Goal: Information Seeking & Learning: Learn about a topic

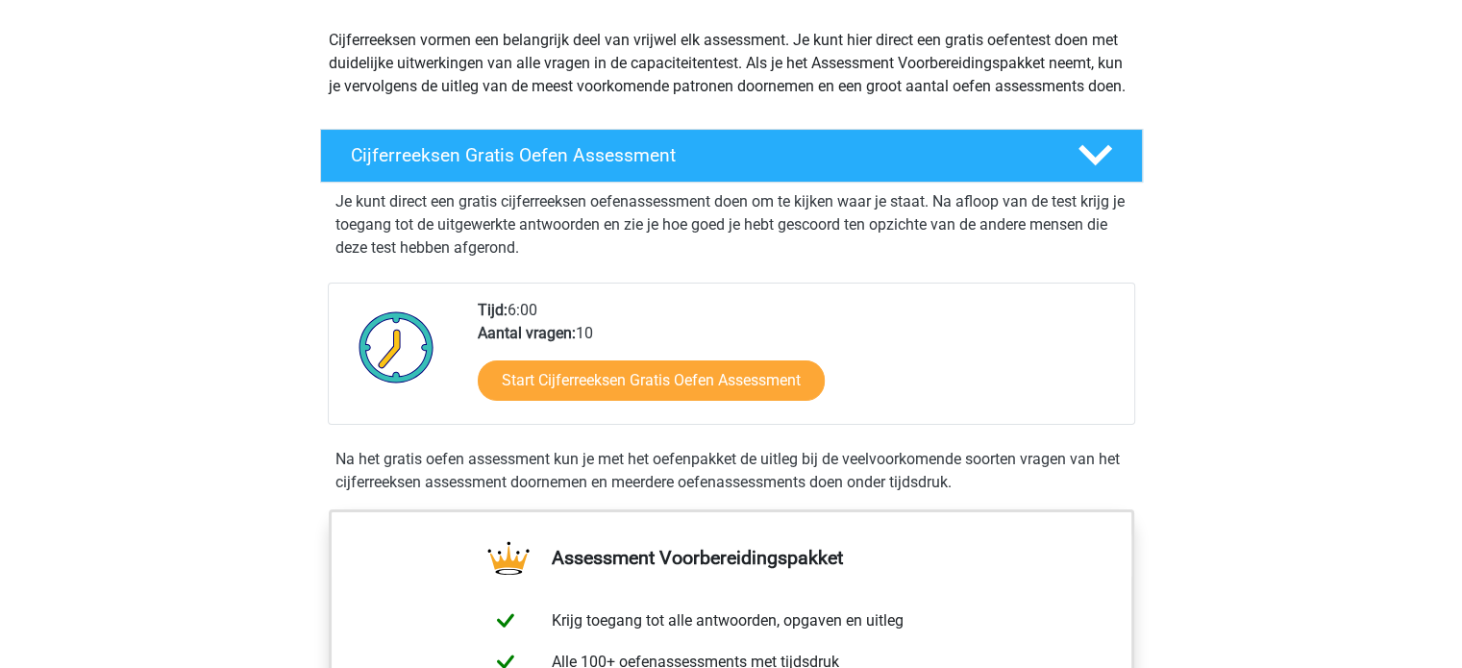
scroll to position [211, 0]
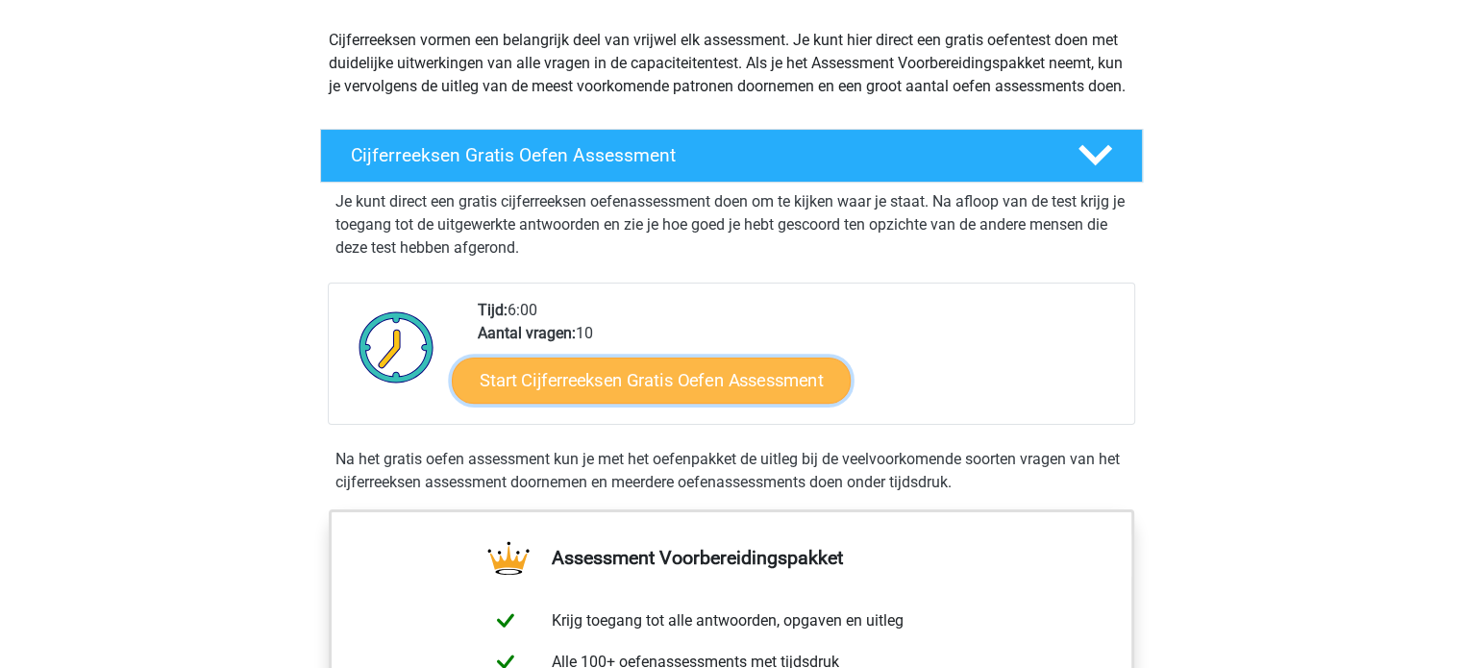
click at [639, 399] on link "Start Cijferreeksen Gratis Oefen Assessment" at bounding box center [651, 380] width 399 height 46
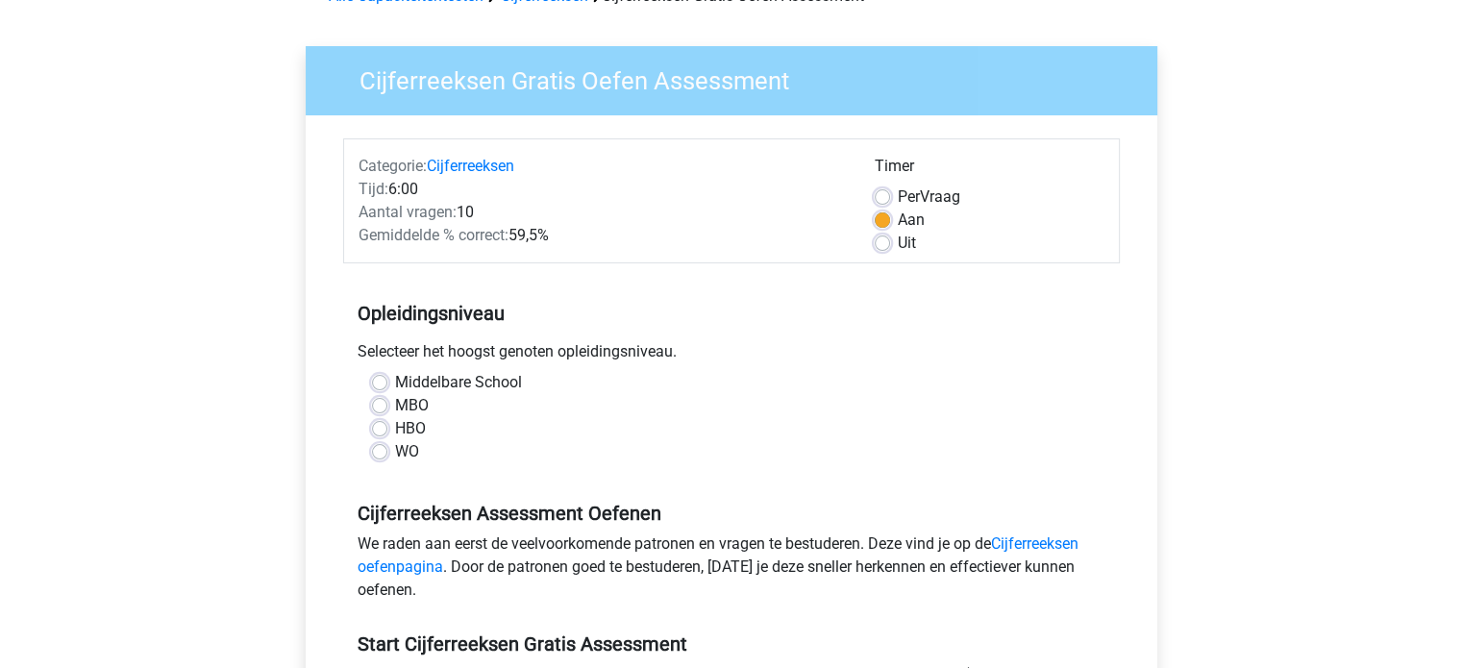
scroll to position [111, 0]
click at [386, 424] on div "HBO" at bounding box center [731, 428] width 719 height 23
click at [395, 429] on label "HBO" at bounding box center [410, 428] width 31 height 23
click at [376, 429] on input "HBO" at bounding box center [379, 426] width 15 height 19
radio input "true"
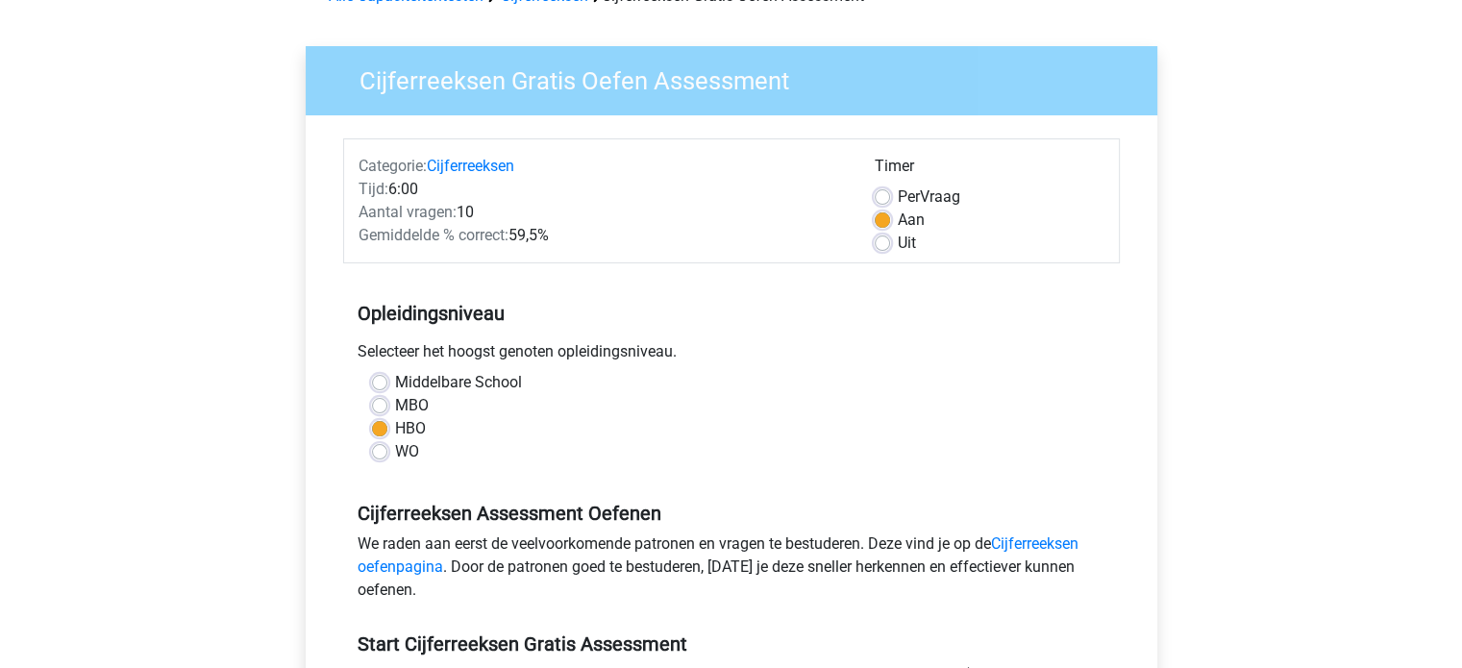
click at [395, 455] on label "WO" at bounding box center [407, 451] width 24 height 23
click at [381, 455] on input "WO" at bounding box center [379, 449] width 15 height 19
radio input "true"
click at [395, 430] on label "HBO" at bounding box center [410, 428] width 31 height 23
click at [376, 430] on input "HBO" at bounding box center [379, 426] width 15 height 19
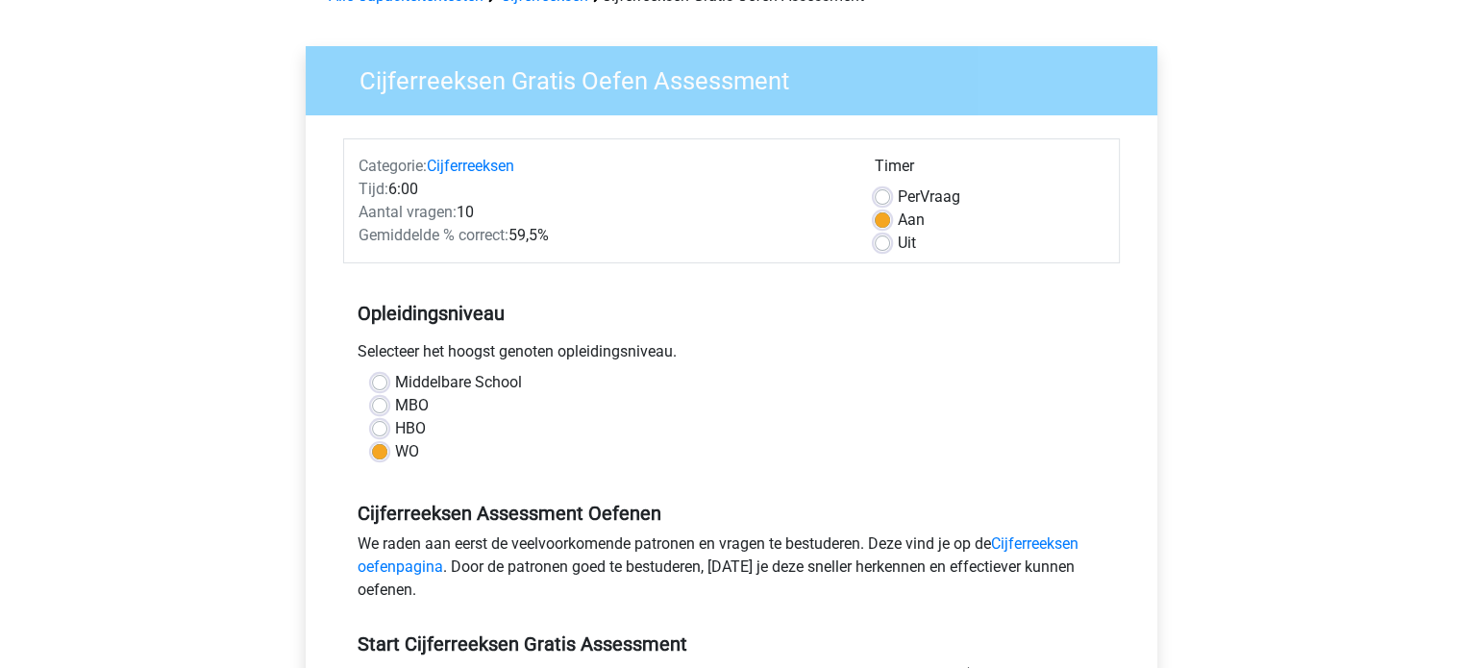
radio input "true"
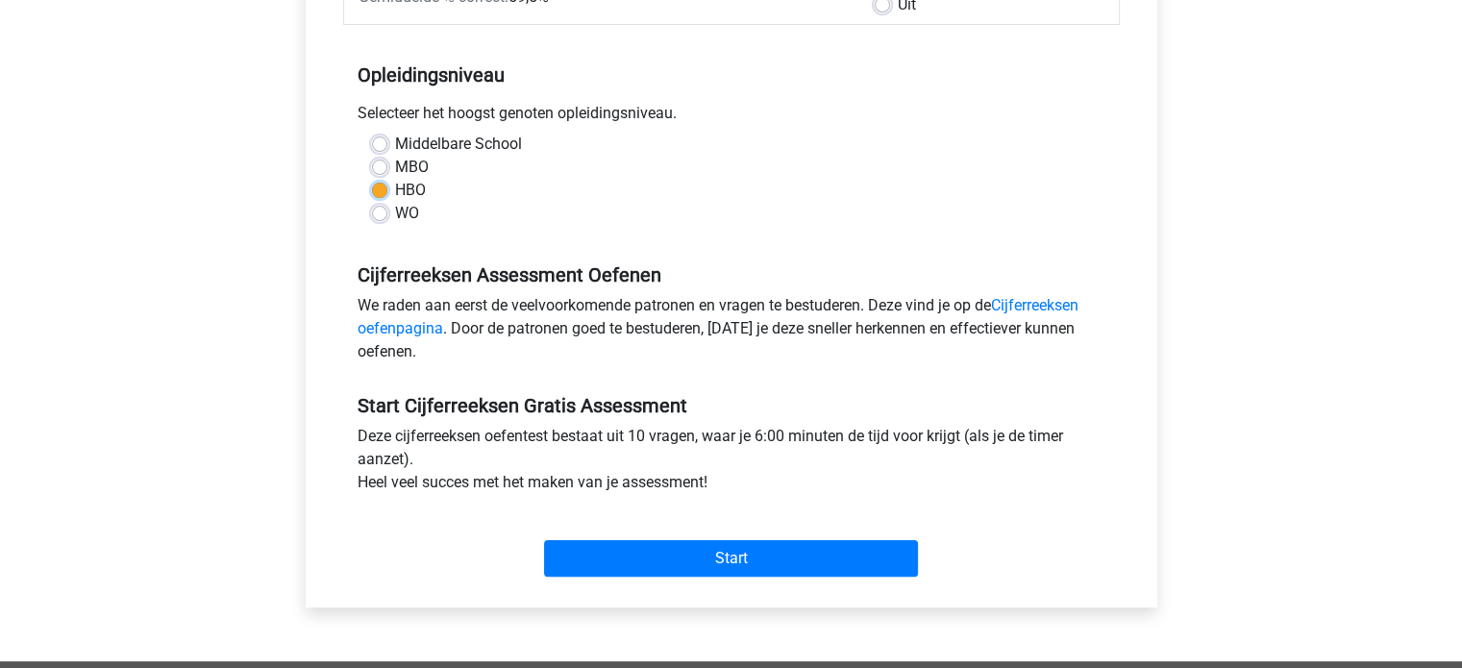
scroll to position [357, 0]
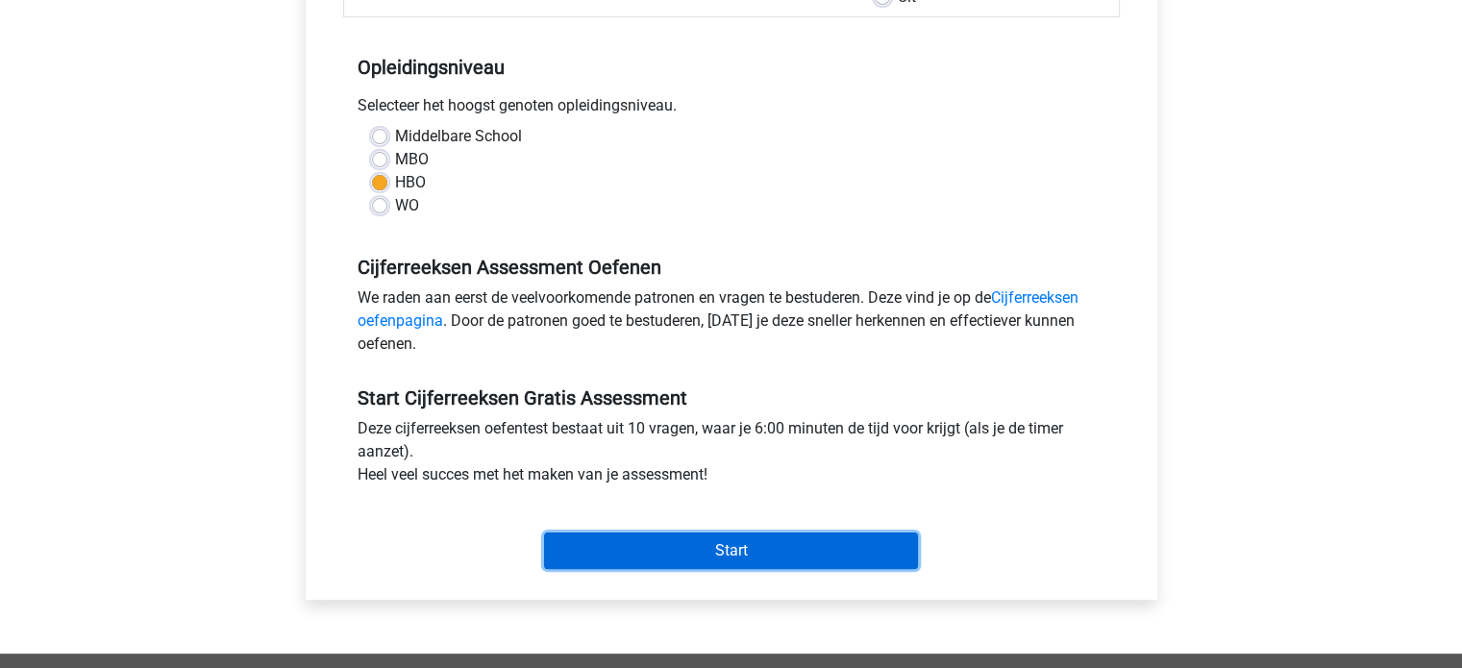
click at [711, 546] on input "Start" at bounding box center [731, 550] width 374 height 37
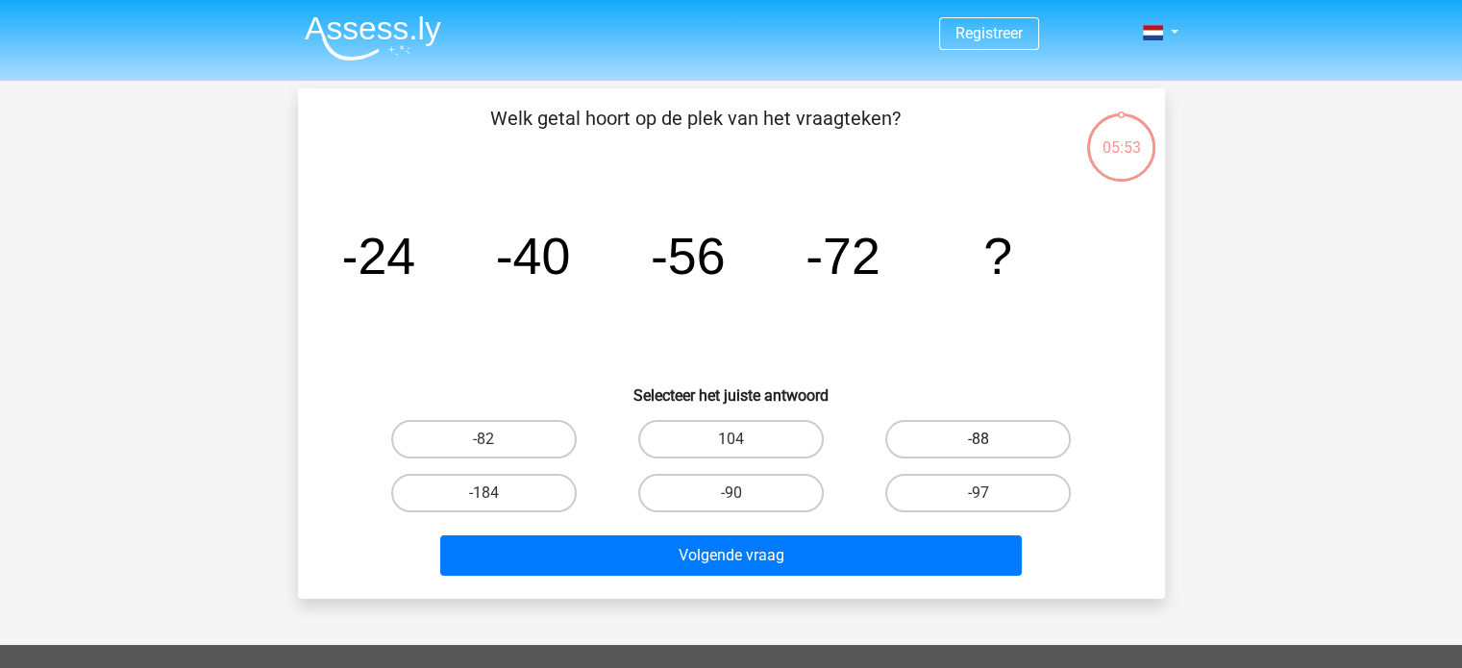
click at [1000, 426] on label "-88" at bounding box center [977, 439] width 185 height 38
click at [991, 439] on input "-88" at bounding box center [984, 445] width 12 height 12
radio input "true"
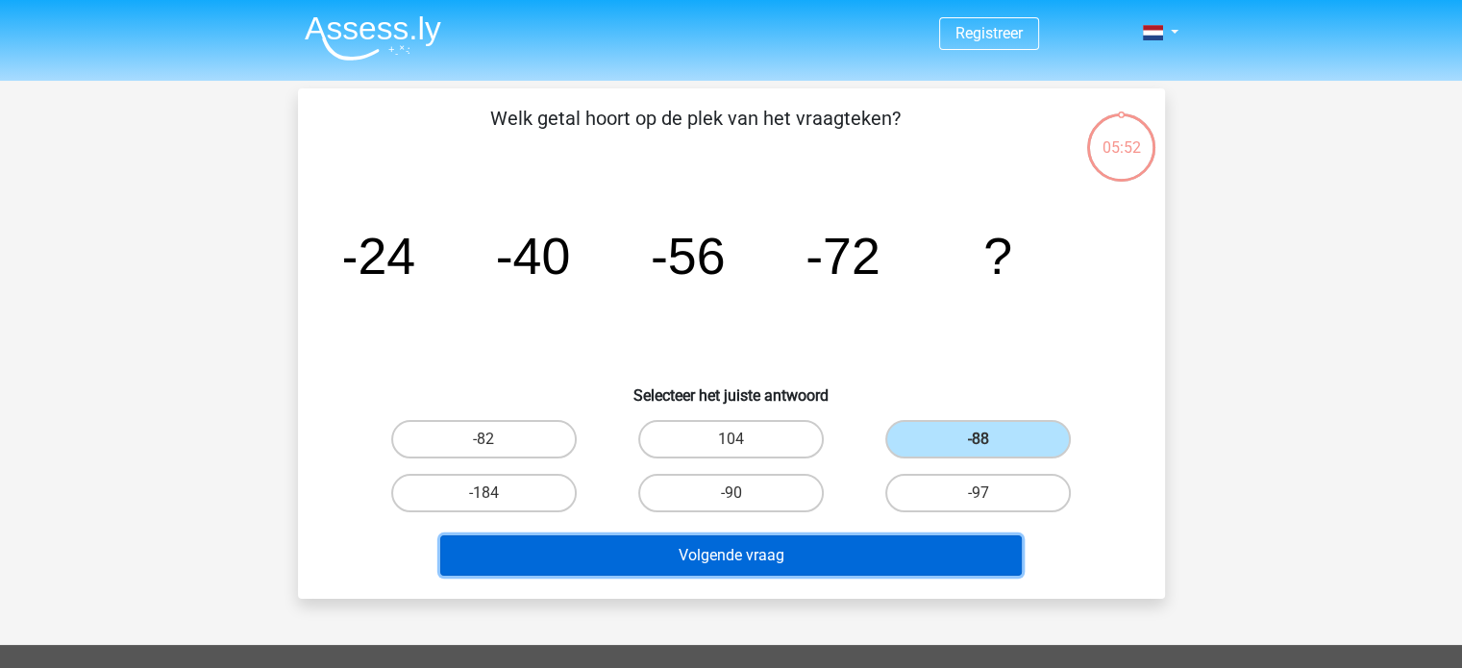
click at [817, 543] on button "Volgende vraag" at bounding box center [730, 555] width 581 height 40
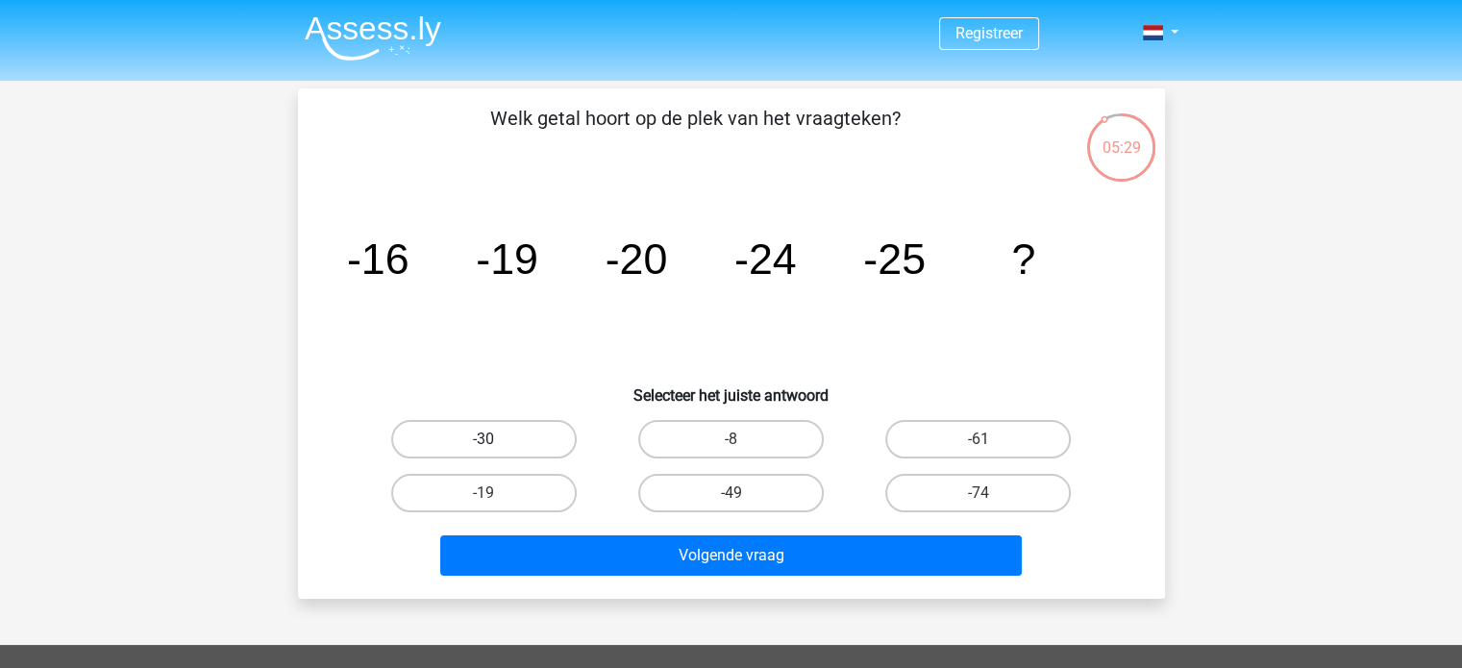
click at [457, 437] on label "-30" at bounding box center [483, 439] width 185 height 38
click at [483, 439] on input "-30" at bounding box center [489, 445] width 12 height 12
radio input "true"
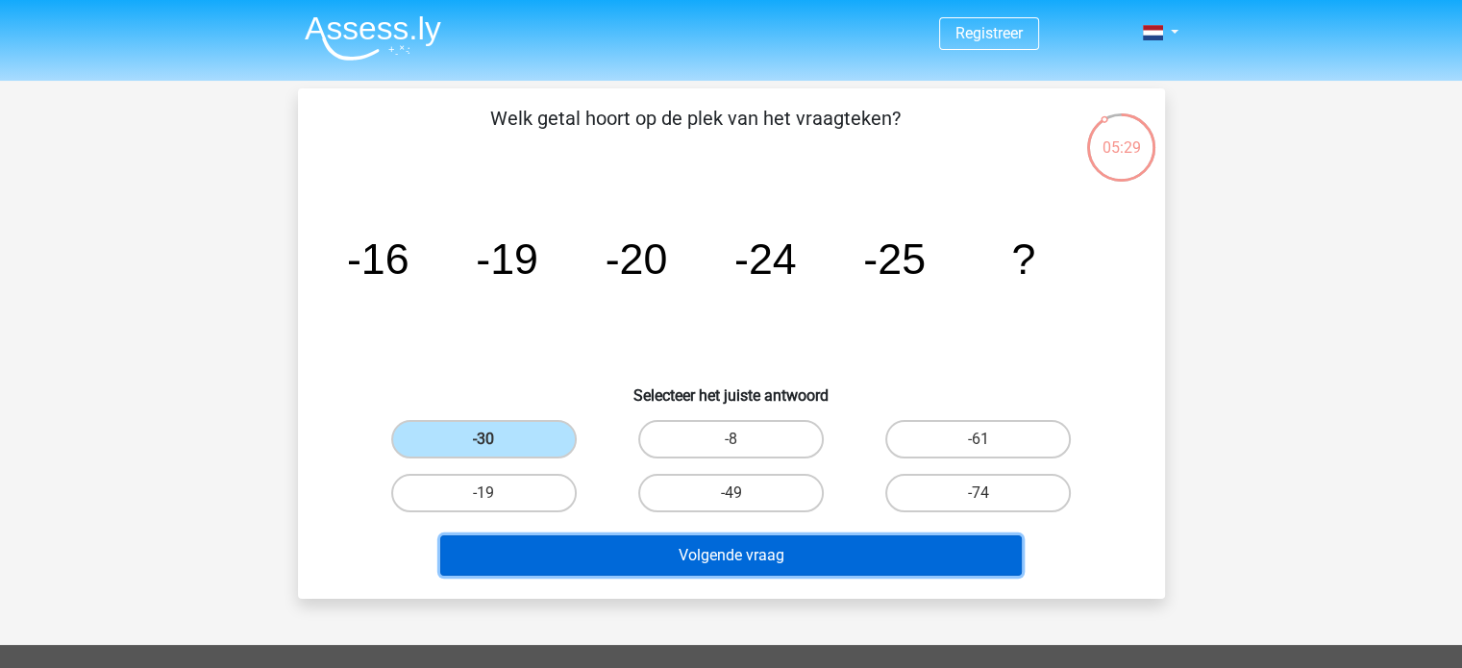
click at [794, 549] on button "Volgende vraag" at bounding box center [730, 555] width 581 height 40
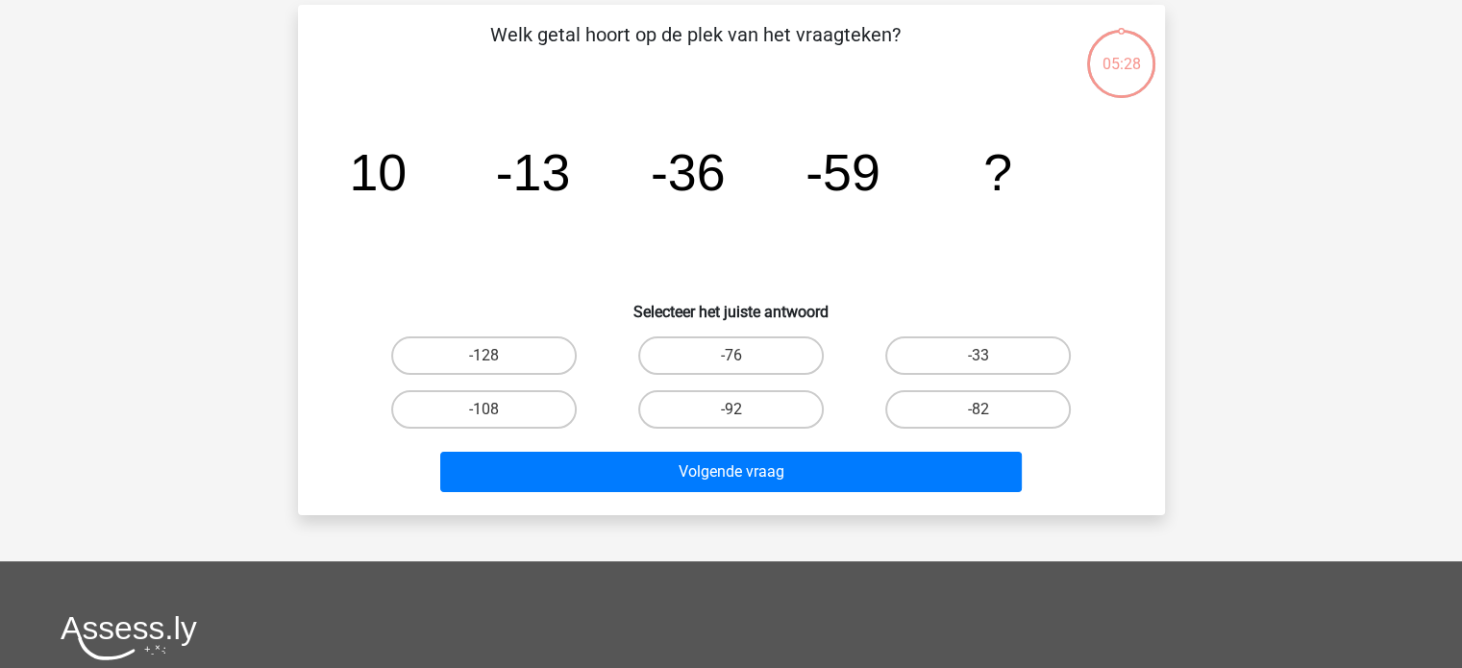
scroll to position [88, 0]
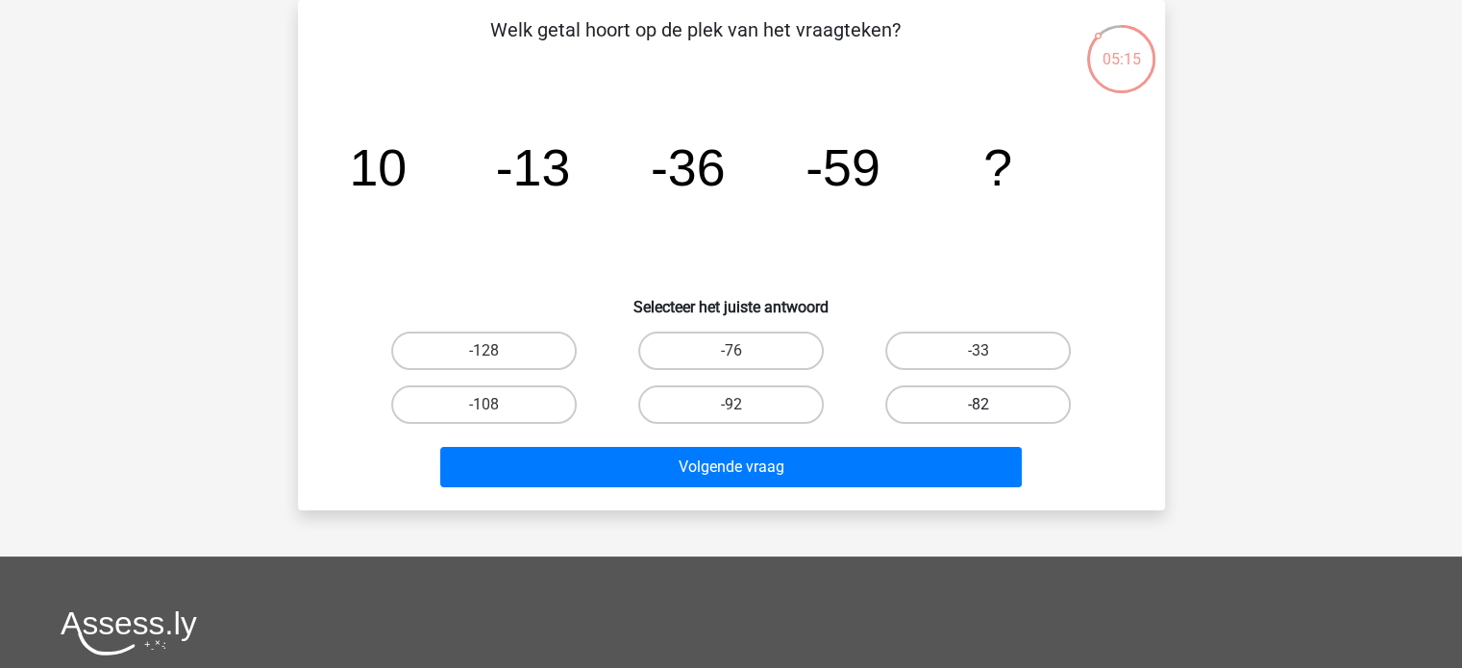
click at [953, 393] on label "-82" at bounding box center [977, 404] width 185 height 38
click at [978, 405] on input "-82" at bounding box center [984, 411] width 12 height 12
radio input "true"
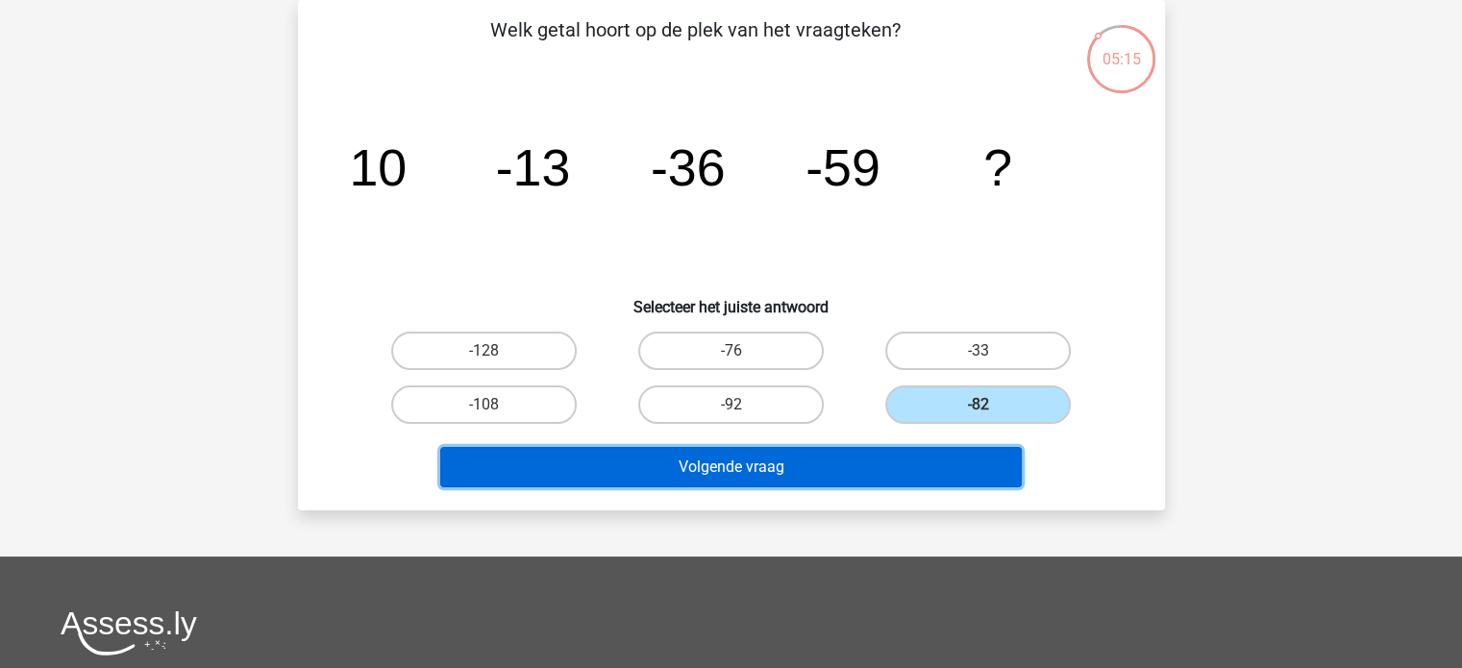
click at [833, 472] on button "Volgende vraag" at bounding box center [730, 467] width 581 height 40
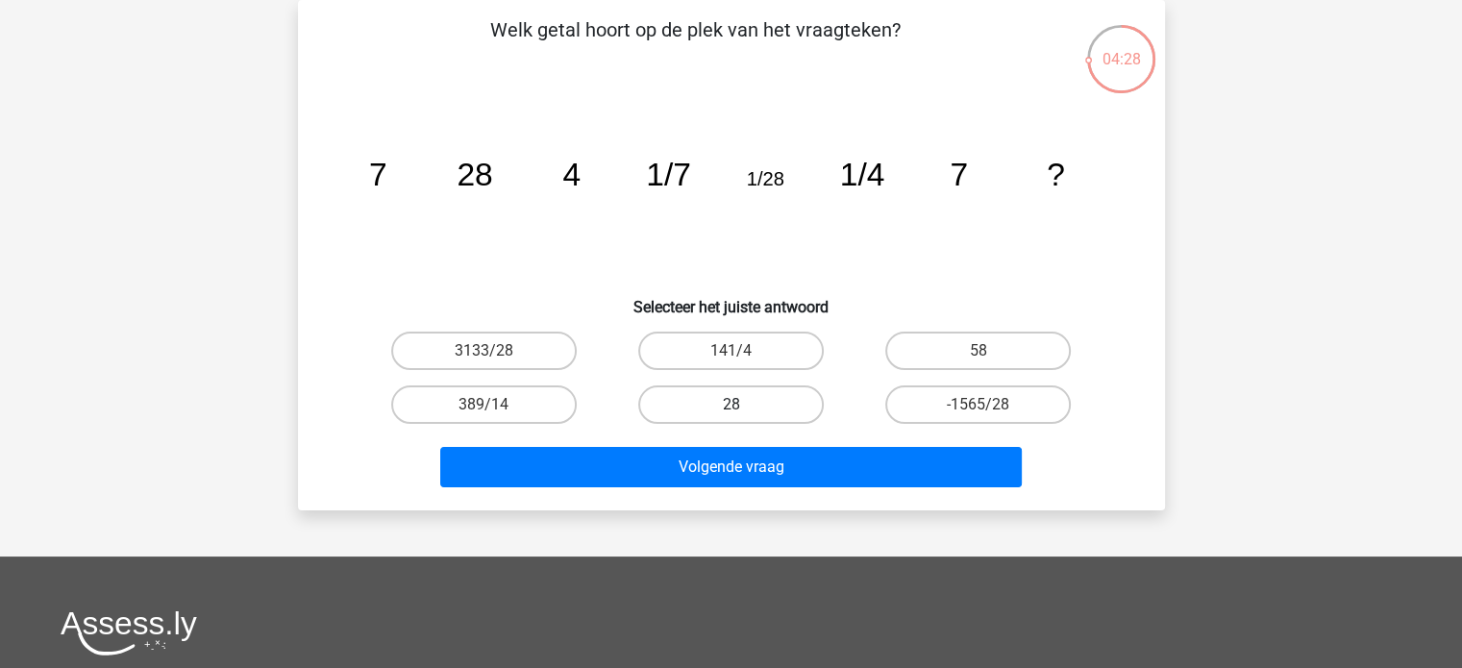
click at [713, 419] on label "28" at bounding box center [730, 404] width 185 height 38
click at [730, 417] on input "28" at bounding box center [736, 411] width 12 height 12
radio input "true"
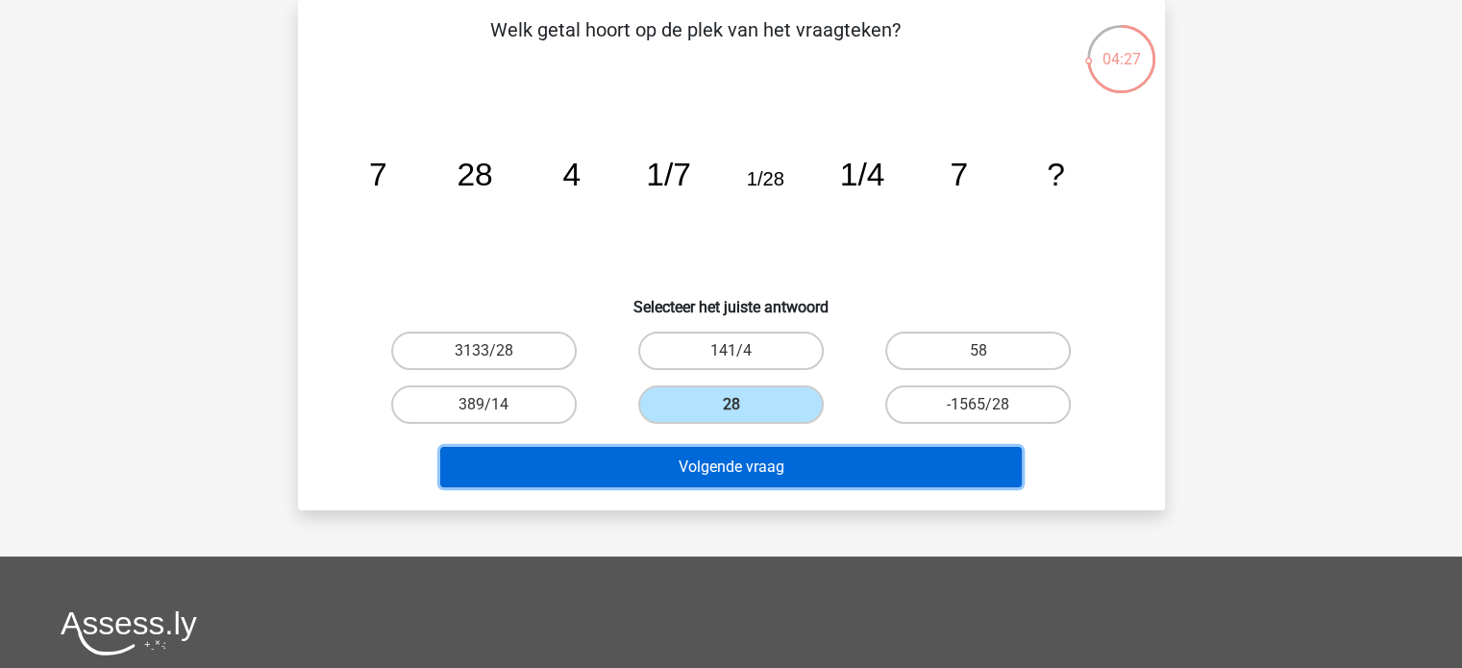
click at [695, 466] on button "Volgende vraag" at bounding box center [730, 467] width 581 height 40
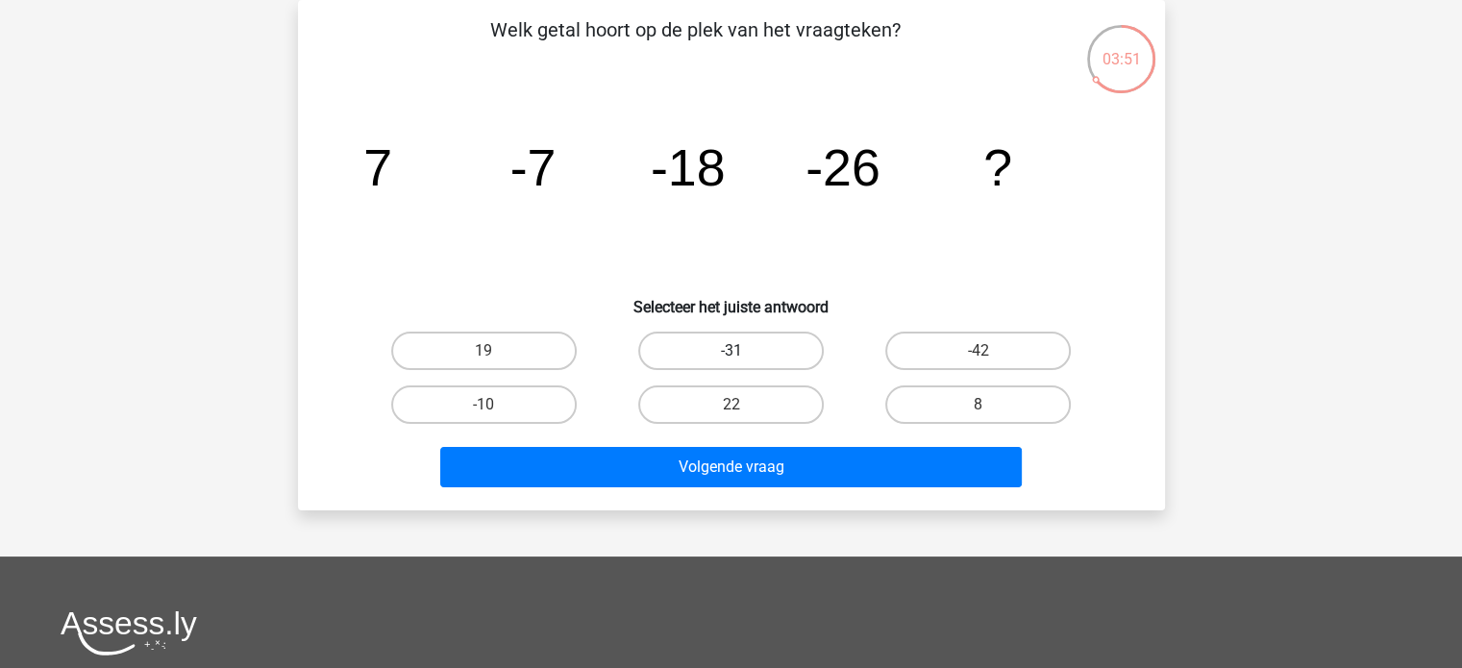
click at [697, 354] on label "-31" at bounding box center [730, 351] width 185 height 38
click at [730, 354] on input "-31" at bounding box center [736, 357] width 12 height 12
radio input "true"
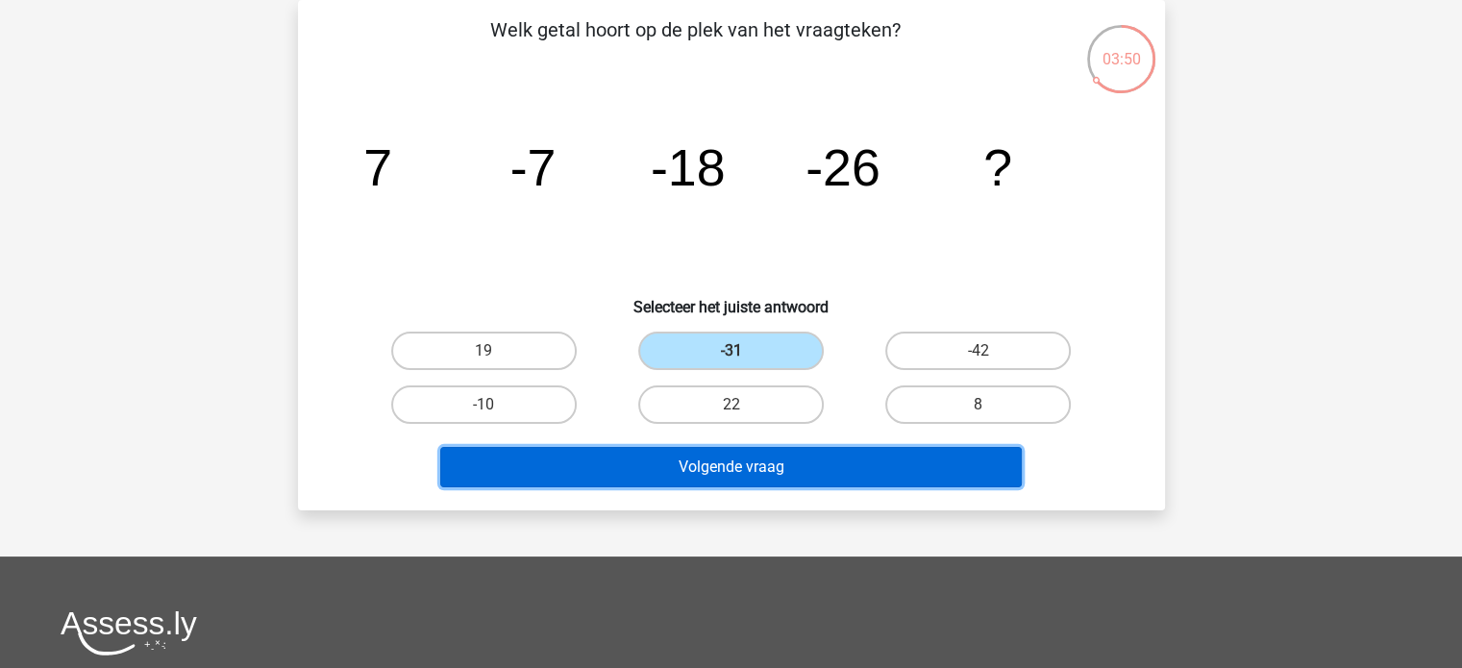
click at [774, 464] on button "Volgende vraag" at bounding box center [730, 467] width 581 height 40
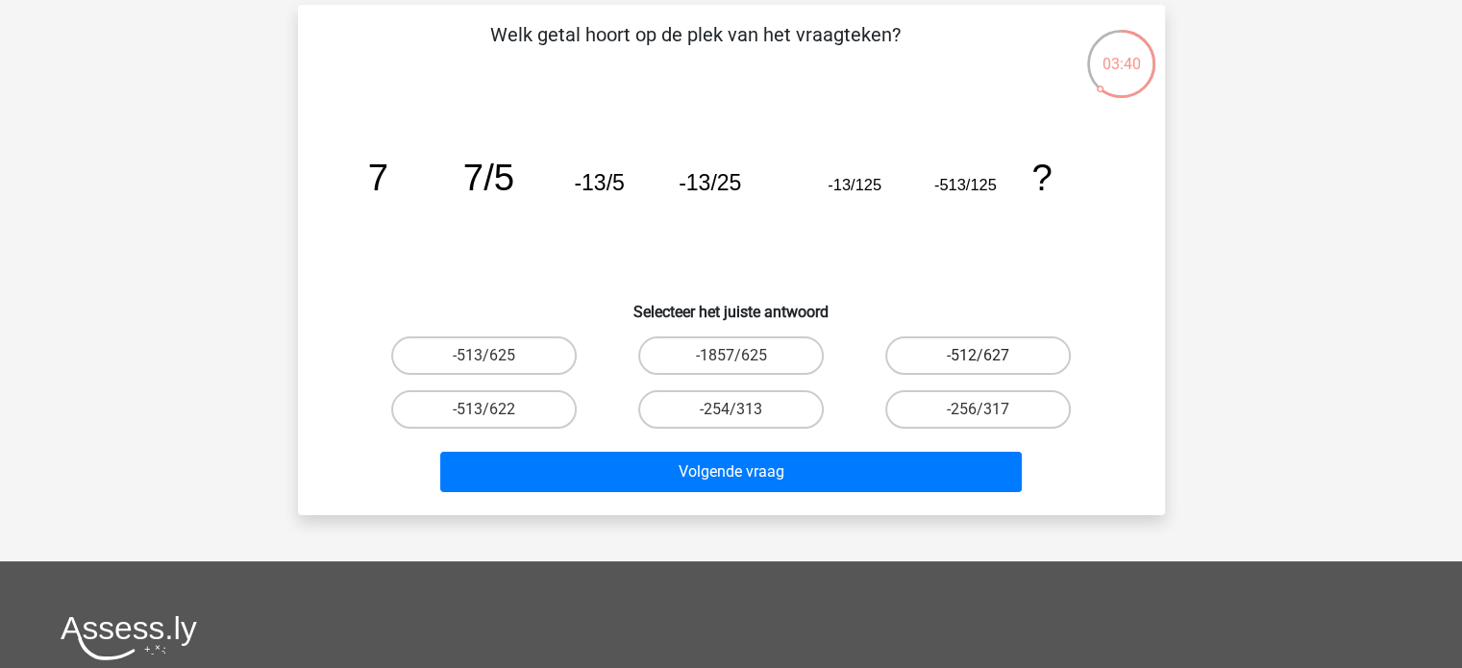
scroll to position [85, 0]
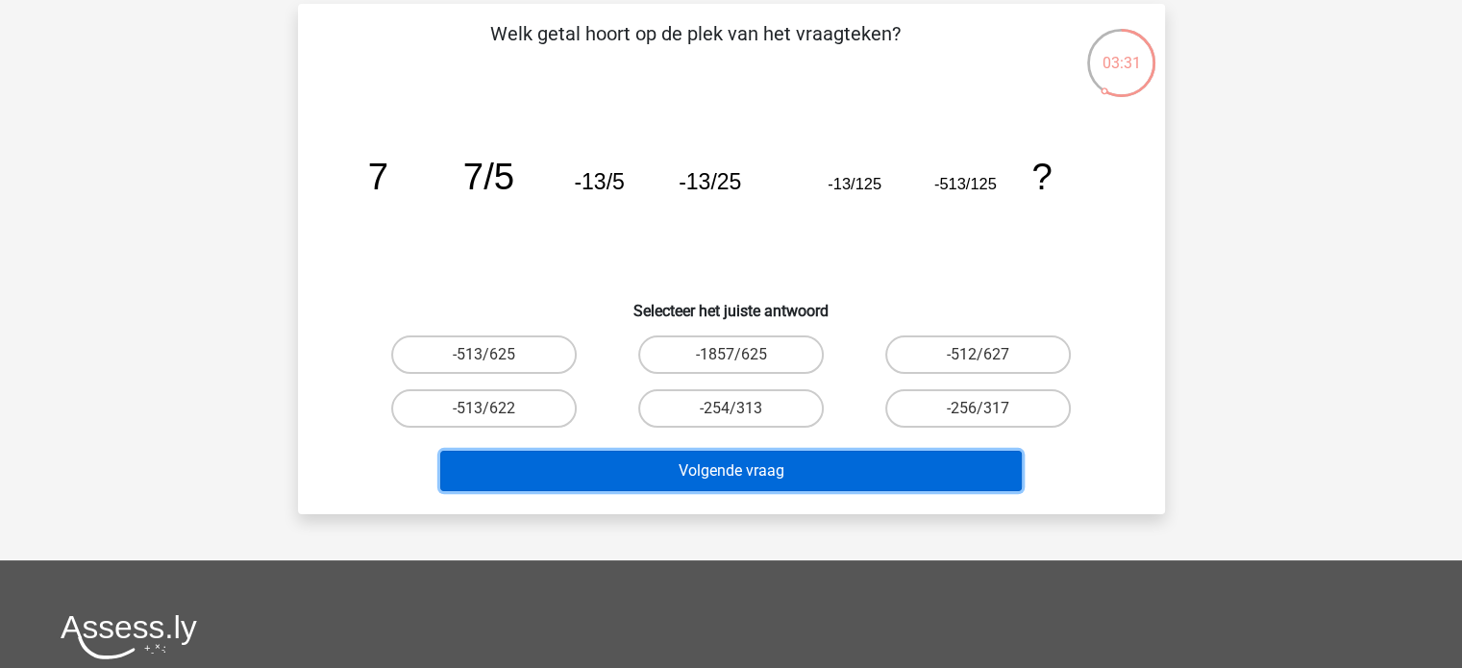
click at [819, 473] on button "Volgende vraag" at bounding box center [730, 471] width 581 height 40
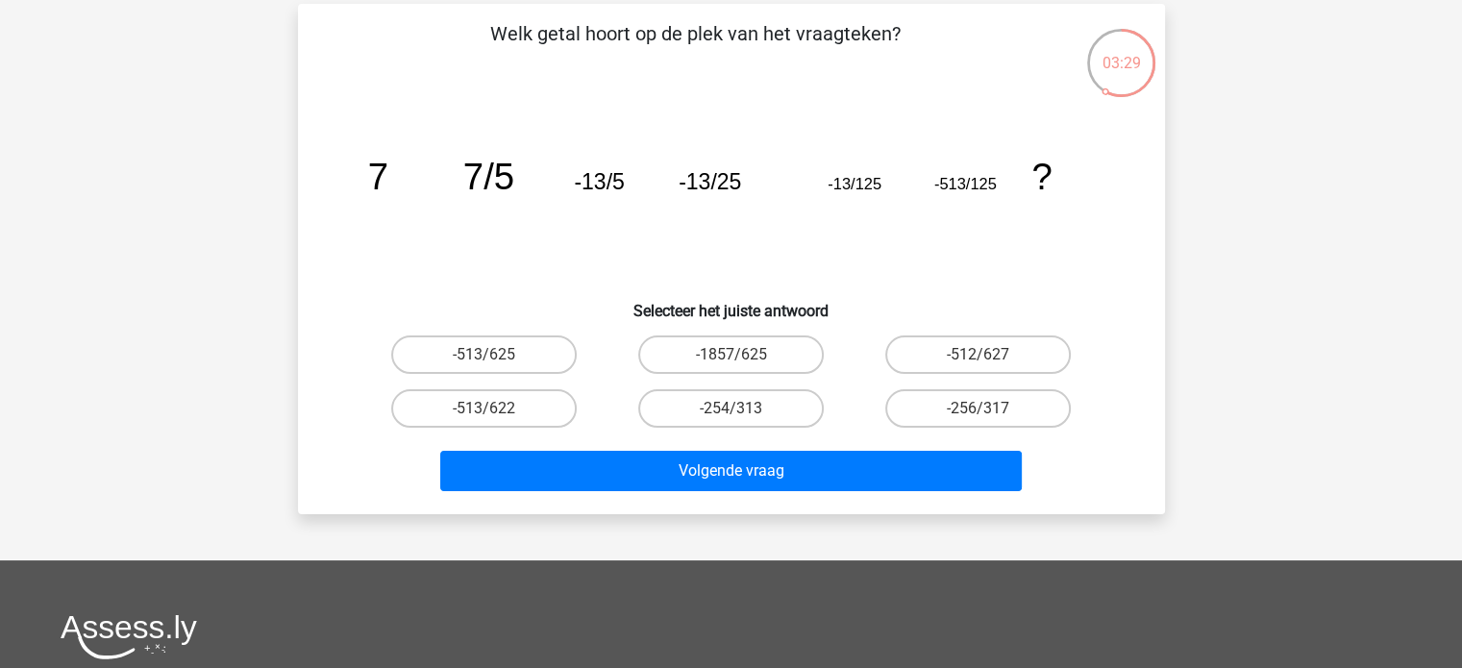
click at [737, 355] on input "-1857/625" at bounding box center [736, 361] width 12 height 12
radio input "true"
click at [744, 404] on label "-254/313" at bounding box center [730, 408] width 185 height 38
click at [743, 408] on input "-254/313" at bounding box center [736, 414] width 12 height 12
radio input "true"
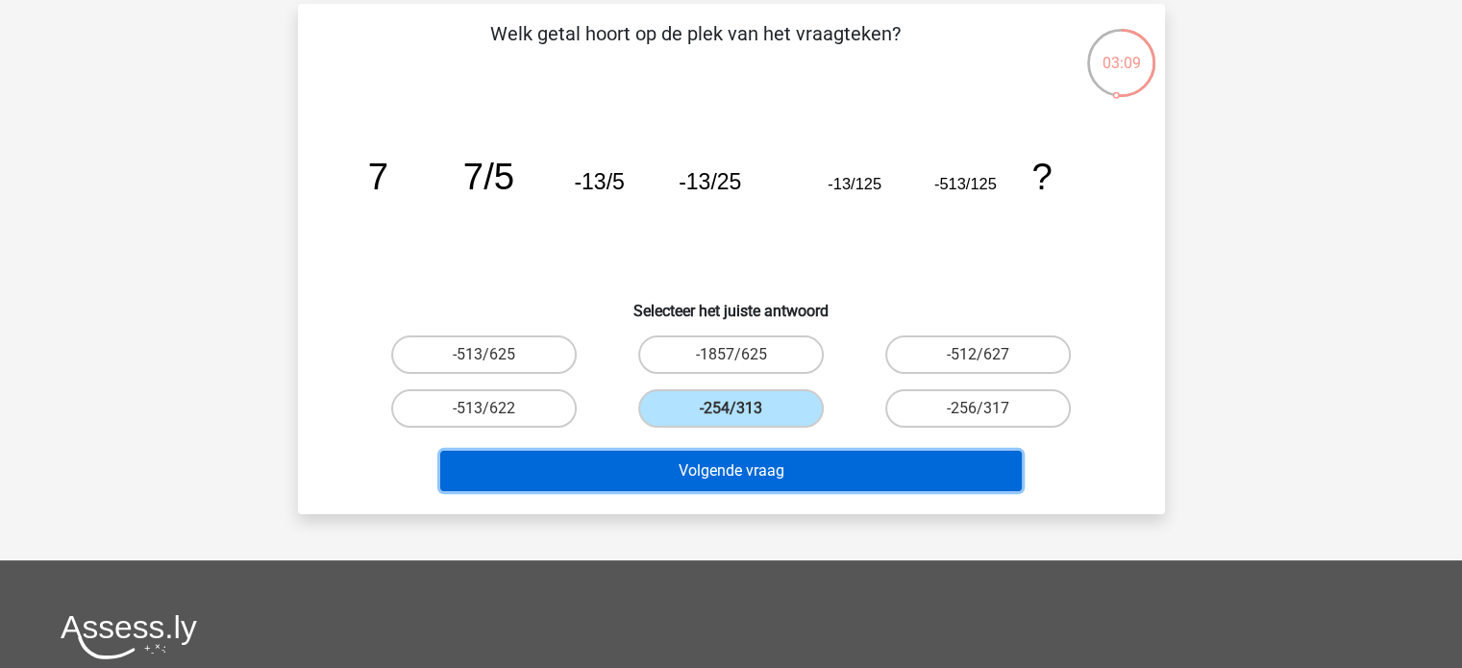
click at [841, 459] on button "Volgende vraag" at bounding box center [730, 471] width 581 height 40
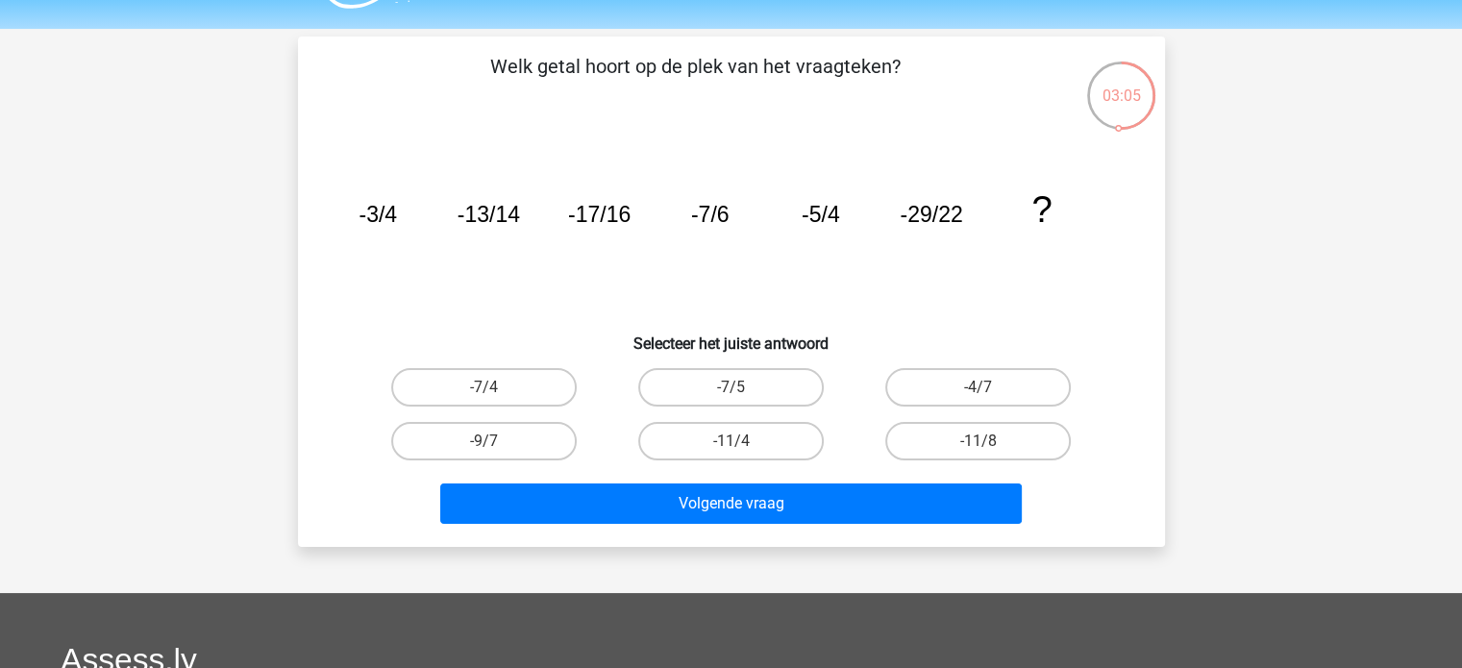
scroll to position [0, 0]
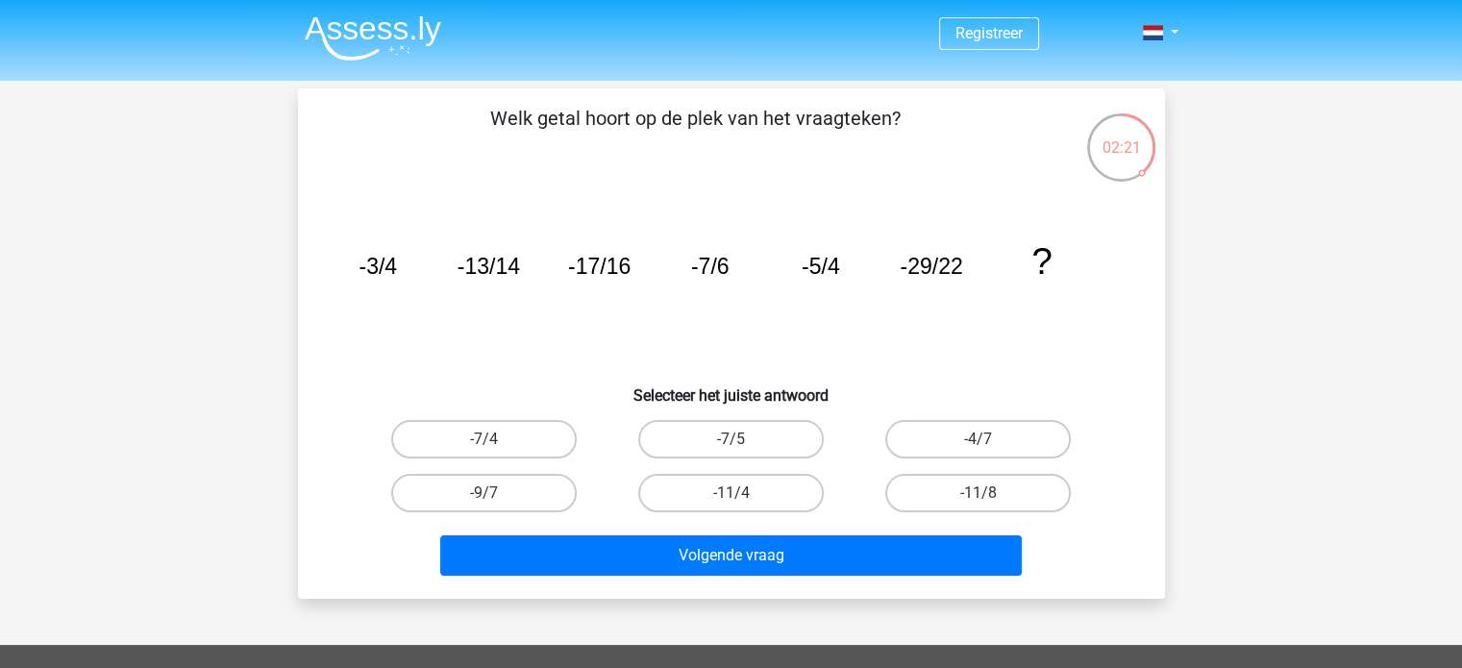
click at [487, 503] on input "-9/7" at bounding box center [489, 499] width 12 height 12
radio input "true"
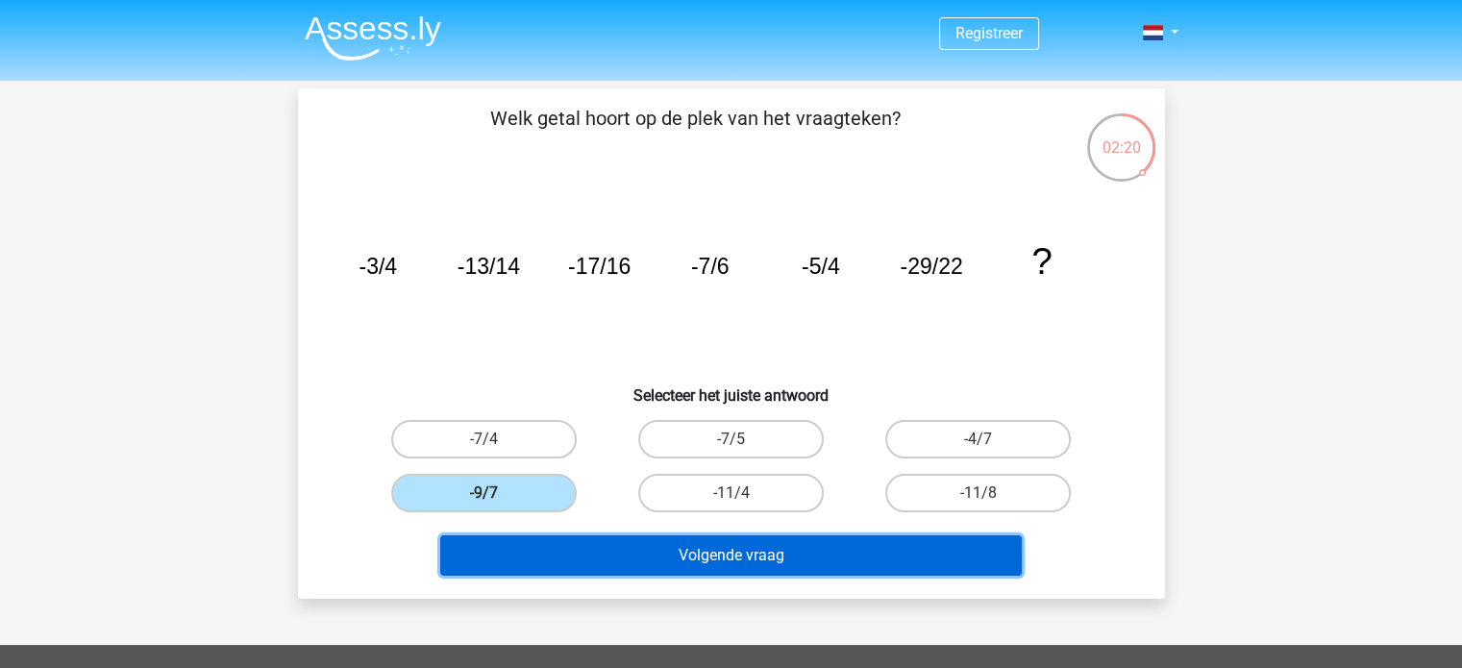
click at [627, 548] on button "Volgende vraag" at bounding box center [730, 555] width 581 height 40
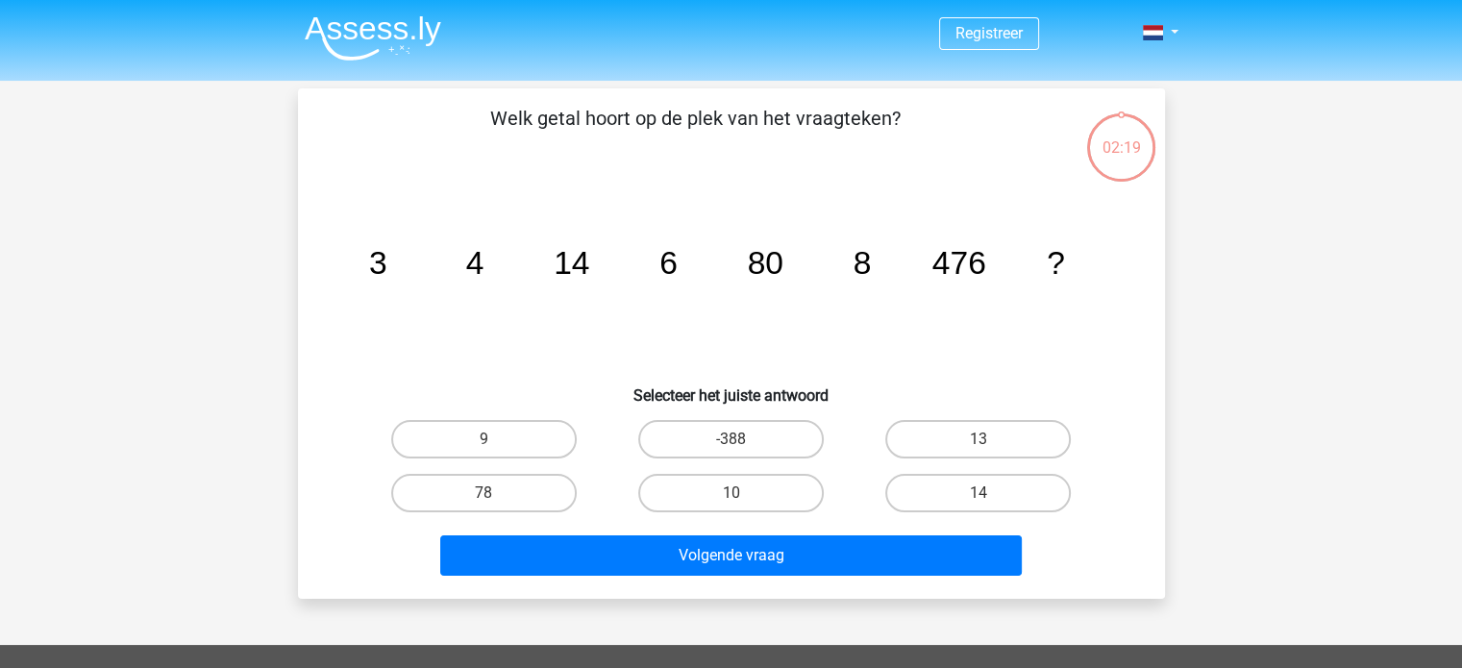
scroll to position [88, 0]
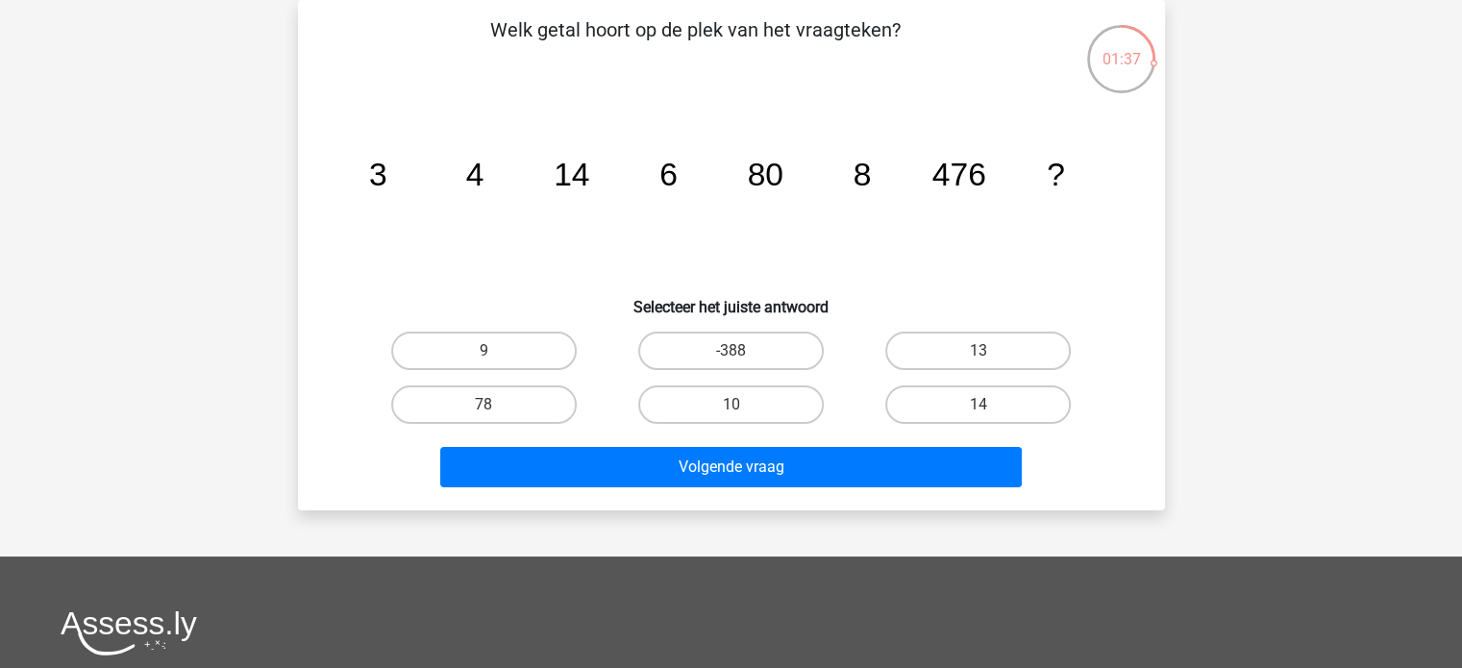
click at [484, 408] on input "78" at bounding box center [489, 411] width 12 height 12
radio input "true"
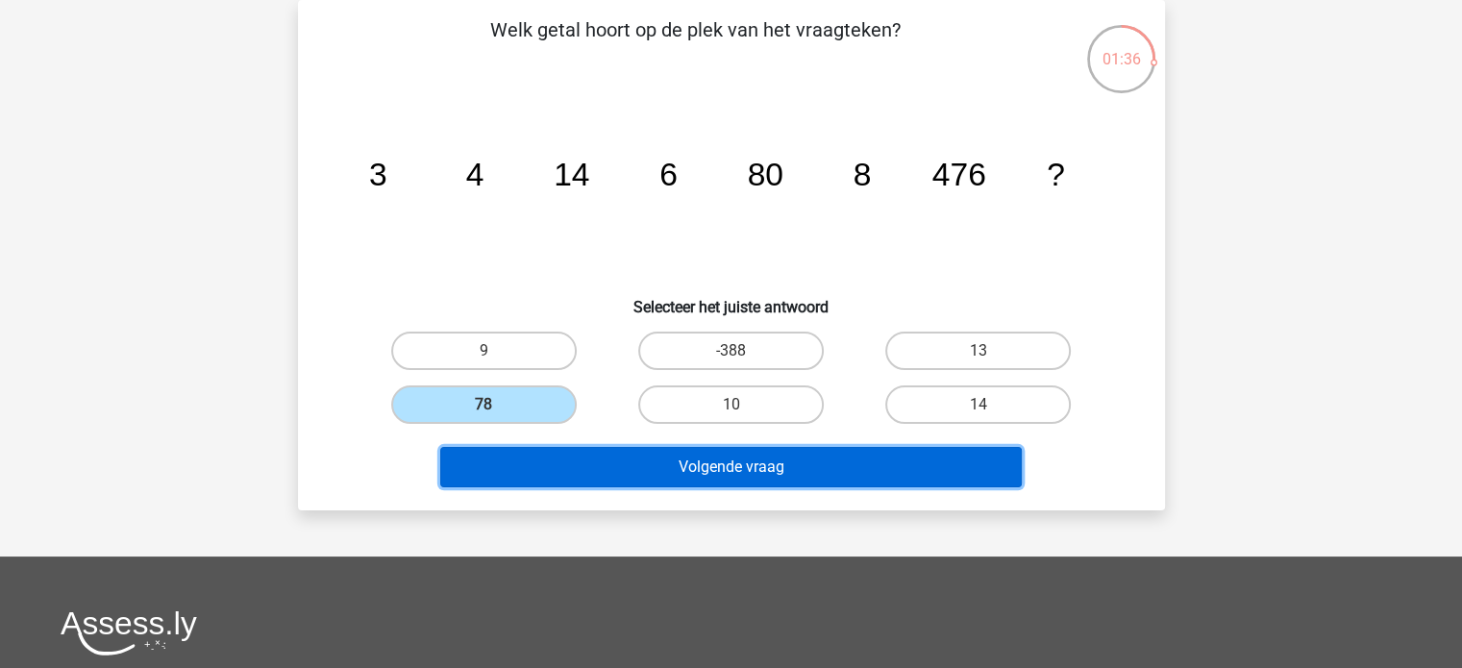
click at [717, 464] on button "Volgende vraag" at bounding box center [730, 467] width 581 height 40
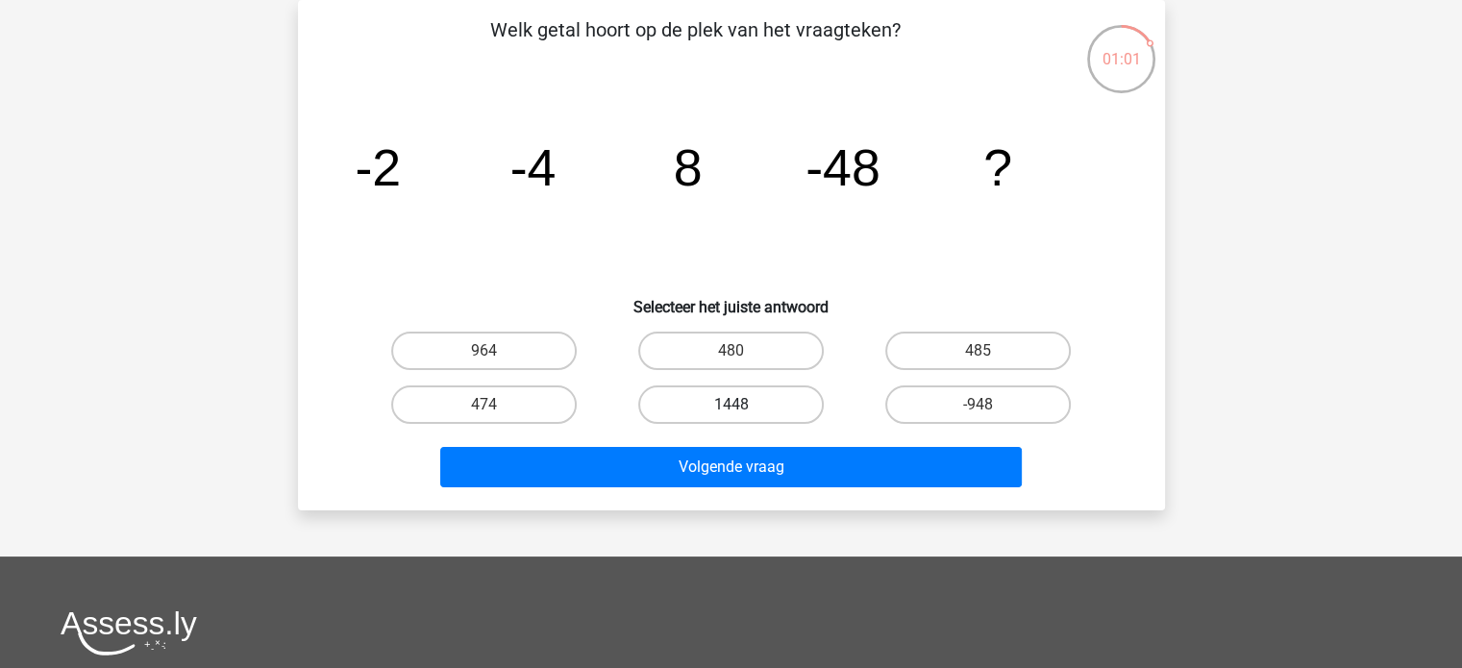
click at [722, 407] on label "1448" at bounding box center [730, 404] width 185 height 38
click at [730, 407] on input "1448" at bounding box center [736, 411] width 12 height 12
radio input "true"
click at [506, 347] on label "964" at bounding box center [483, 351] width 185 height 38
click at [496, 351] on input "964" at bounding box center [489, 357] width 12 height 12
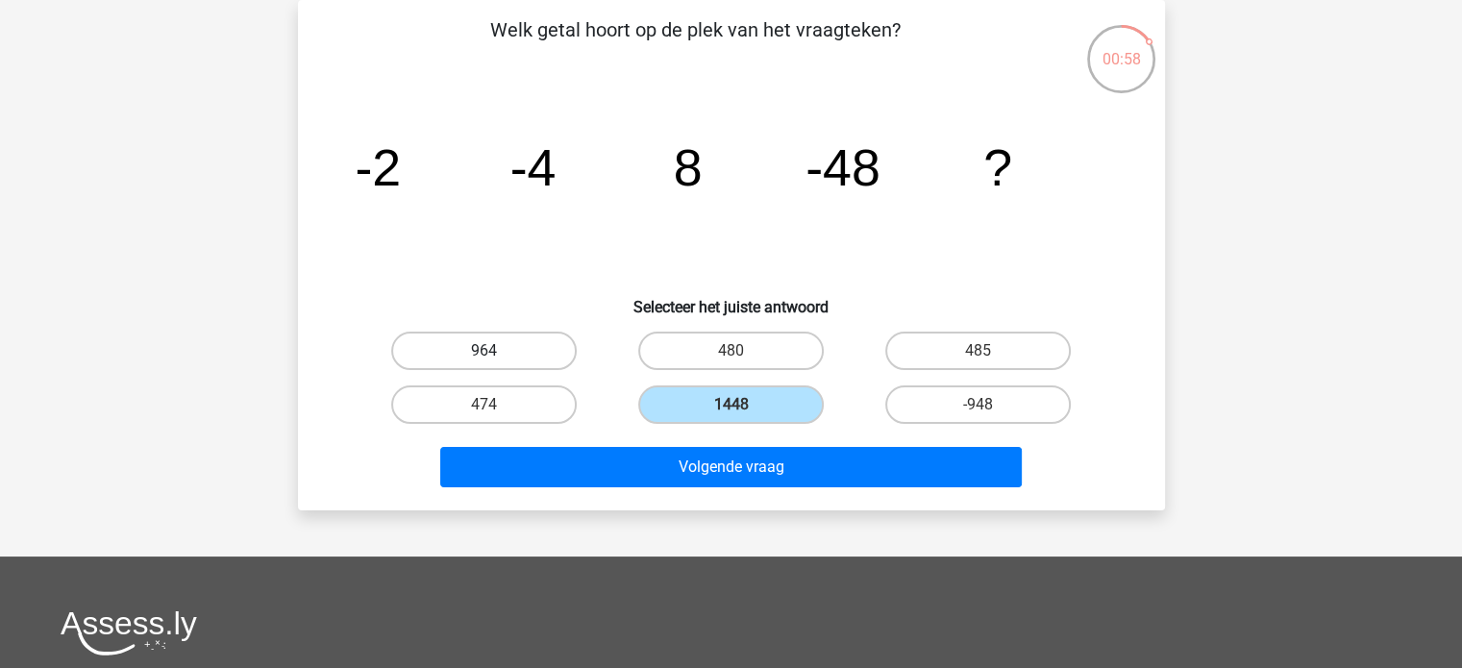
radio input "true"
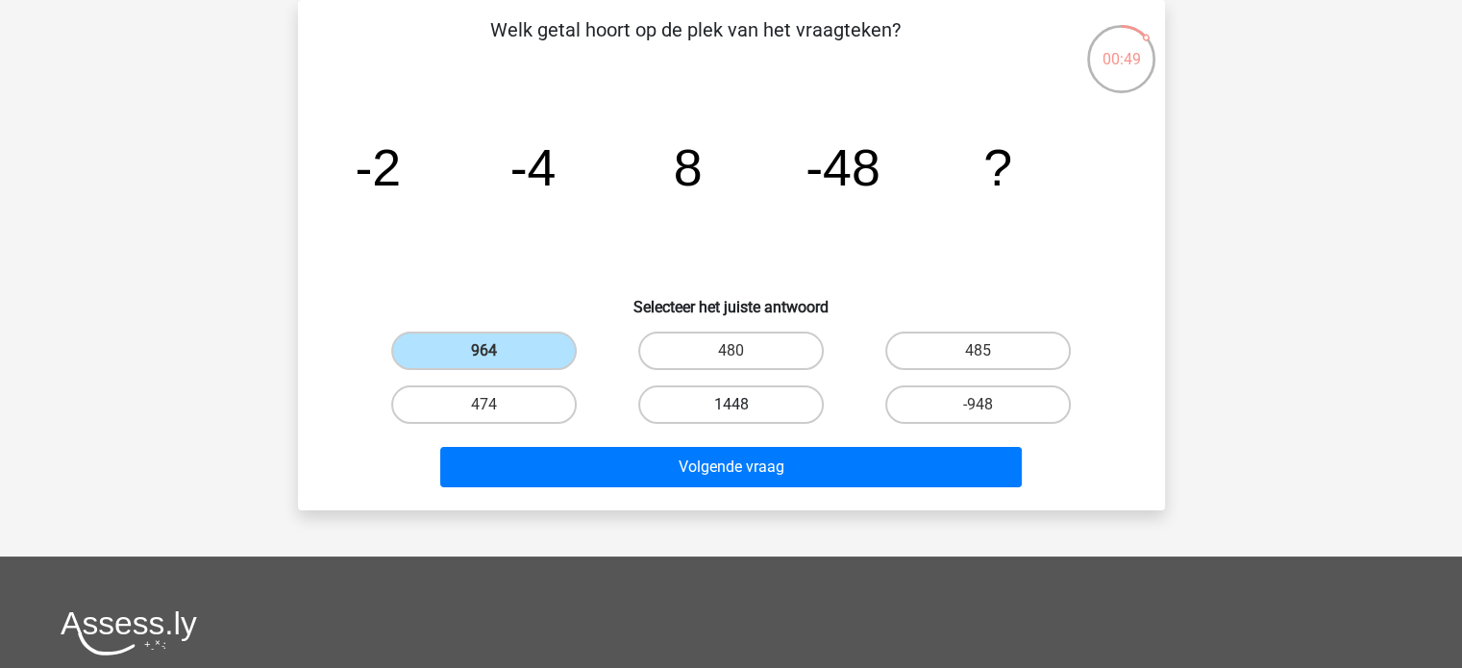
click at [702, 399] on label "1448" at bounding box center [730, 404] width 185 height 38
click at [730, 405] on input "1448" at bounding box center [736, 411] width 12 height 12
radio input "true"
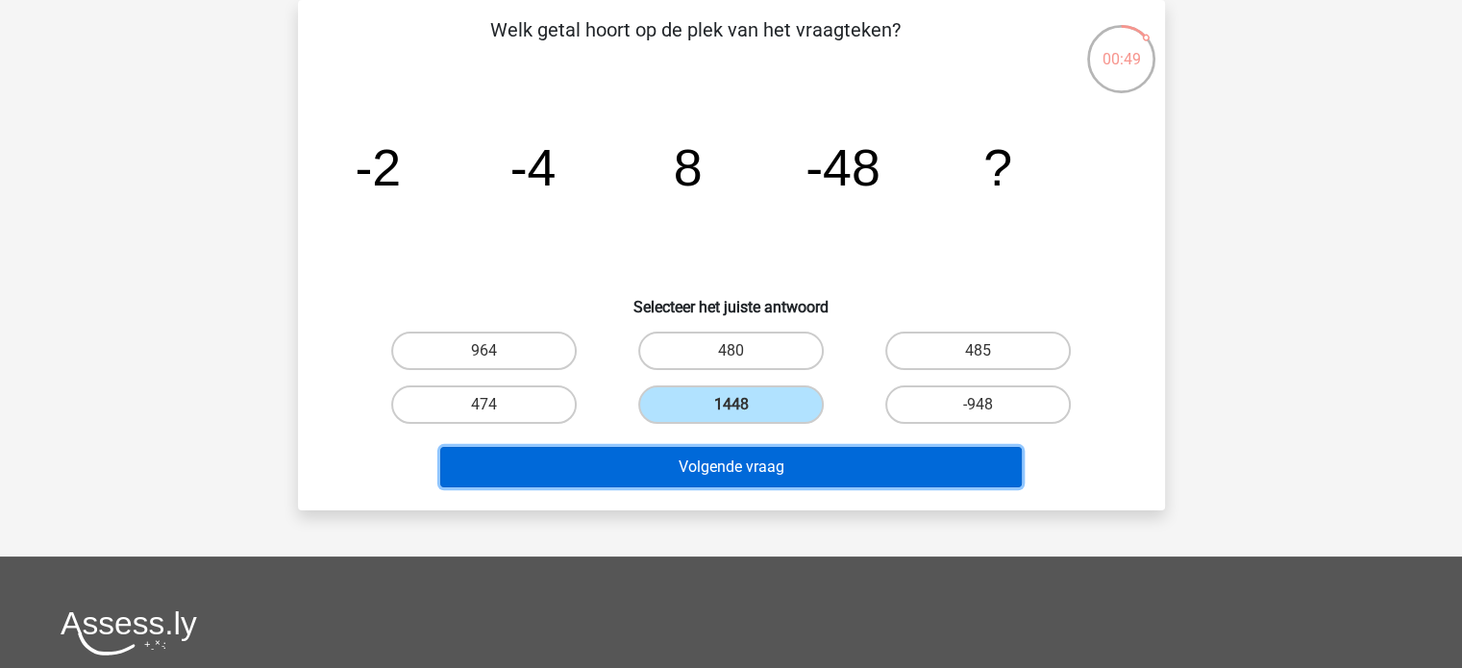
click at [742, 459] on button "Volgende vraag" at bounding box center [730, 467] width 581 height 40
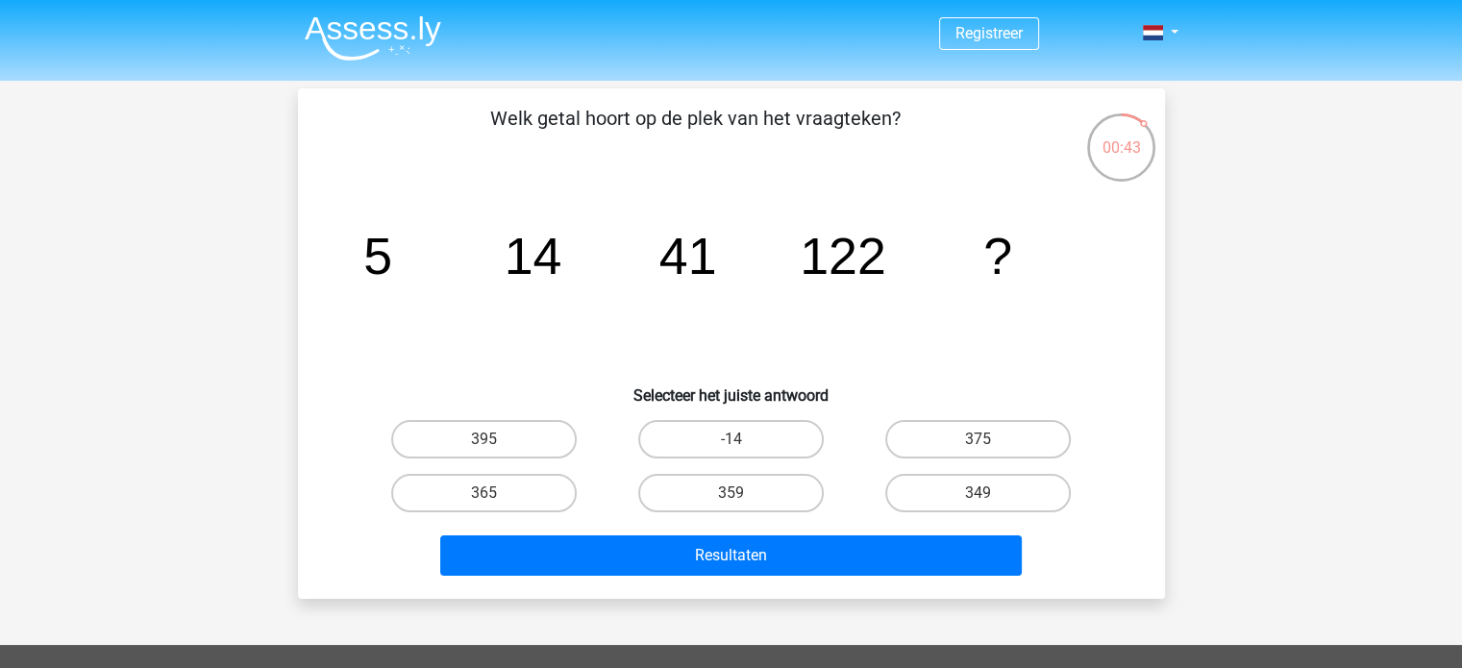
scroll to position [2, 0]
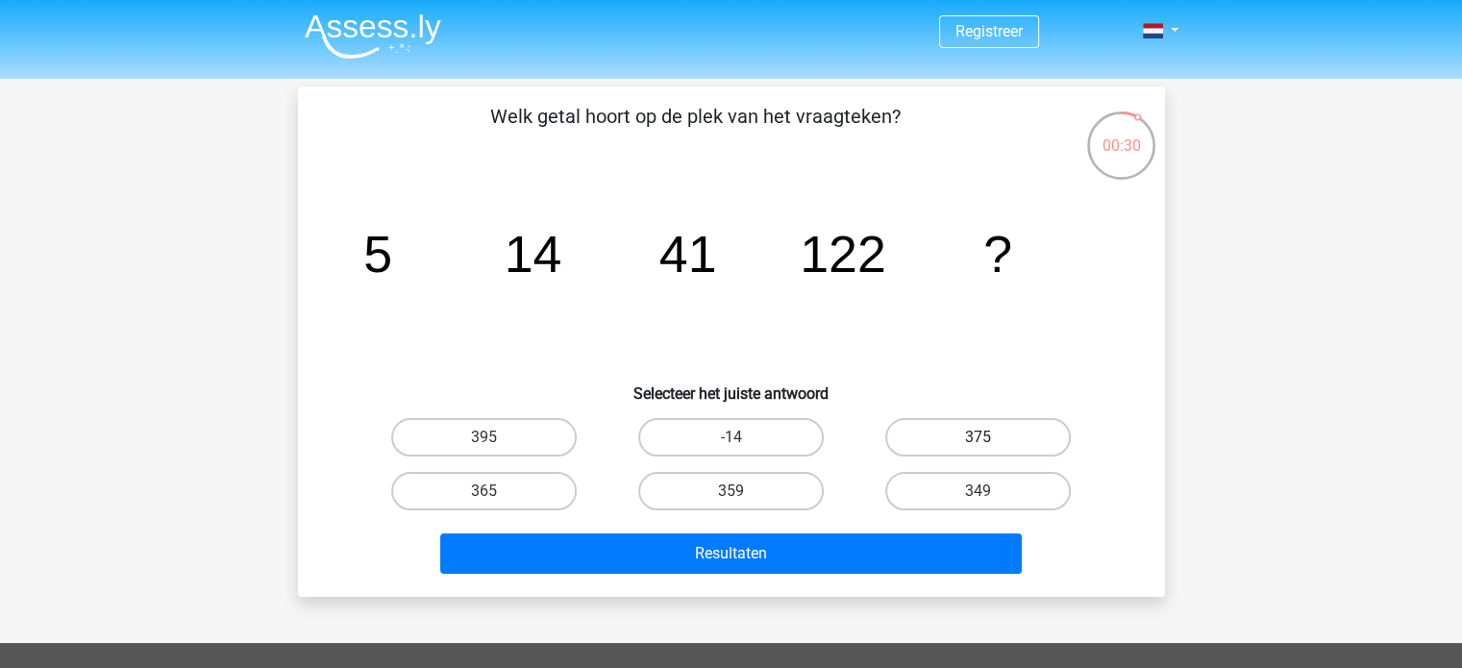
click at [946, 437] on label "375" at bounding box center [977, 437] width 185 height 38
click at [978, 437] on input "375" at bounding box center [984, 443] width 12 height 12
radio input "true"
click at [954, 481] on label "349" at bounding box center [977, 491] width 185 height 38
click at [978, 491] on input "349" at bounding box center [984, 497] width 12 height 12
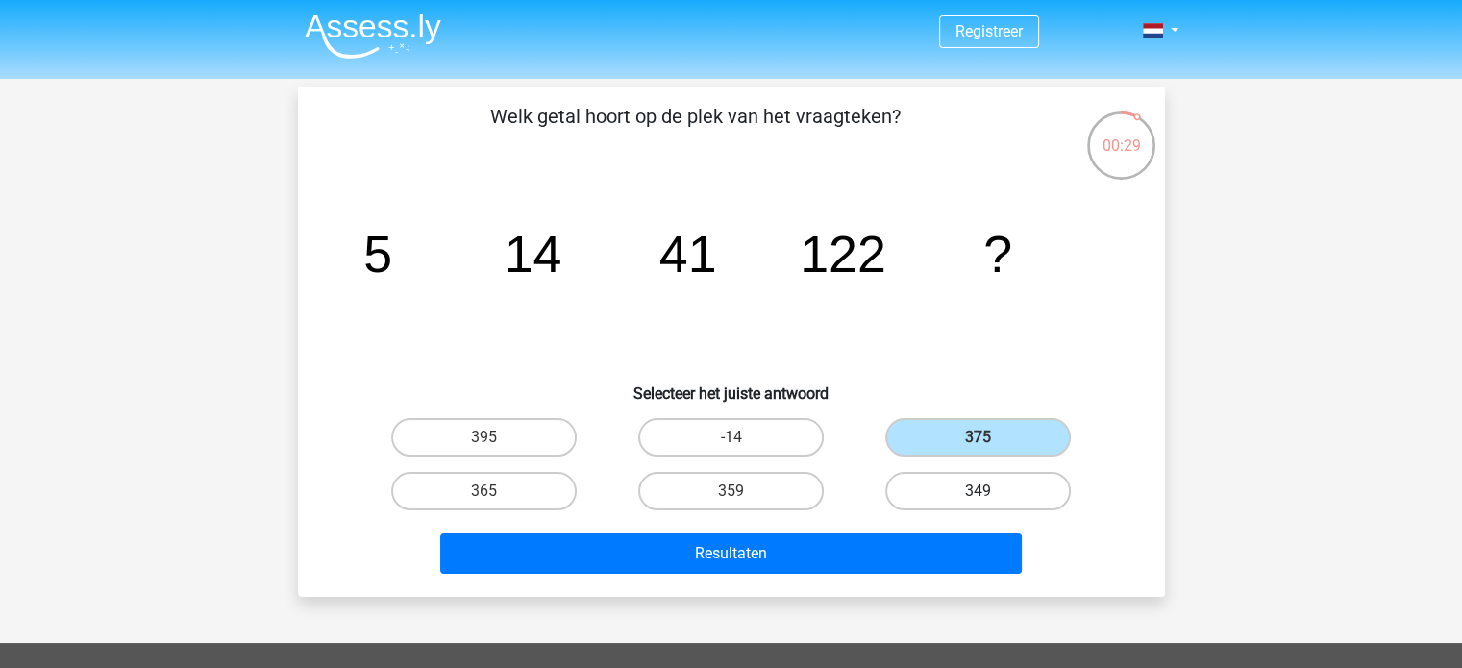
radio input "true"
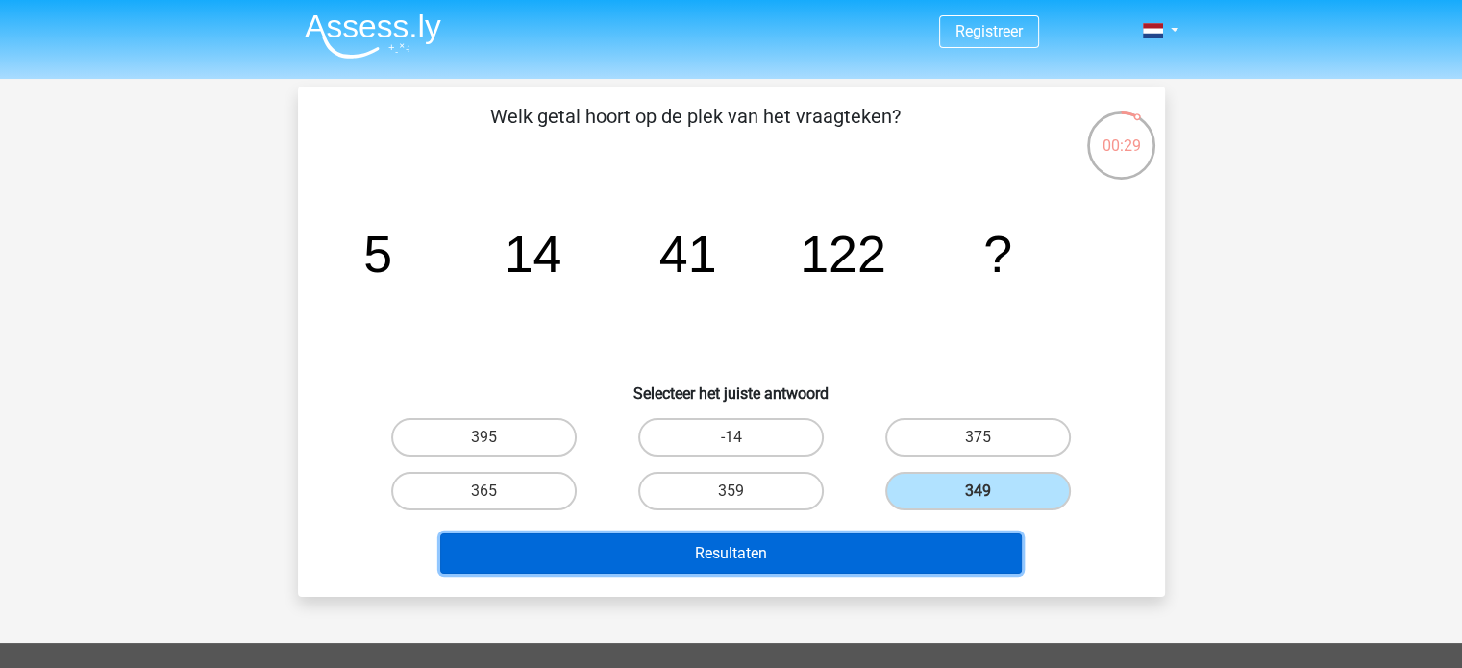
click at [865, 547] on button "Resultaten" at bounding box center [730, 553] width 581 height 40
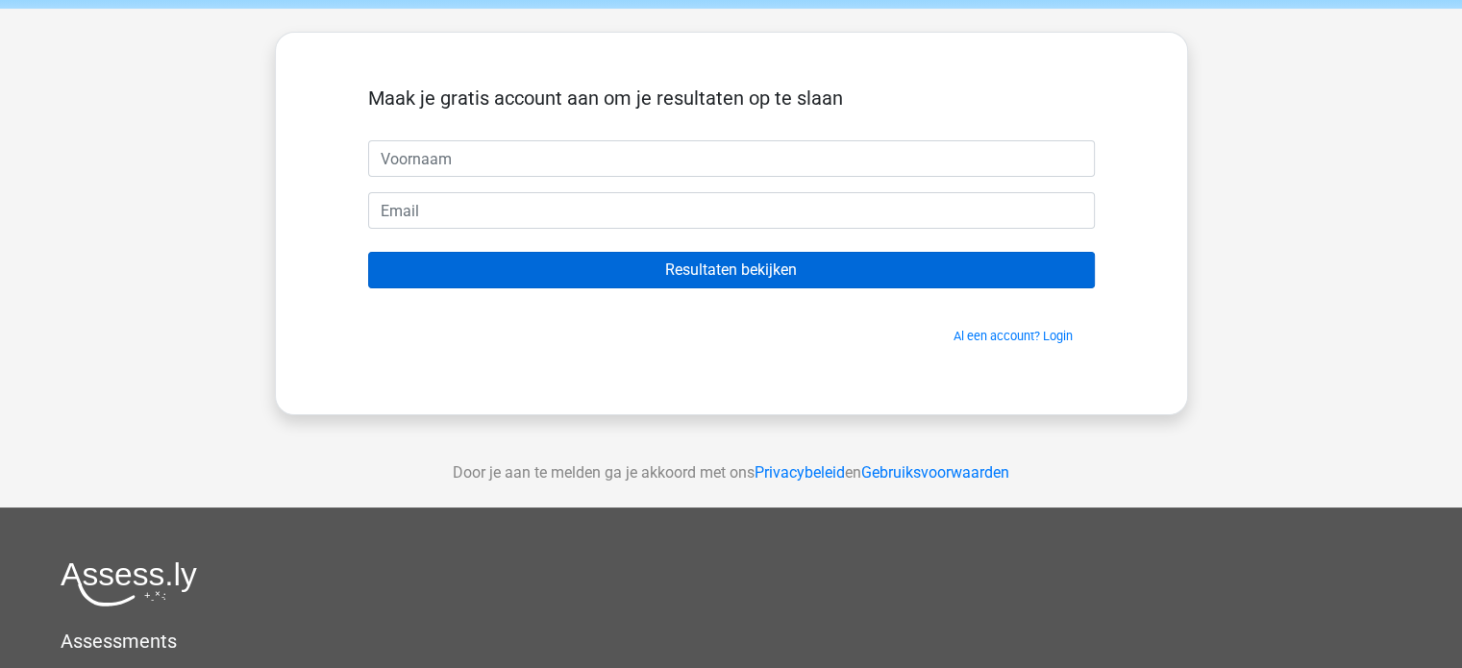
scroll to position [31, 0]
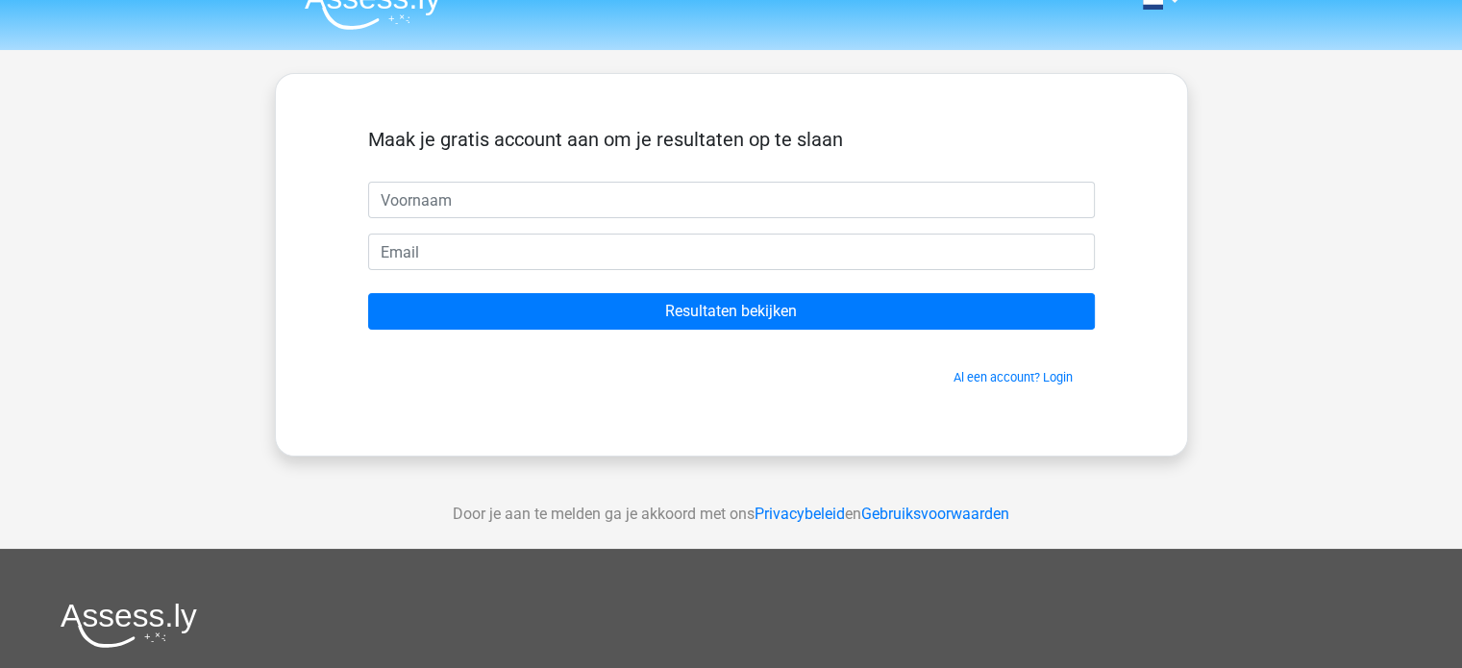
click at [528, 199] on input "text" at bounding box center [731, 200] width 727 height 37
type input "Julian"
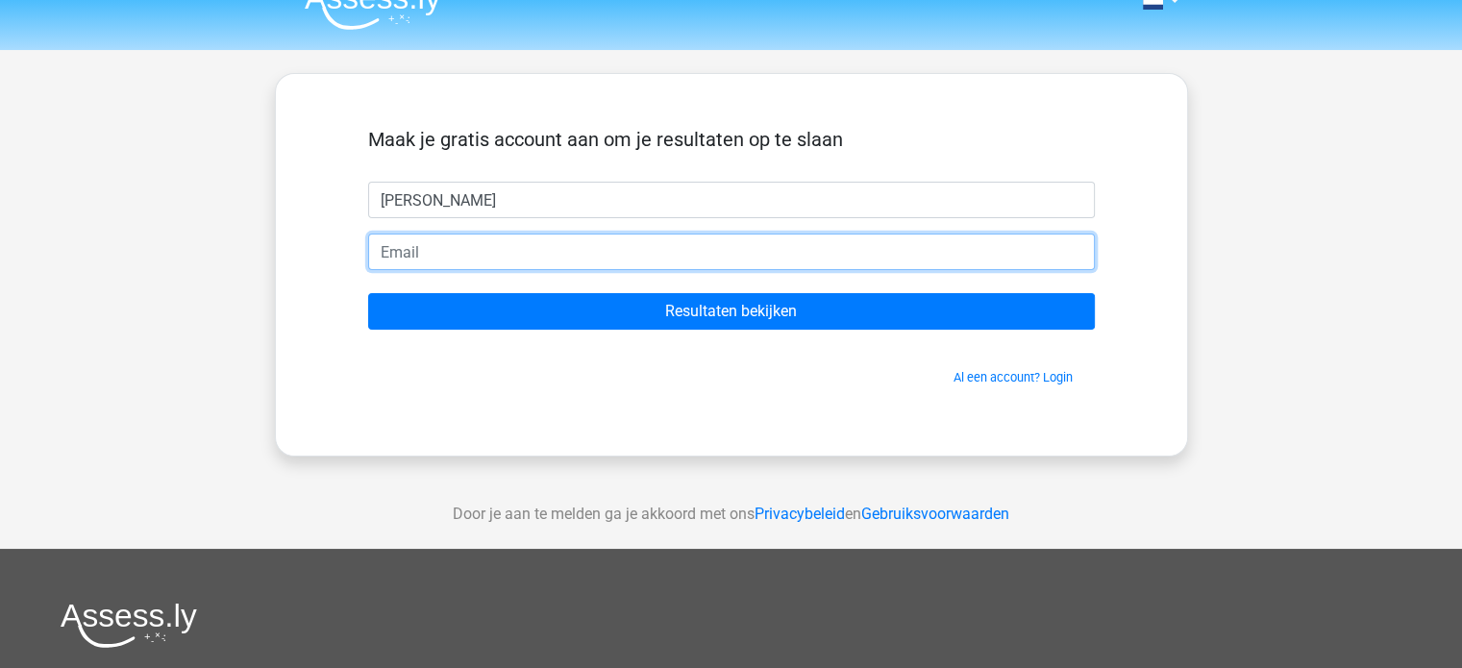
click at [463, 252] on input "email" at bounding box center [731, 252] width 727 height 37
type input "julian.vroom@gmail.com"
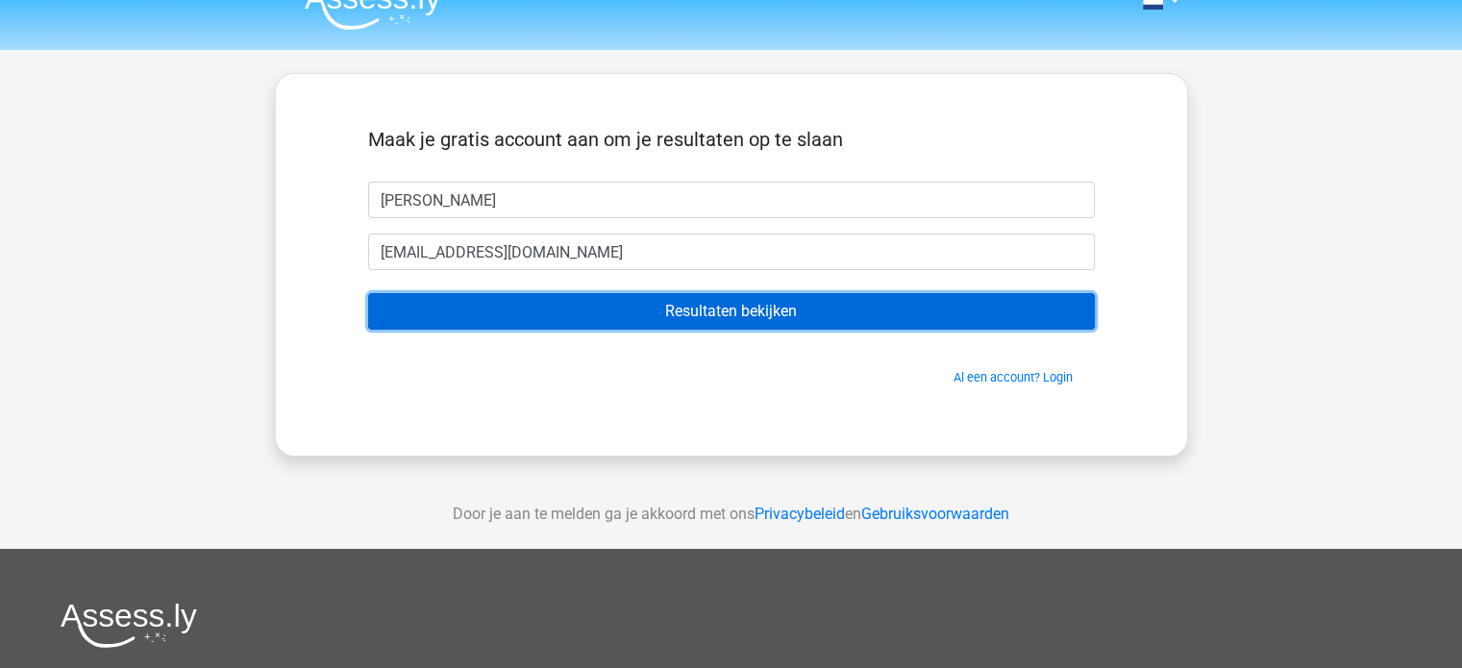
click at [590, 318] on input "Resultaten bekijken" at bounding box center [731, 311] width 727 height 37
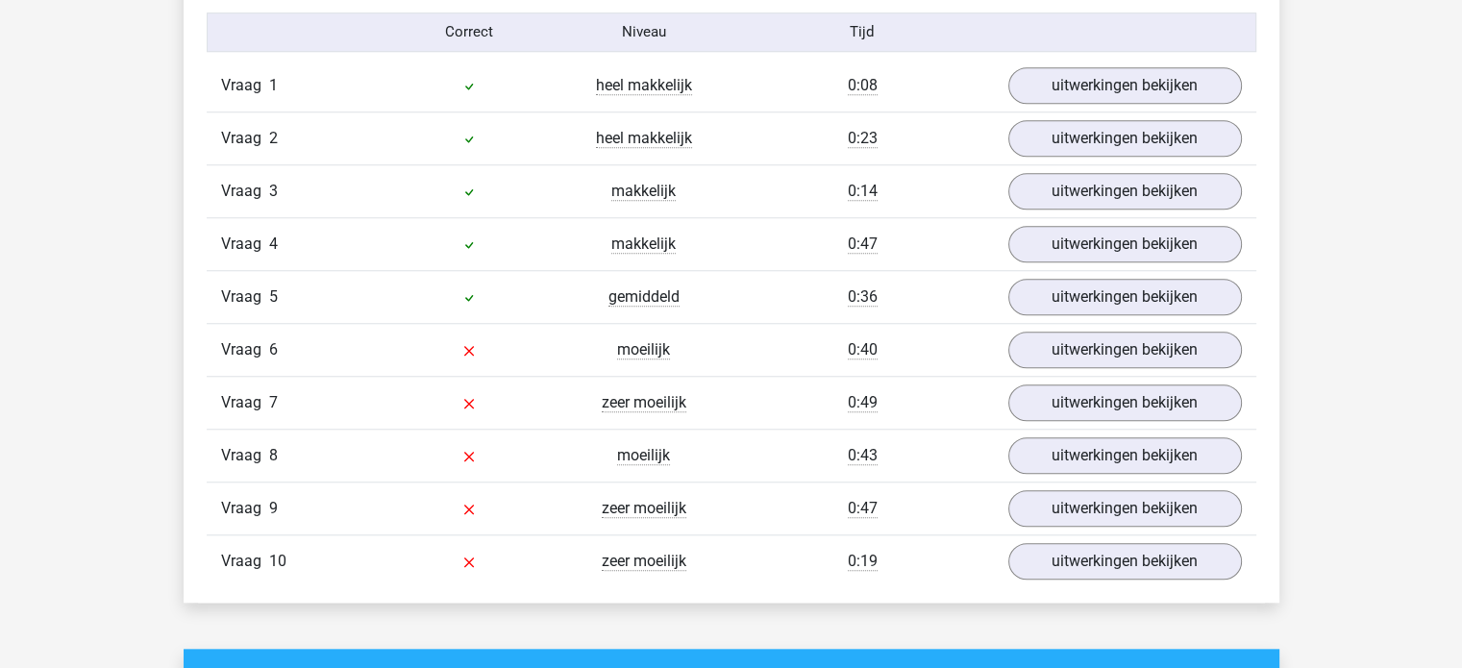
scroll to position [1599, 0]
click at [1049, 353] on link "uitwerkingen bekijken" at bounding box center [1124, 350] width 268 height 42
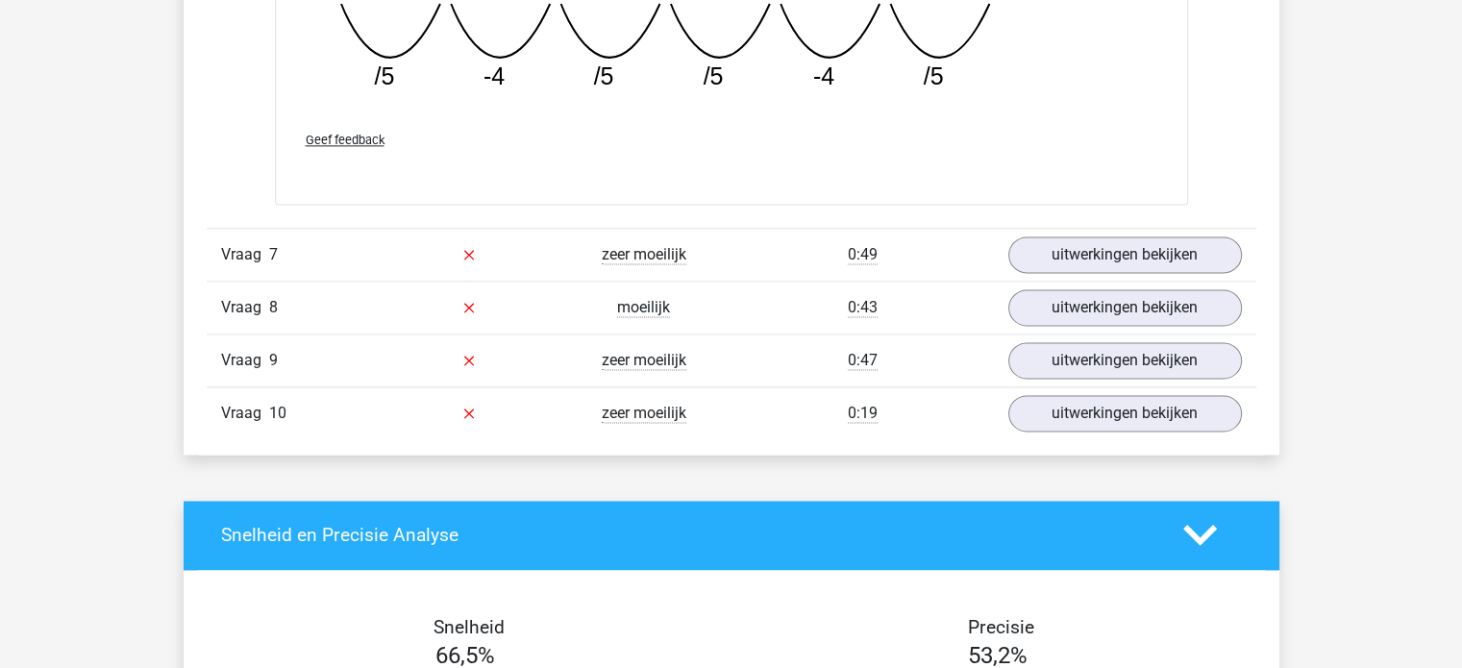
scroll to position [2585, 0]
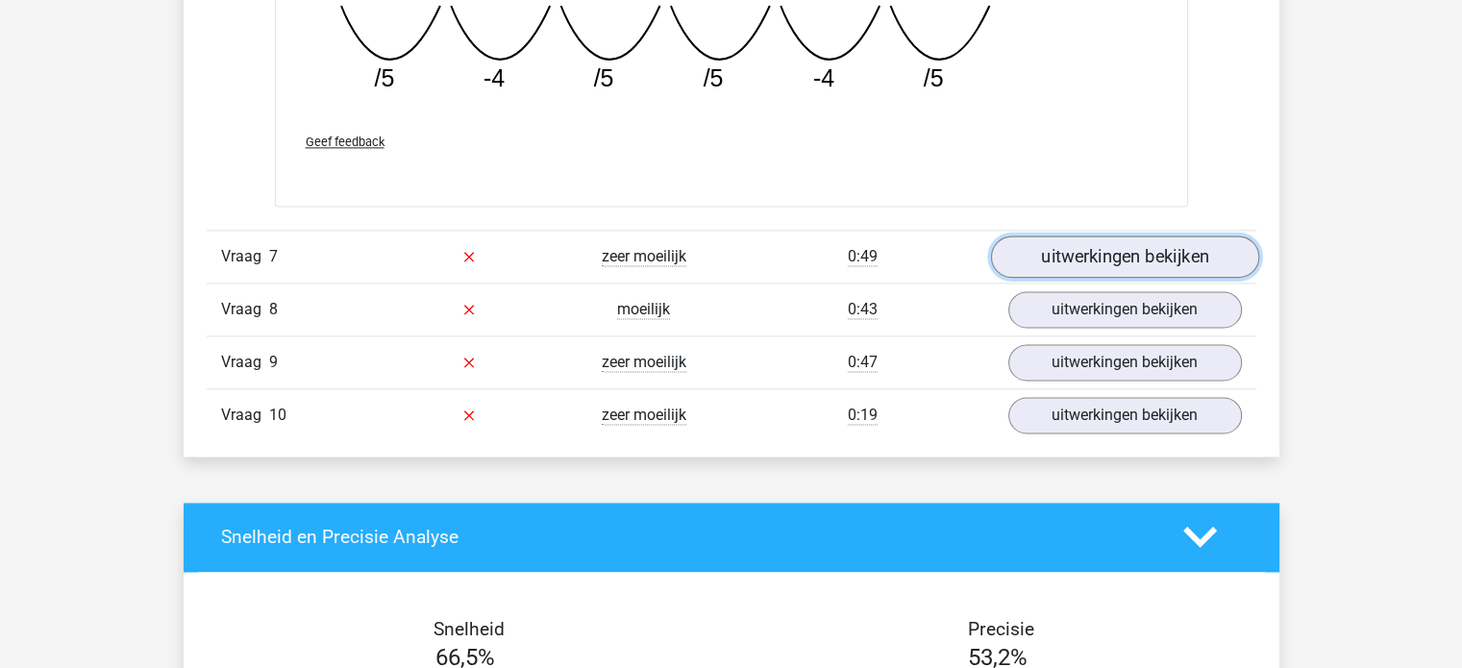
click at [1207, 260] on link "uitwerkingen bekijken" at bounding box center [1124, 256] width 268 height 42
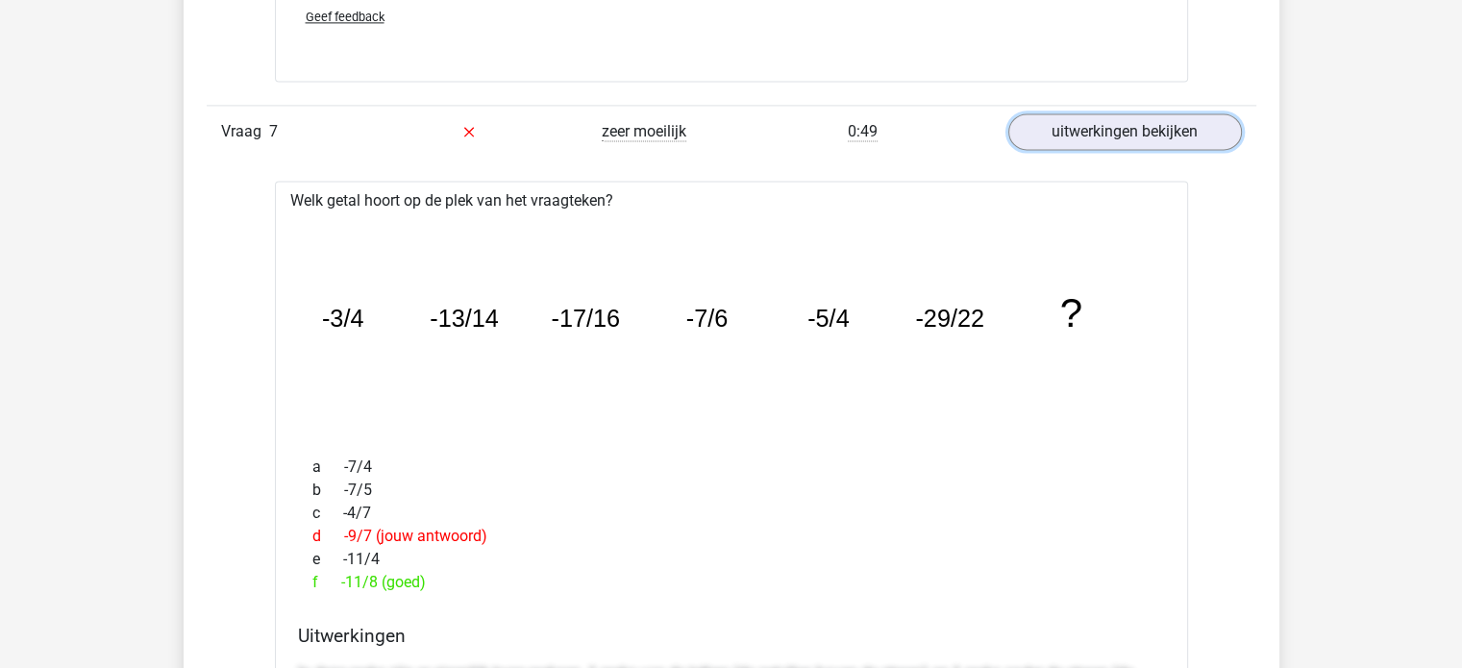
scroll to position [2664, 0]
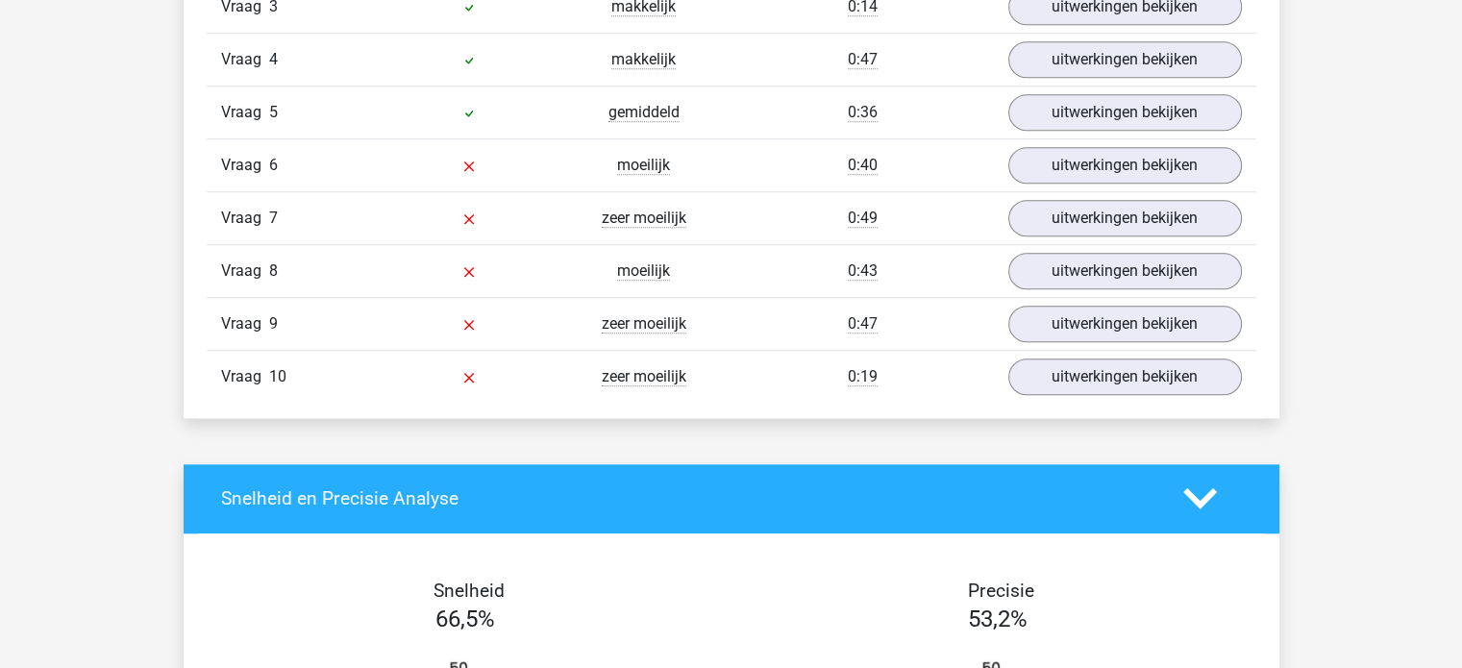
scroll to position [1786, 0]
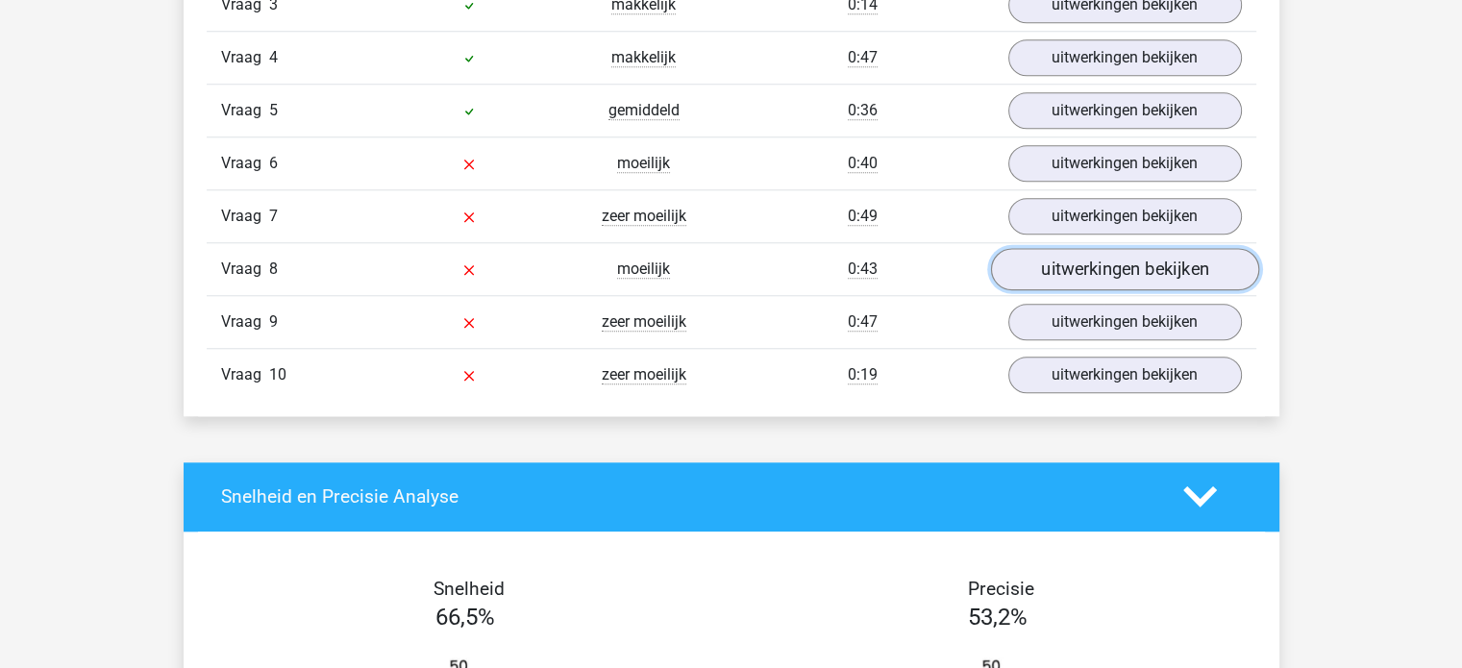
click at [1103, 278] on link "uitwerkingen bekijken" at bounding box center [1124, 269] width 268 height 42
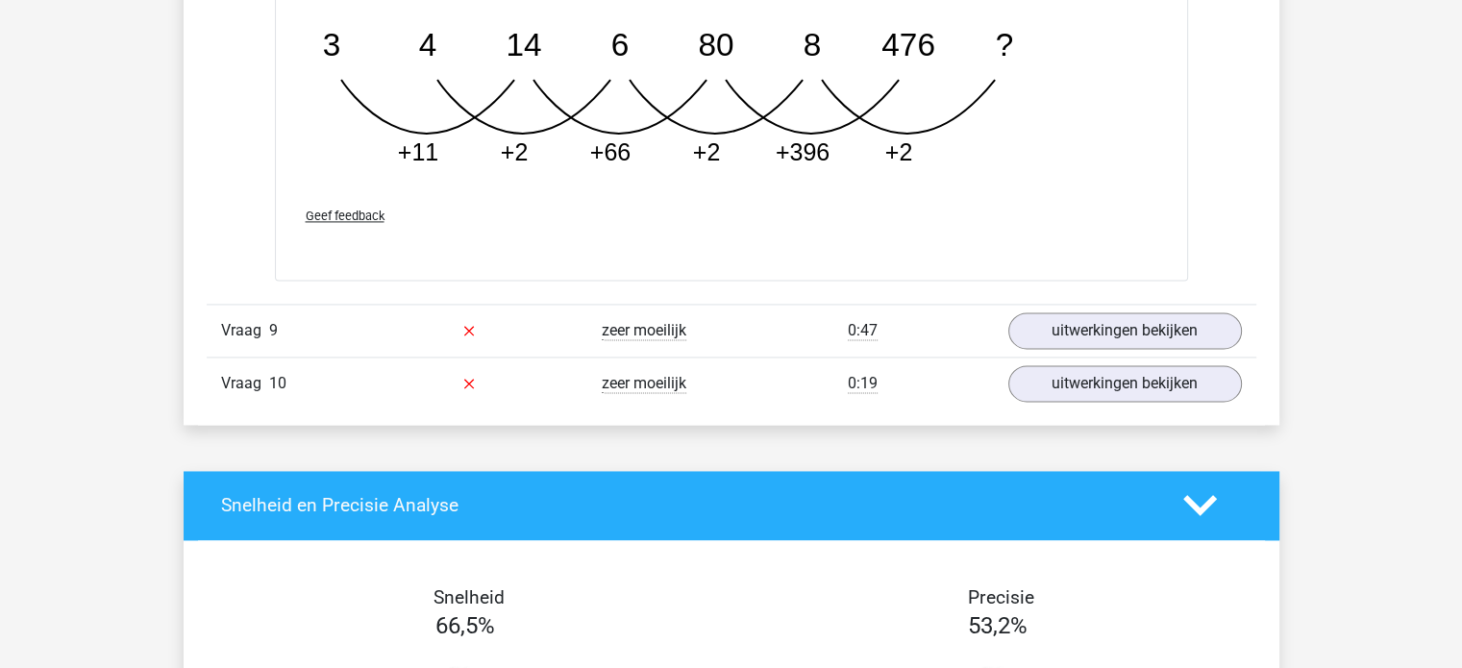
scroll to position [2729, 0]
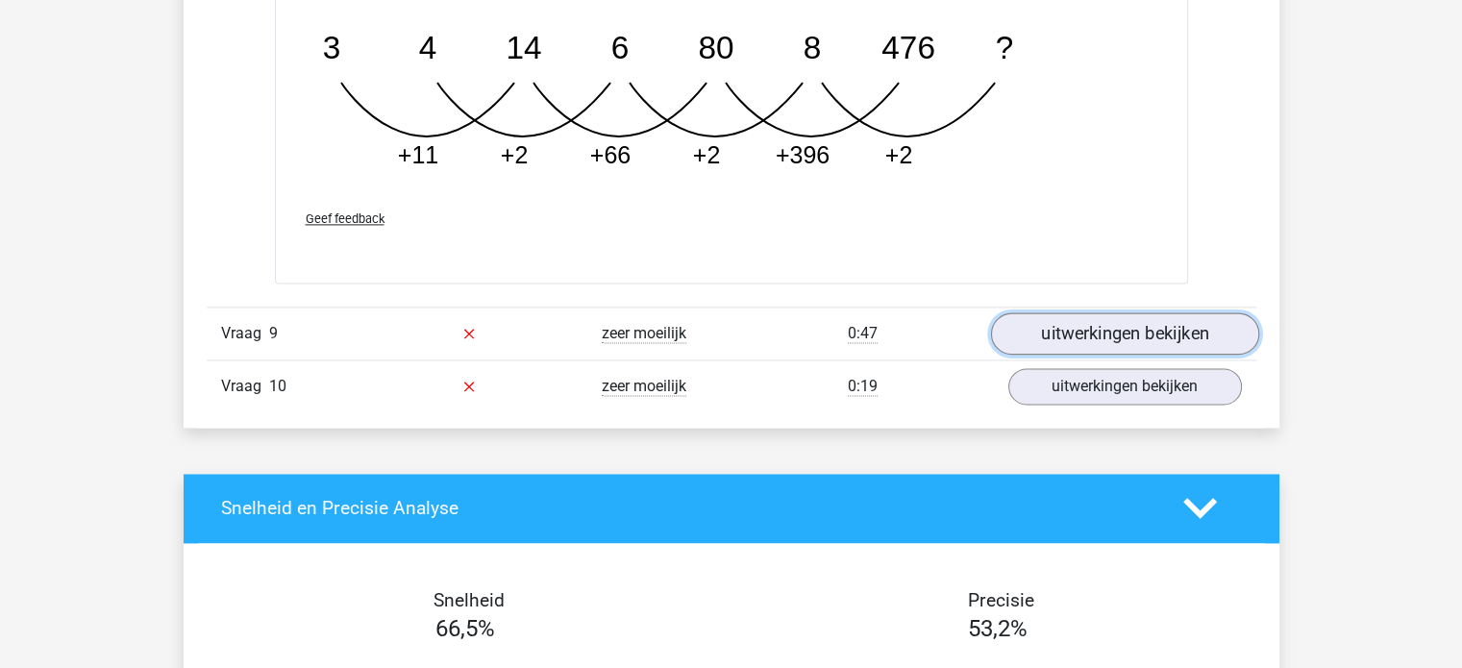
click at [1119, 319] on link "uitwerkingen bekijken" at bounding box center [1124, 333] width 268 height 42
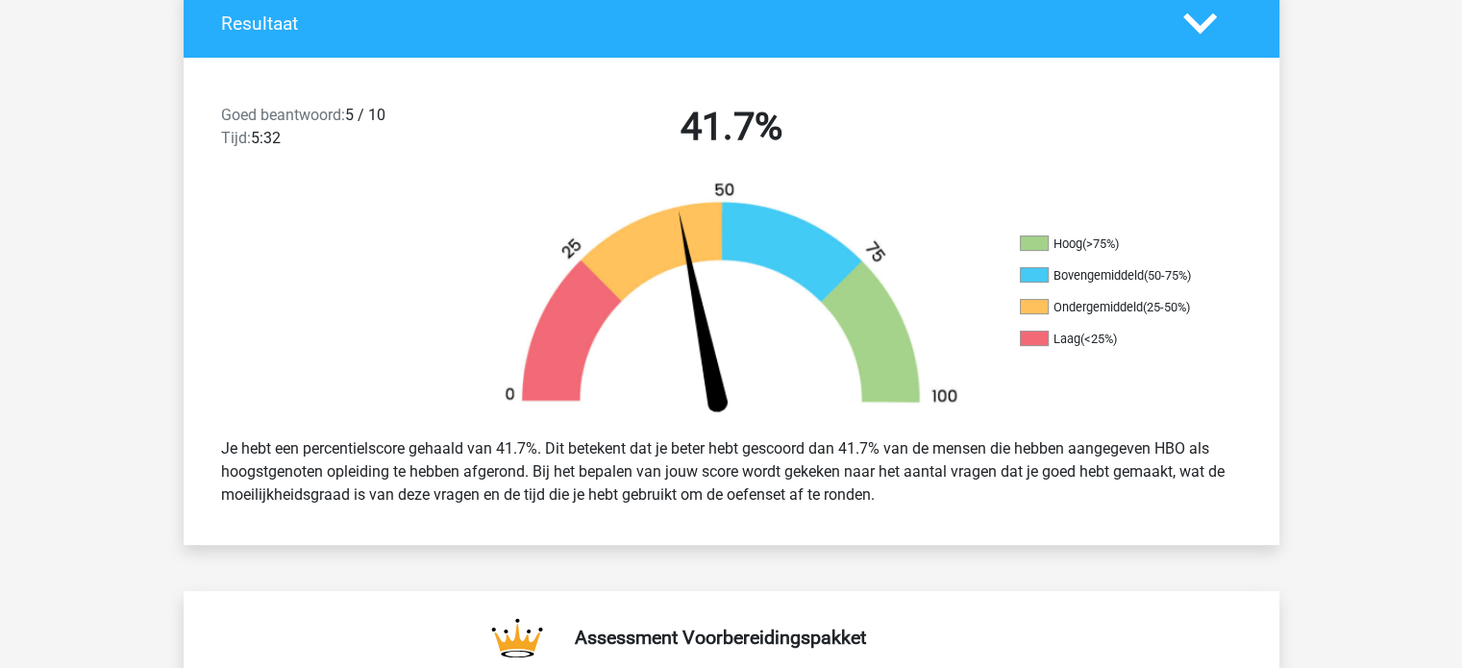
scroll to position [0, 0]
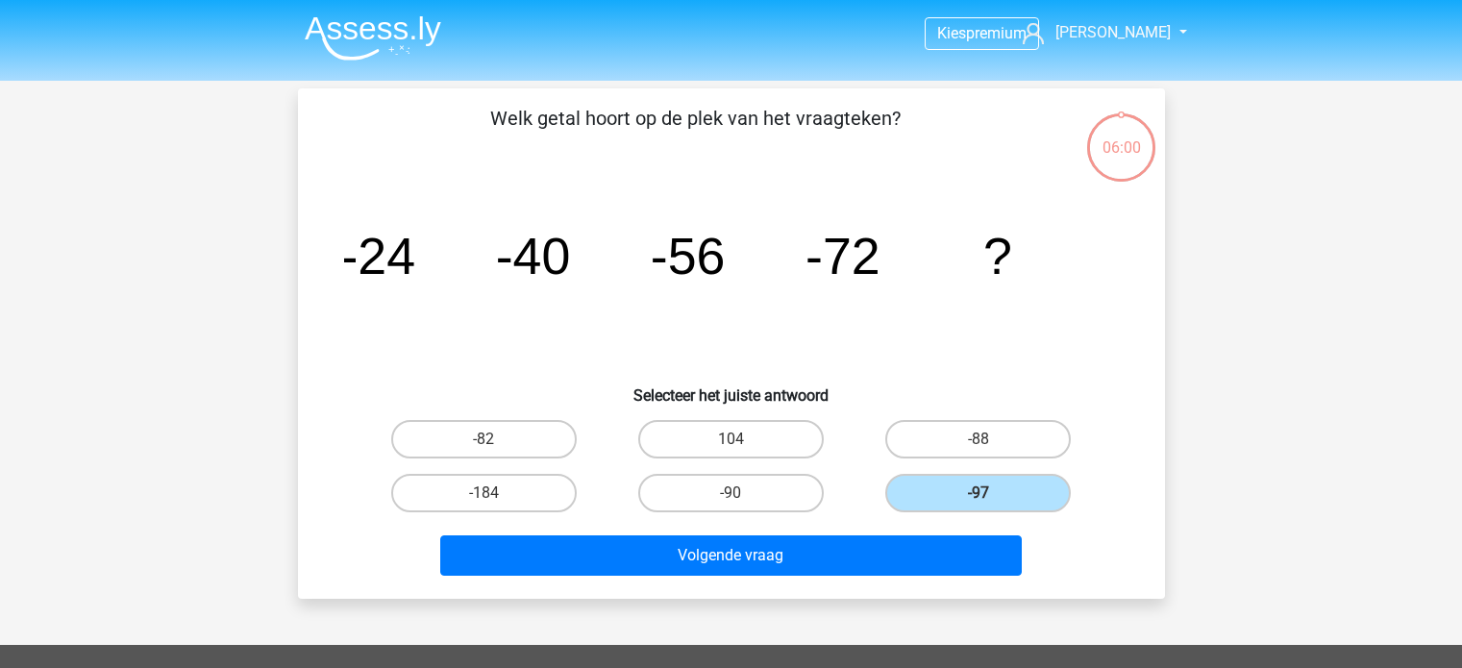
scroll to position [2, 0]
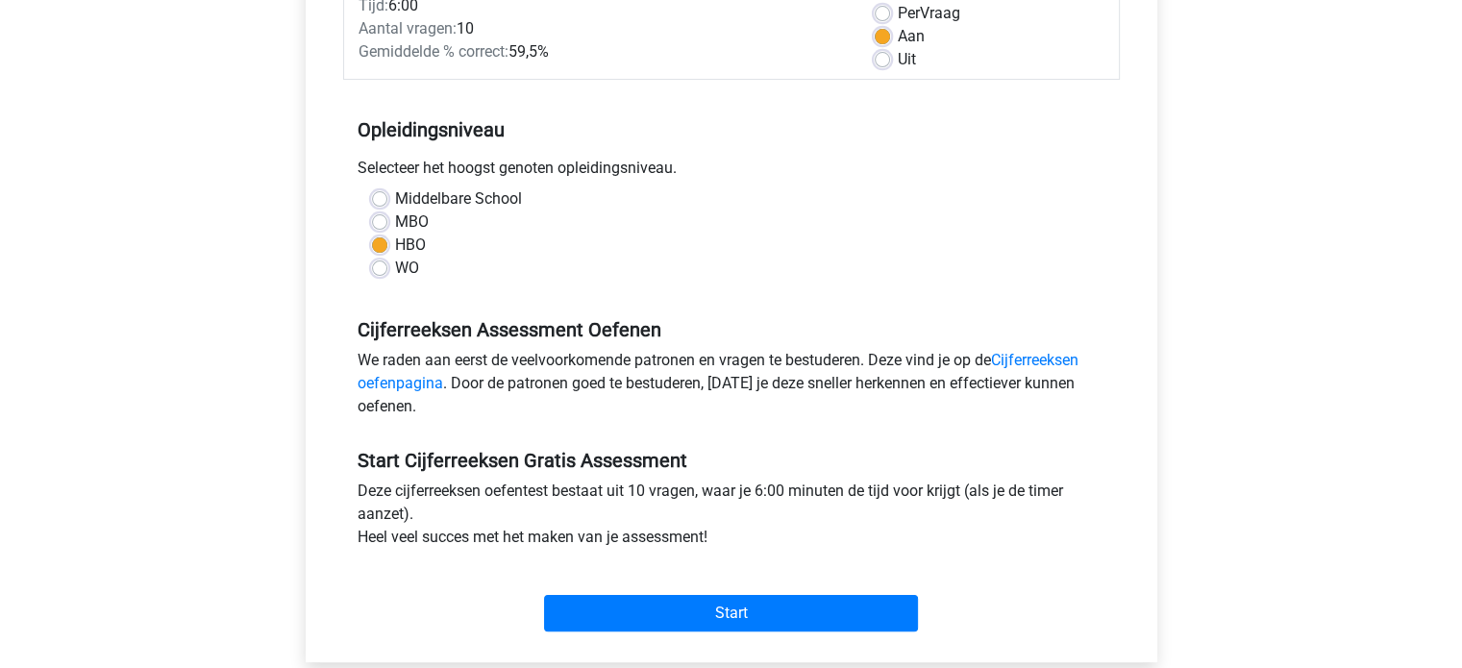
scroll to position [292, 0]
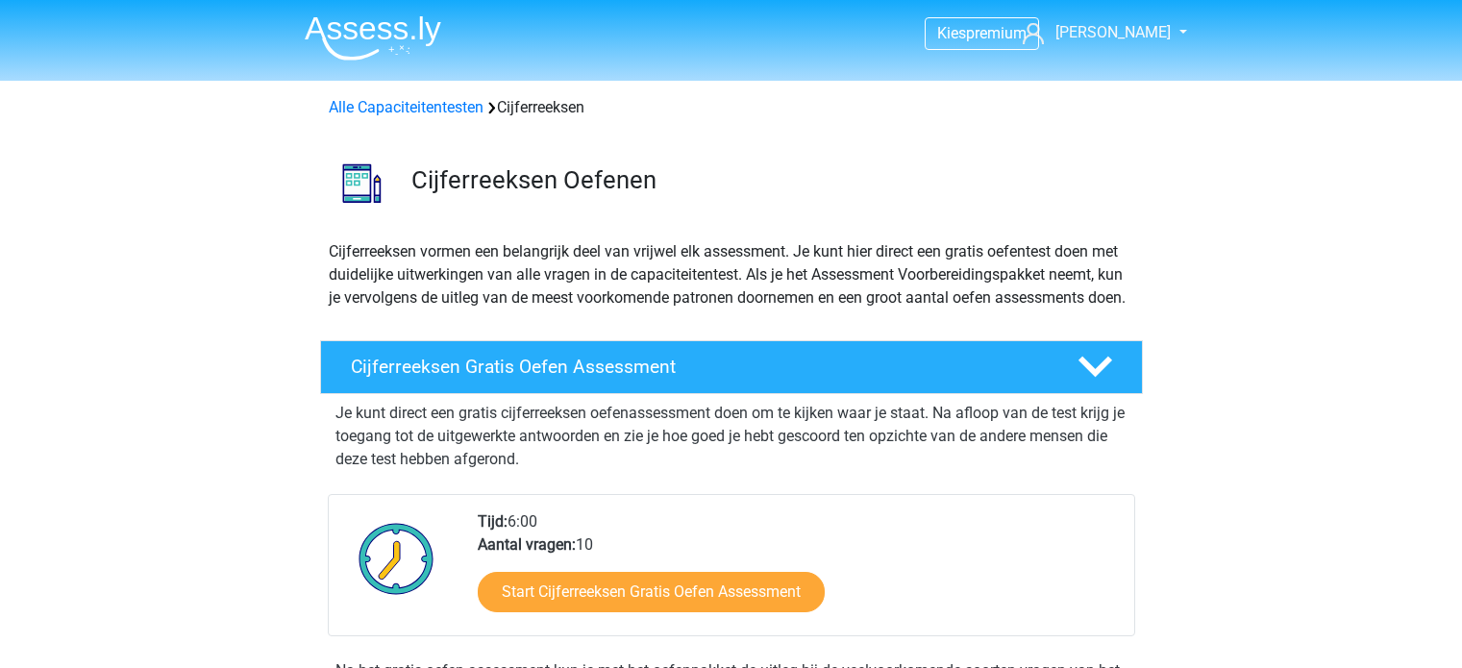
scroll to position [211, 0]
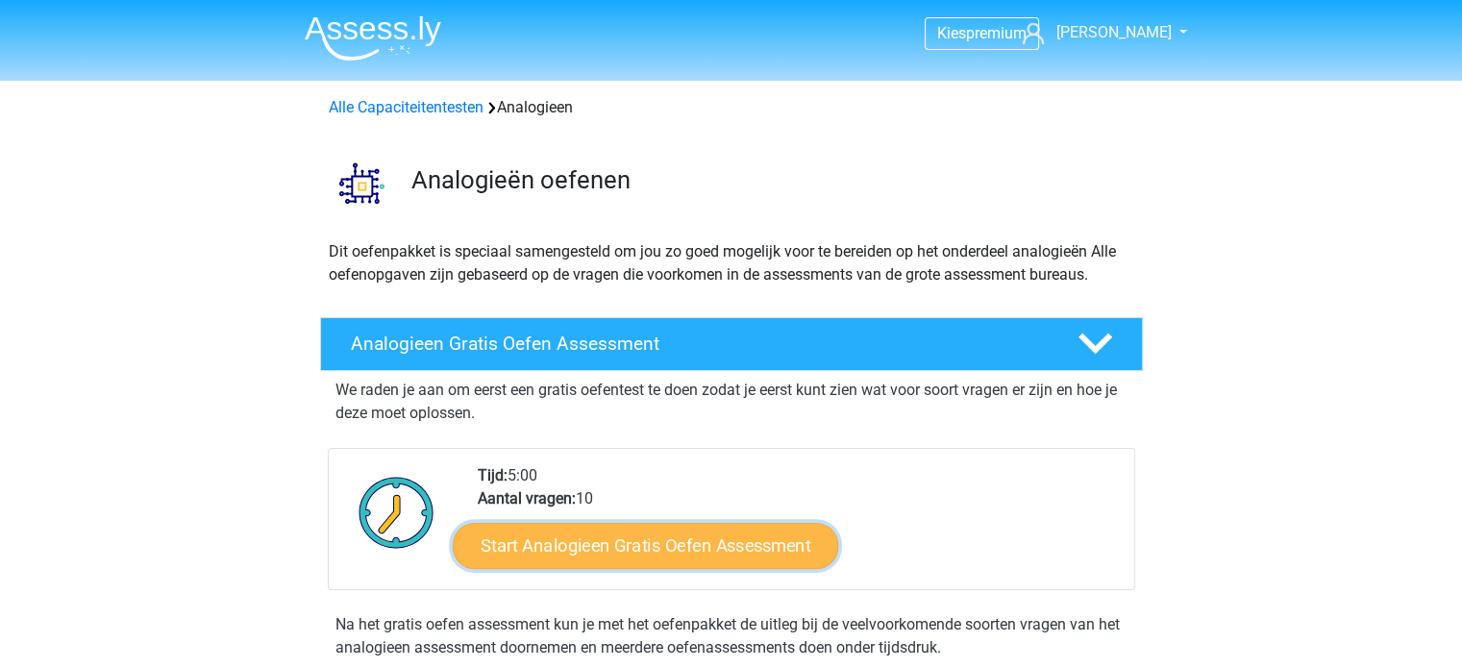
click at [608, 550] on link "Start Analogieen Gratis Oefen Assessment" at bounding box center [645, 545] width 385 height 46
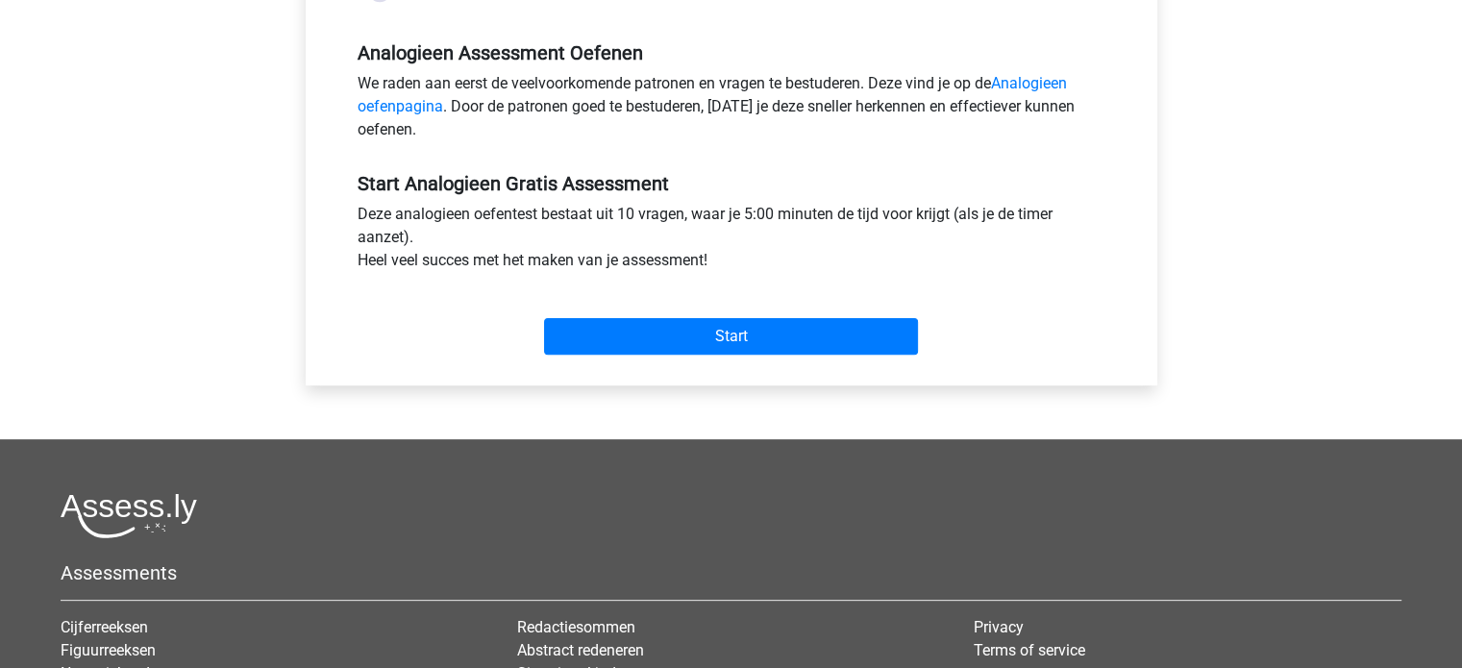
scroll to position [573, 0]
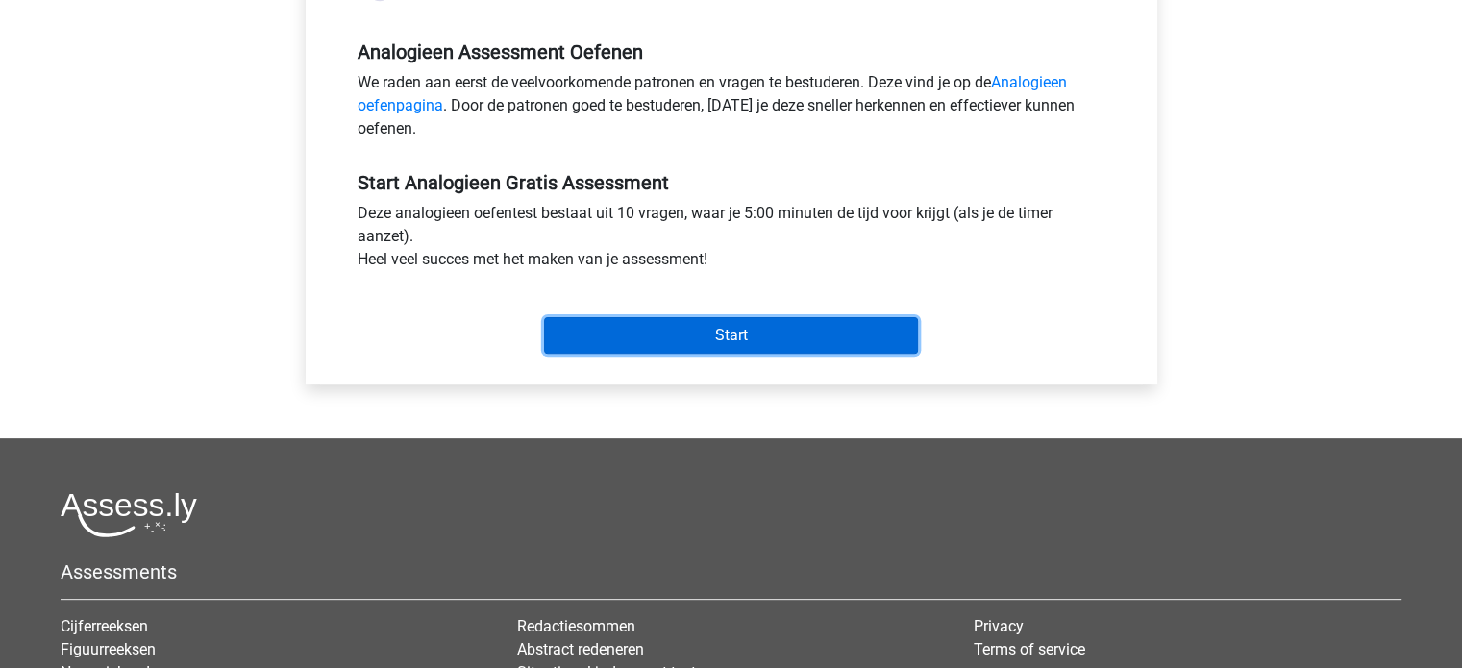
click at [729, 329] on input "Start" at bounding box center [731, 335] width 374 height 37
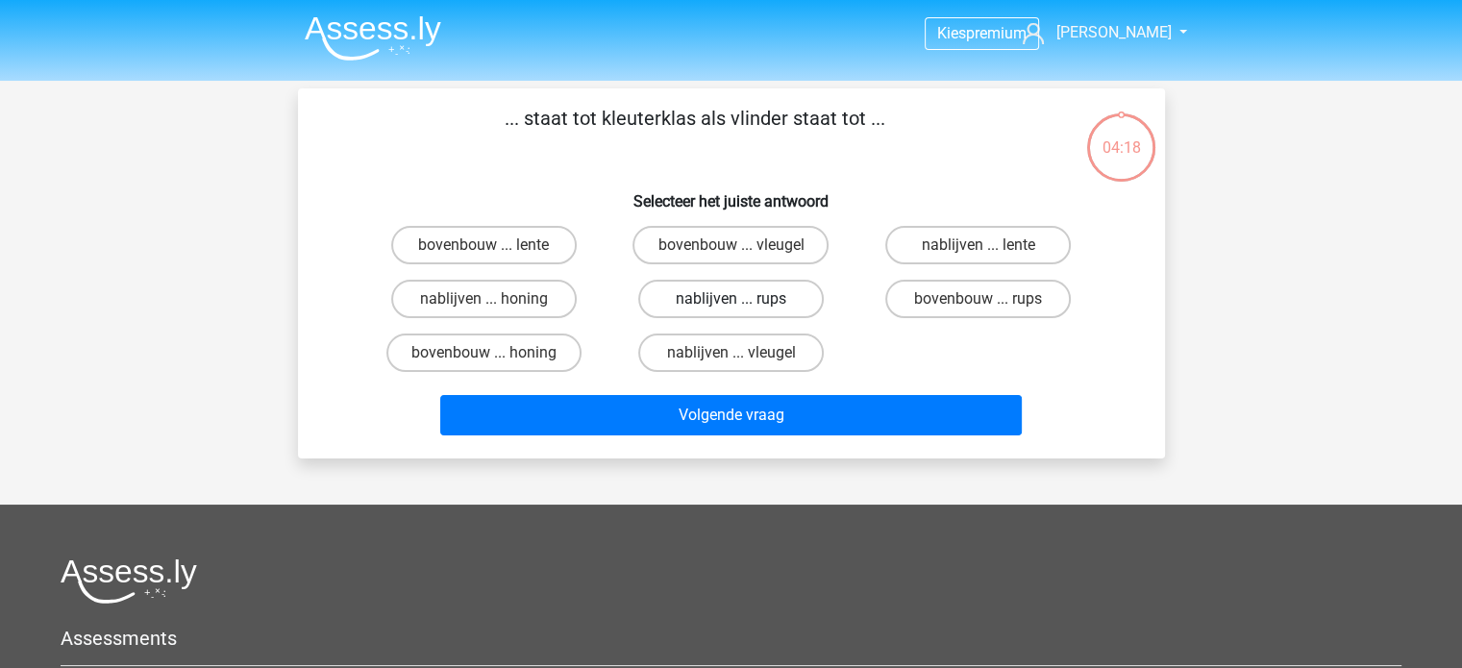
click at [746, 294] on label "nablijven ... rups" at bounding box center [730, 299] width 185 height 38
click at [743, 299] on input "nablijven ... rups" at bounding box center [736, 305] width 12 height 12
radio input "true"
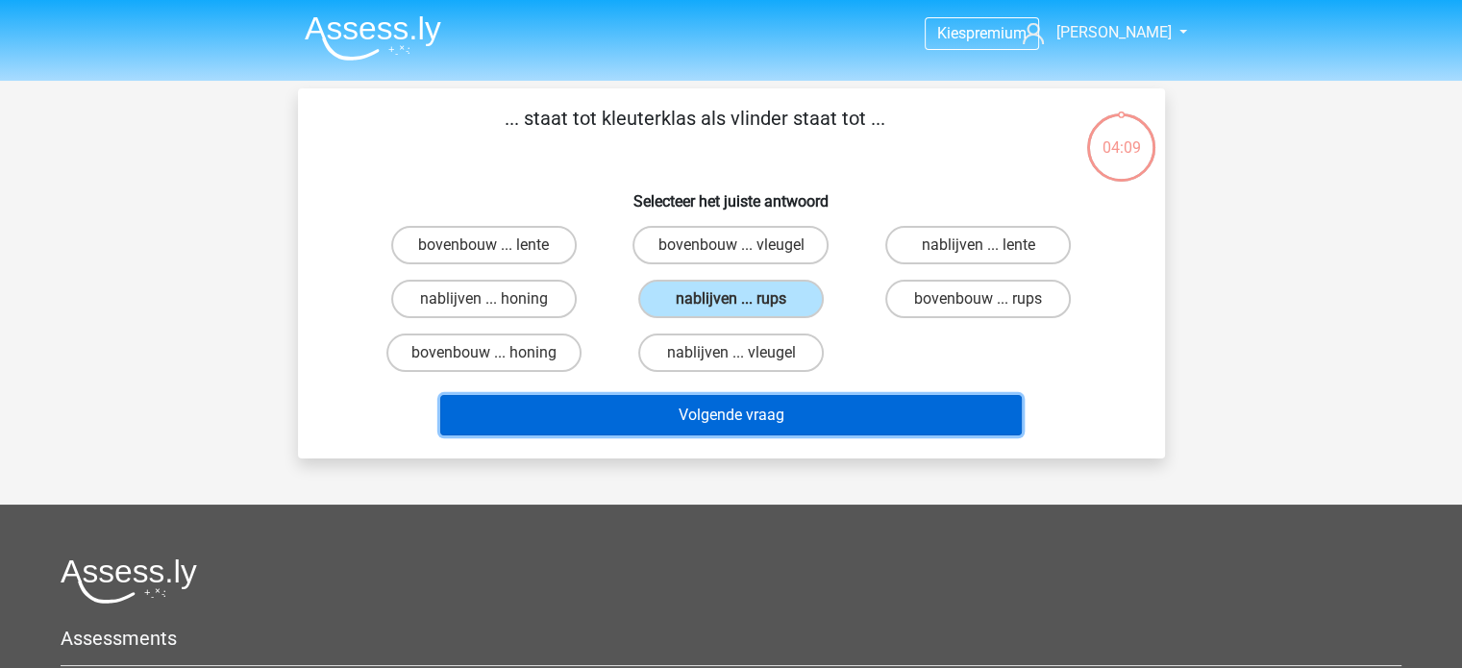
click at [770, 405] on button "Volgende vraag" at bounding box center [730, 415] width 581 height 40
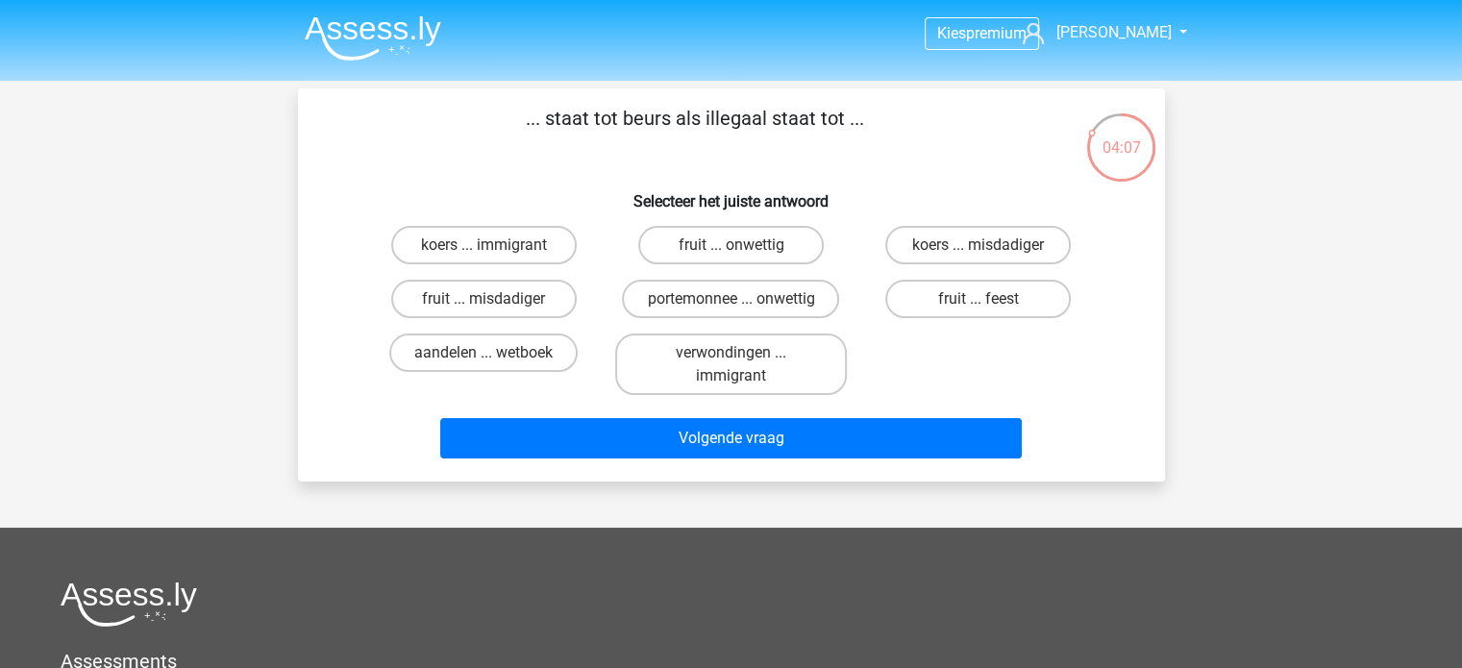
scroll to position [1, 0]
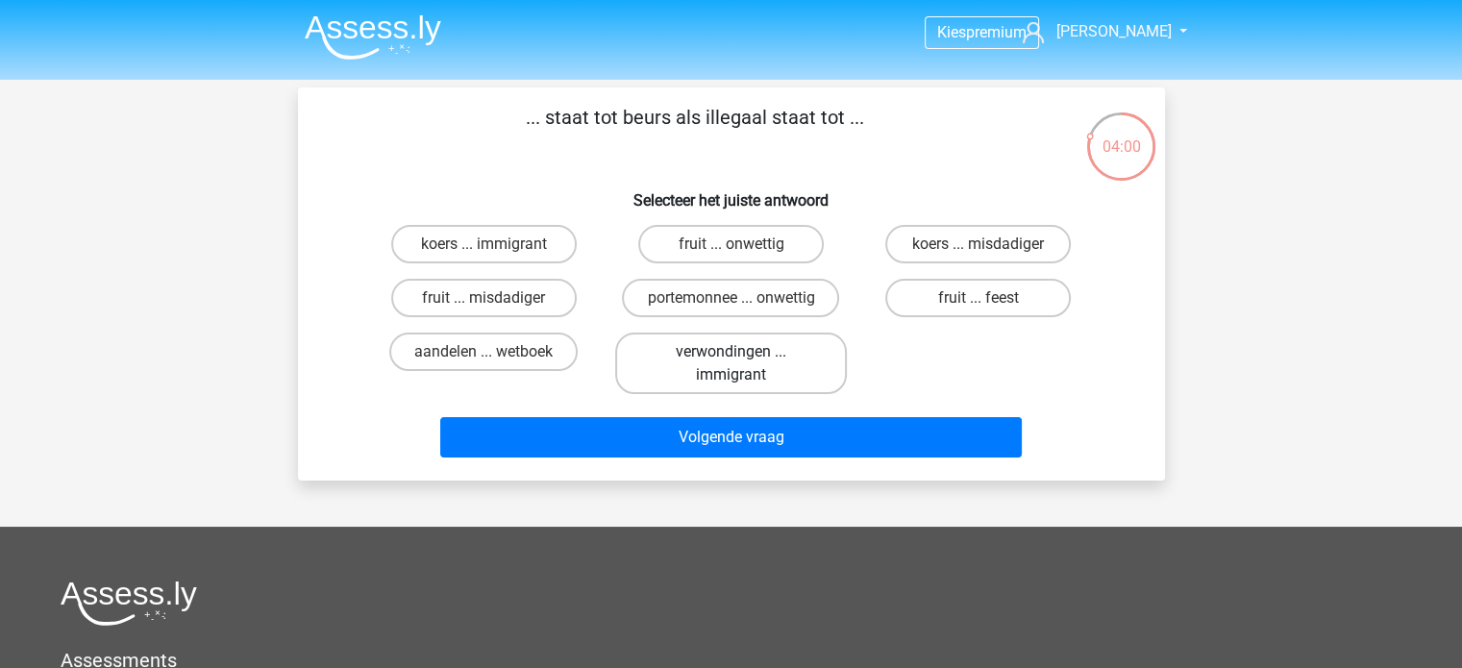
click at [769, 368] on label "verwondingen ... immigrant" at bounding box center [731, 364] width 232 height 62
click at [743, 364] on input "verwondingen ... immigrant" at bounding box center [736, 358] width 12 height 12
radio input "true"
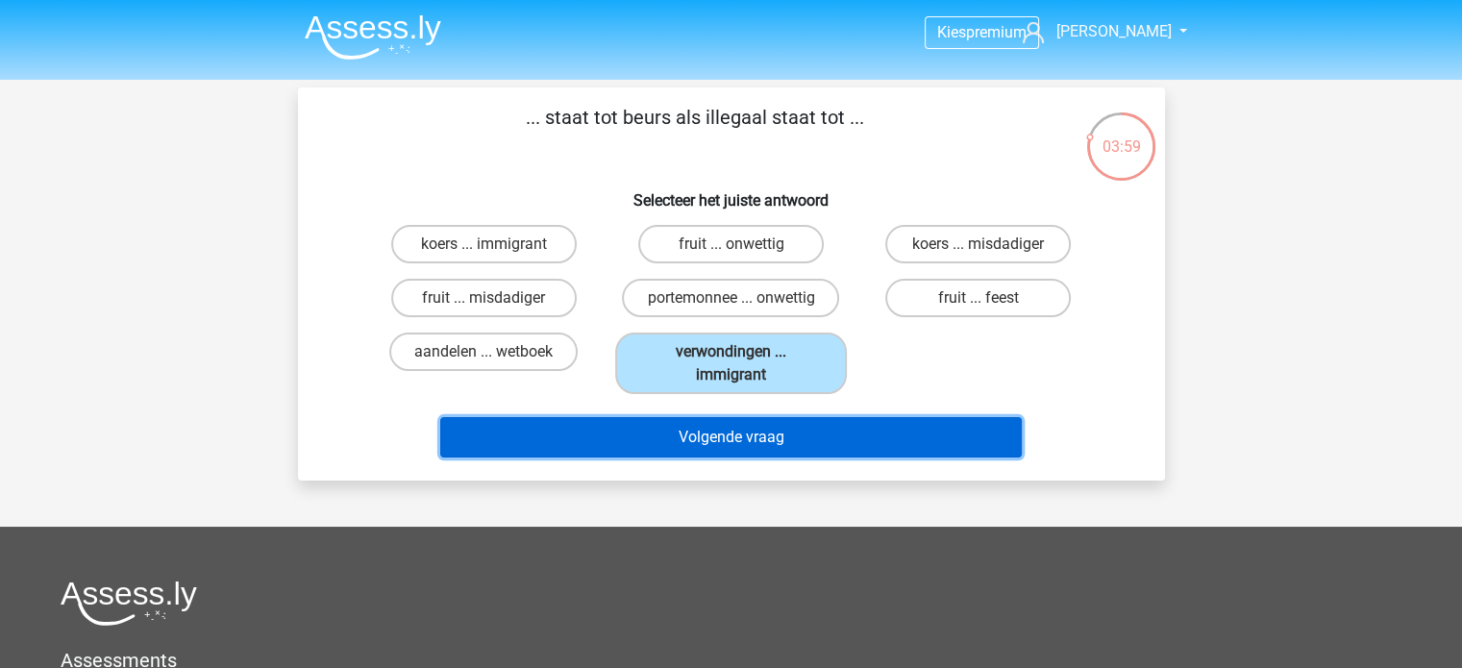
click at [799, 434] on button "Volgende vraag" at bounding box center [730, 437] width 581 height 40
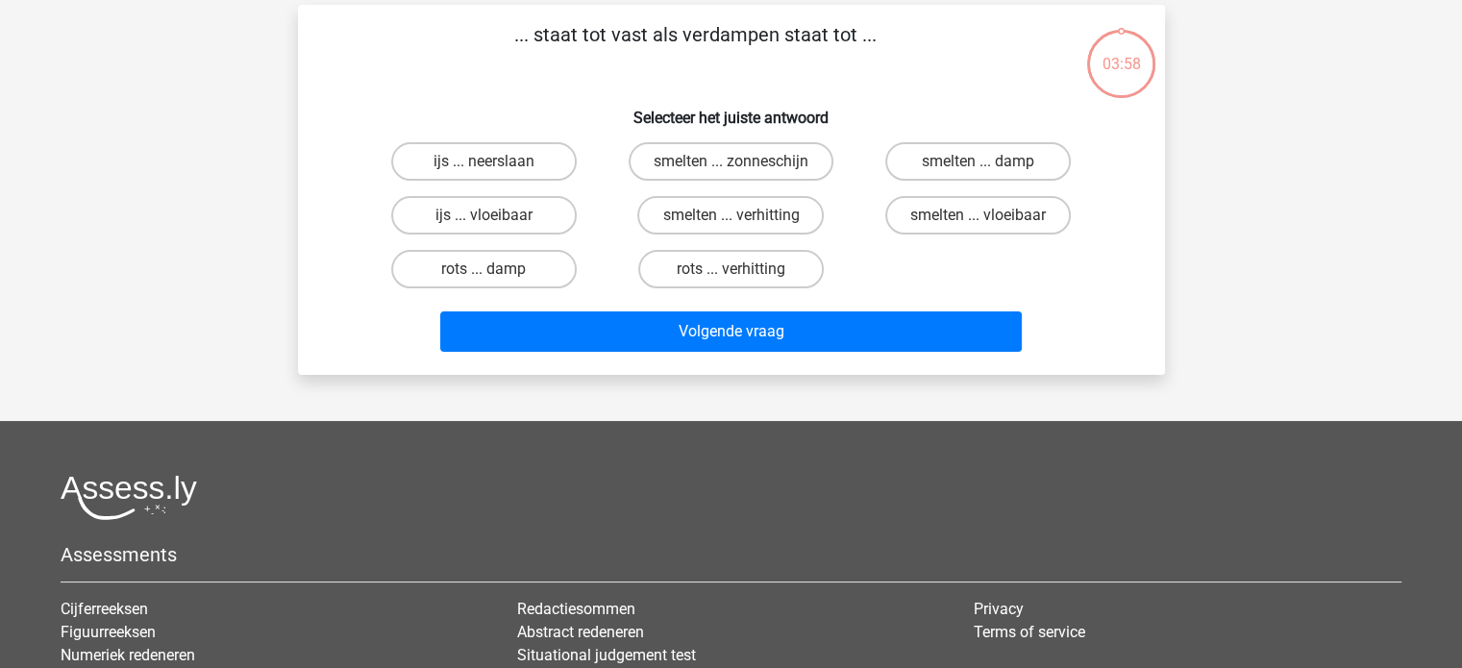
scroll to position [88, 0]
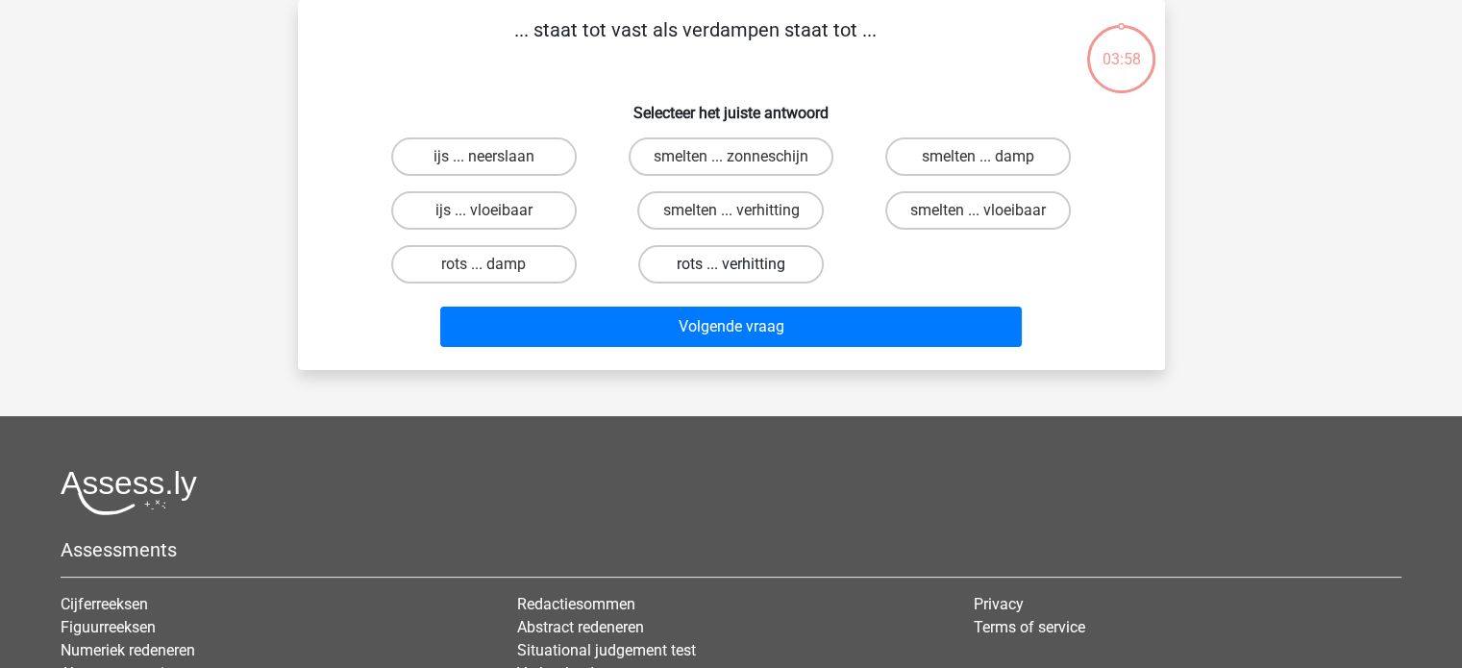
click at [745, 277] on label "rots ... verhitting" at bounding box center [730, 264] width 185 height 38
click at [743, 277] on input "rots ... verhitting" at bounding box center [736, 270] width 12 height 12
radio input "true"
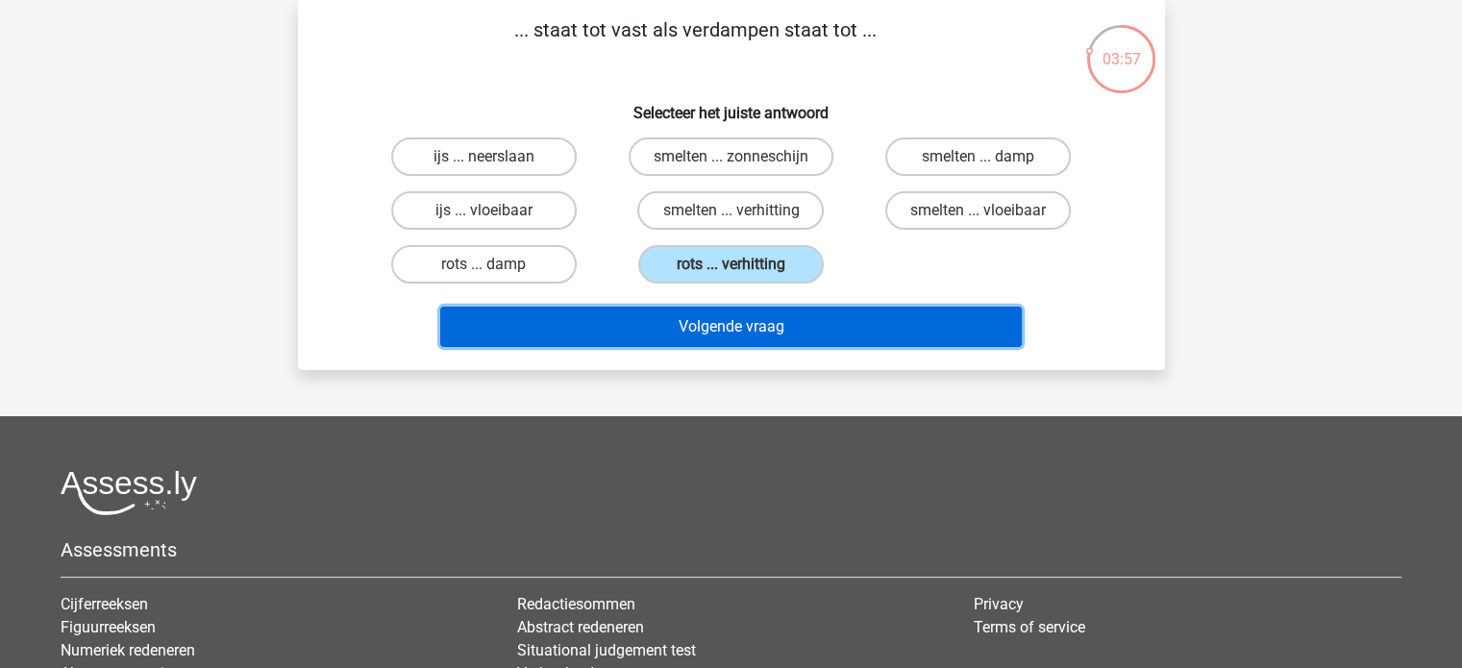
click at [767, 322] on button "Volgende vraag" at bounding box center [730, 327] width 581 height 40
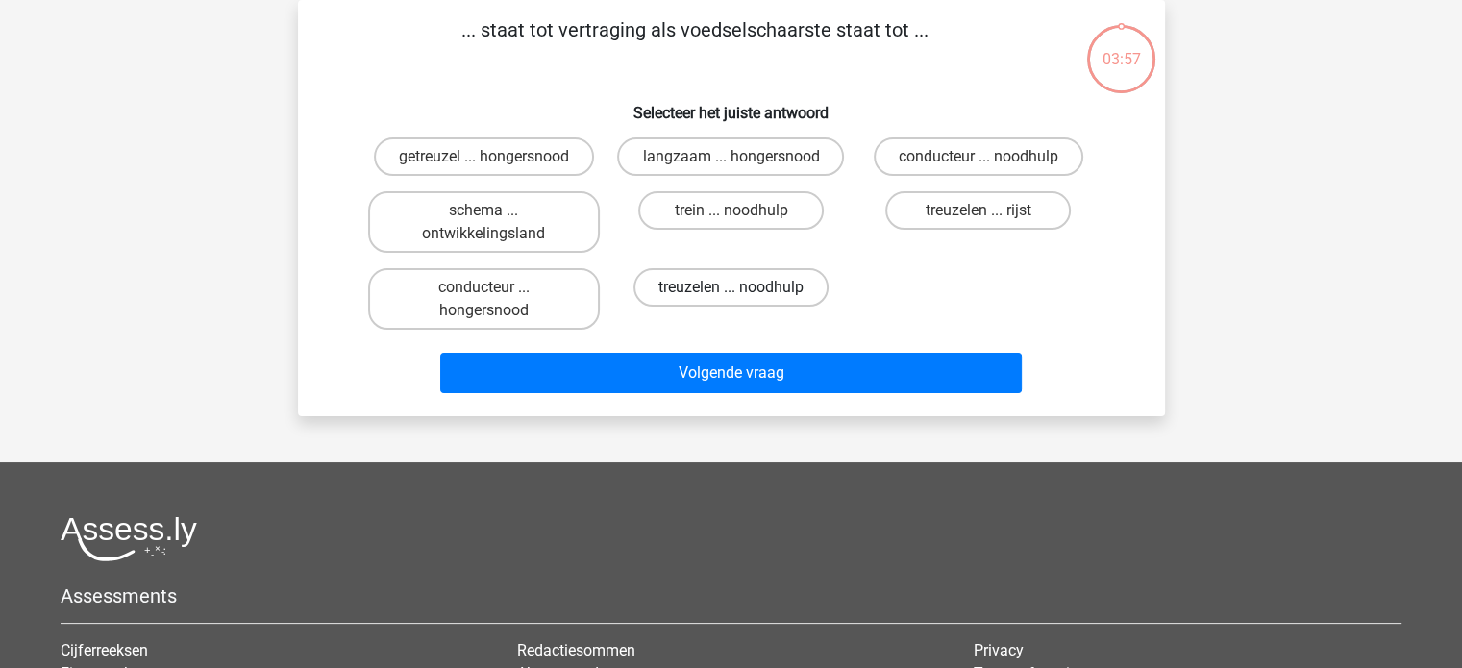
click at [767, 274] on label "treuzelen ... noodhulp" at bounding box center [730, 287] width 195 height 38
click at [743, 287] on input "treuzelen ... noodhulp" at bounding box center [736, 293] width 12 height 12
radio input "true"
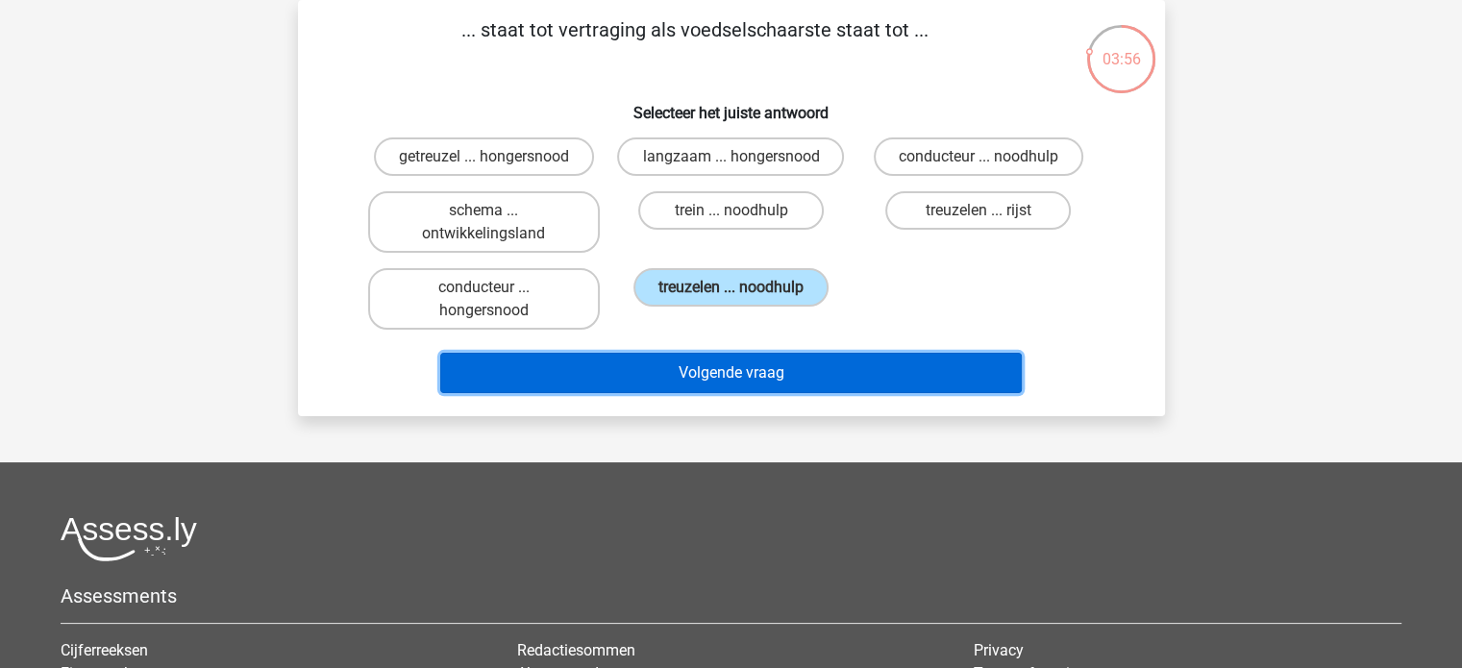
click at [803, 365] on button "Volgende vraag" at bounding box center [730, 373] width 581 height 40
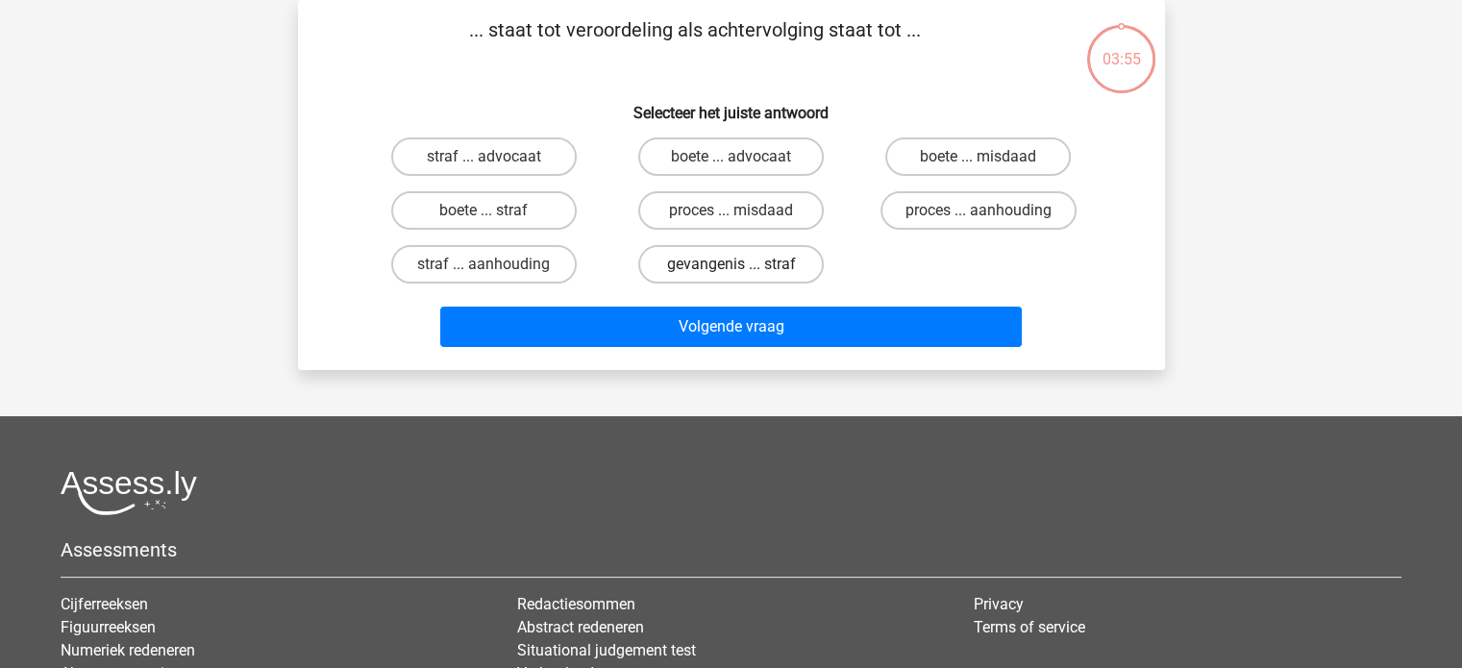
click at [768, 260] on label "gevangenis ... straf" at bounding box center [730, 264] width 185 height 38
click at [743, 264] on input "gevangenis ... straf" at bounding box center [736, 270] width 12 height 12
radio input "true"
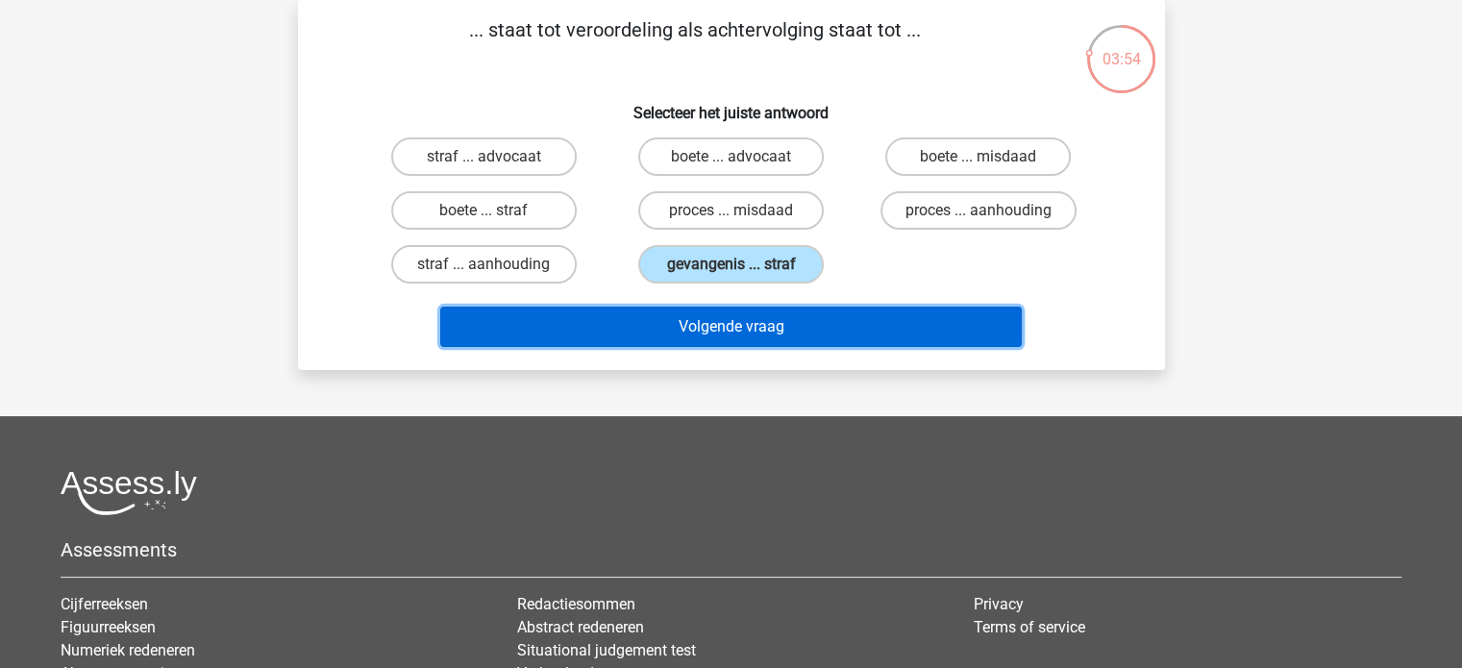
click at [783, 321] on button "Volgende vraag" at bounding box center [730, 327] width 581 height 40
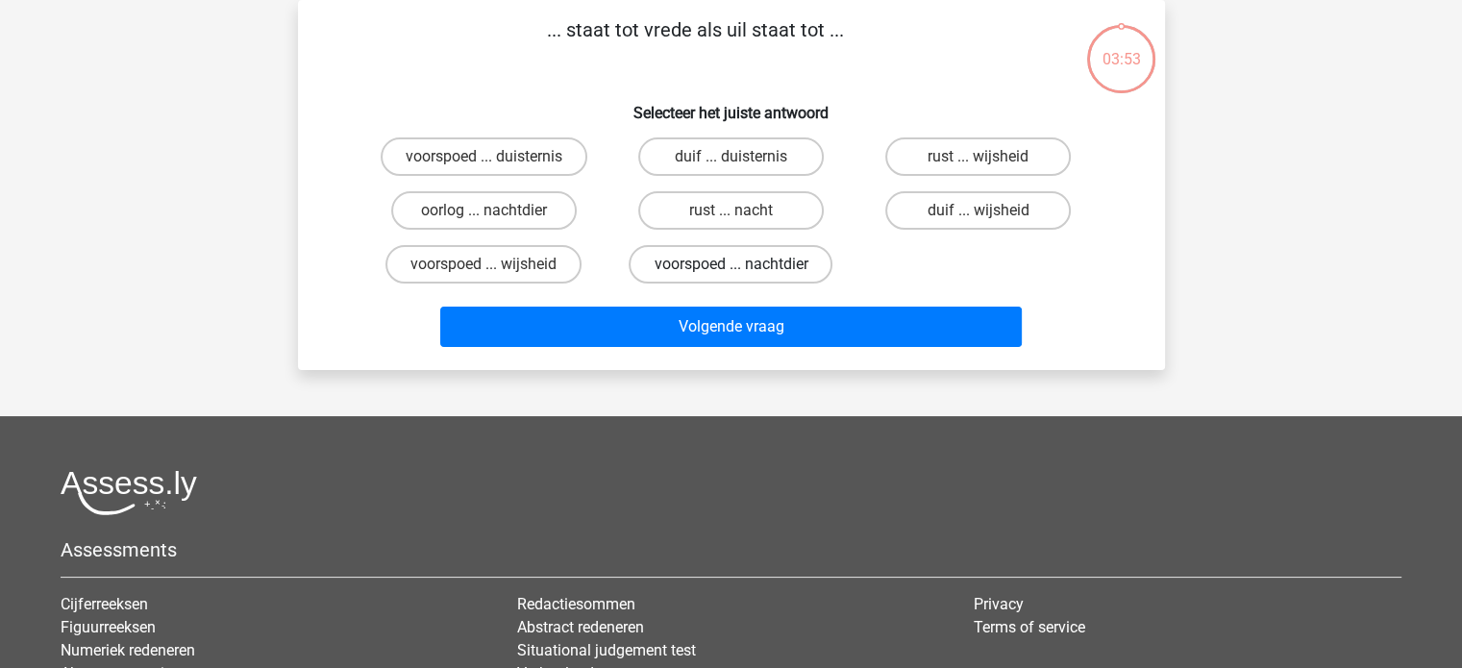
click at [771, 262] on label "voorspoed ... nachtdier" at bounding box center [731, 264] width 204 height 38
click at [743, 264] on input "voorspoed ... nachtdier" at bounding box center [736, 270] width 12 height 12
radio input "true"
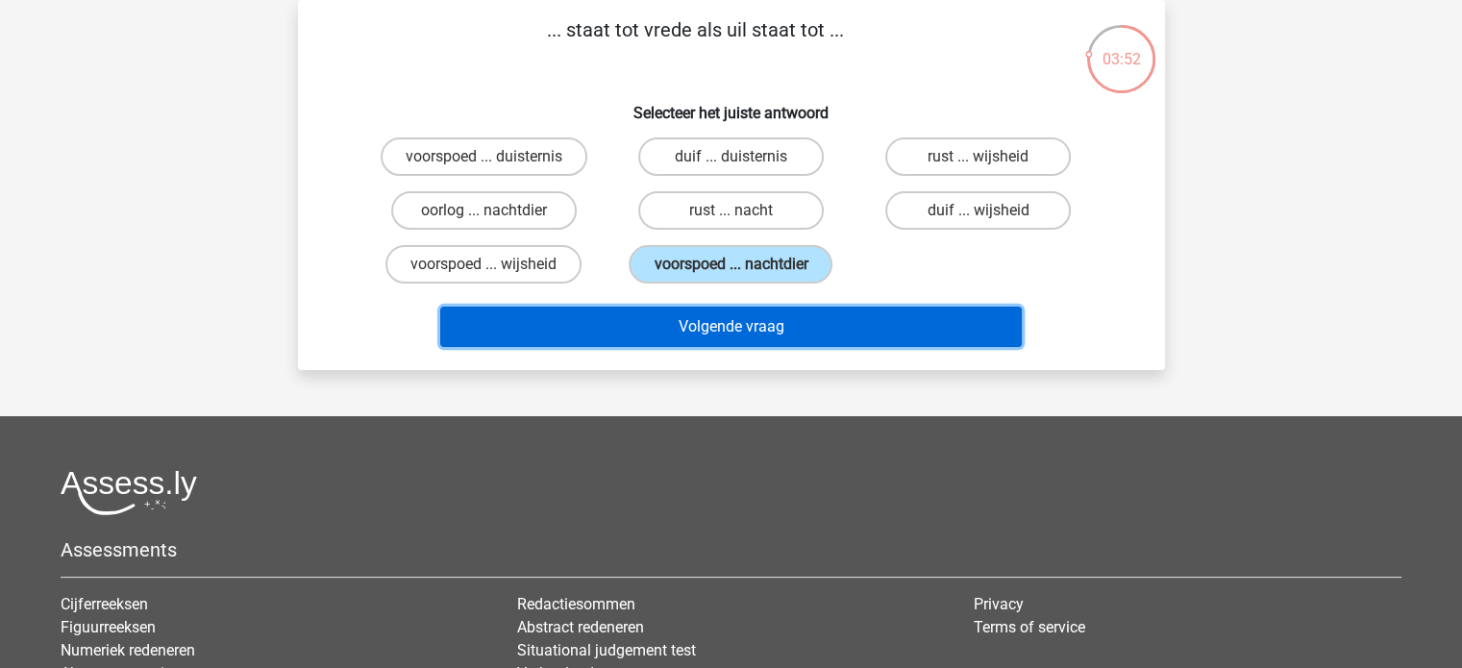
click at [785, 307] on button "Volgende vraag" at bounding box center [730, 327] width 581 height 40
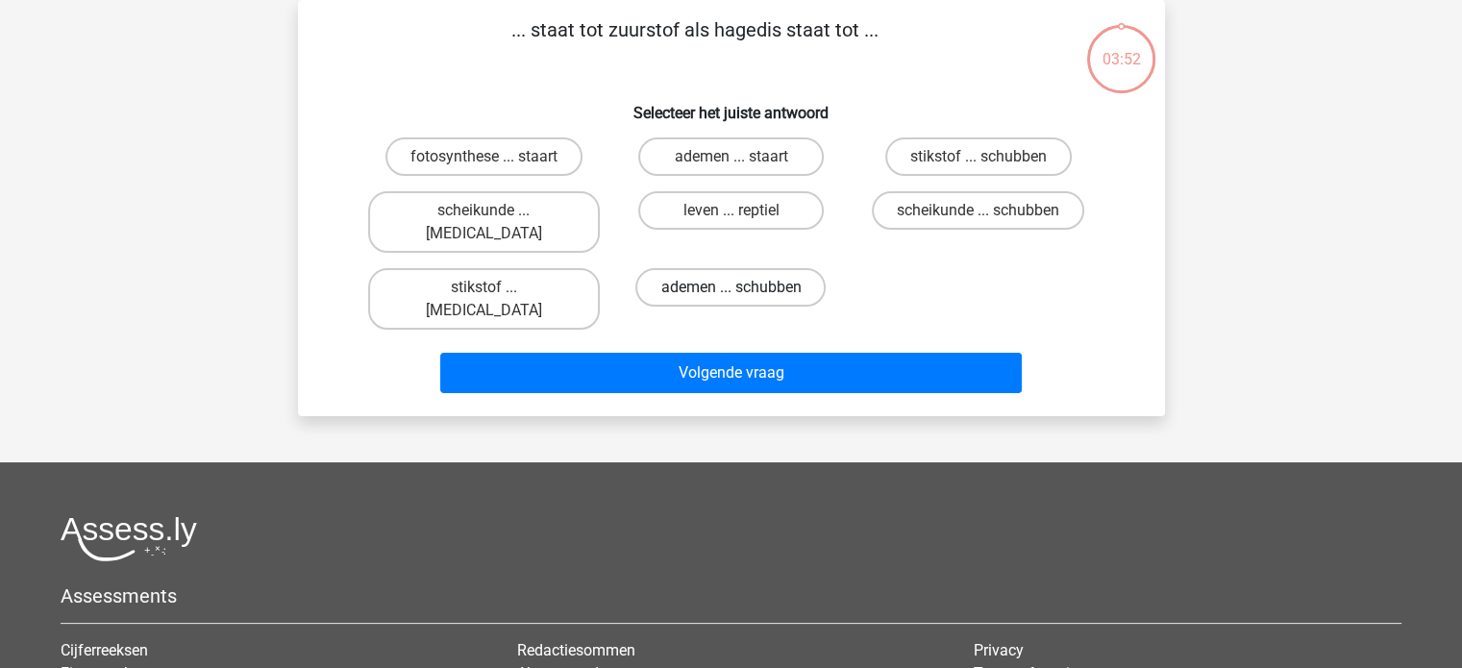
click at [785, 268] on label "ademen ... schubben" at bounding box center [730, 287] width 190 height 38
click at [743, 287] on input "ademen ... schubben" at bounding box center [736, 293] width 12 height 12
radio input "true"
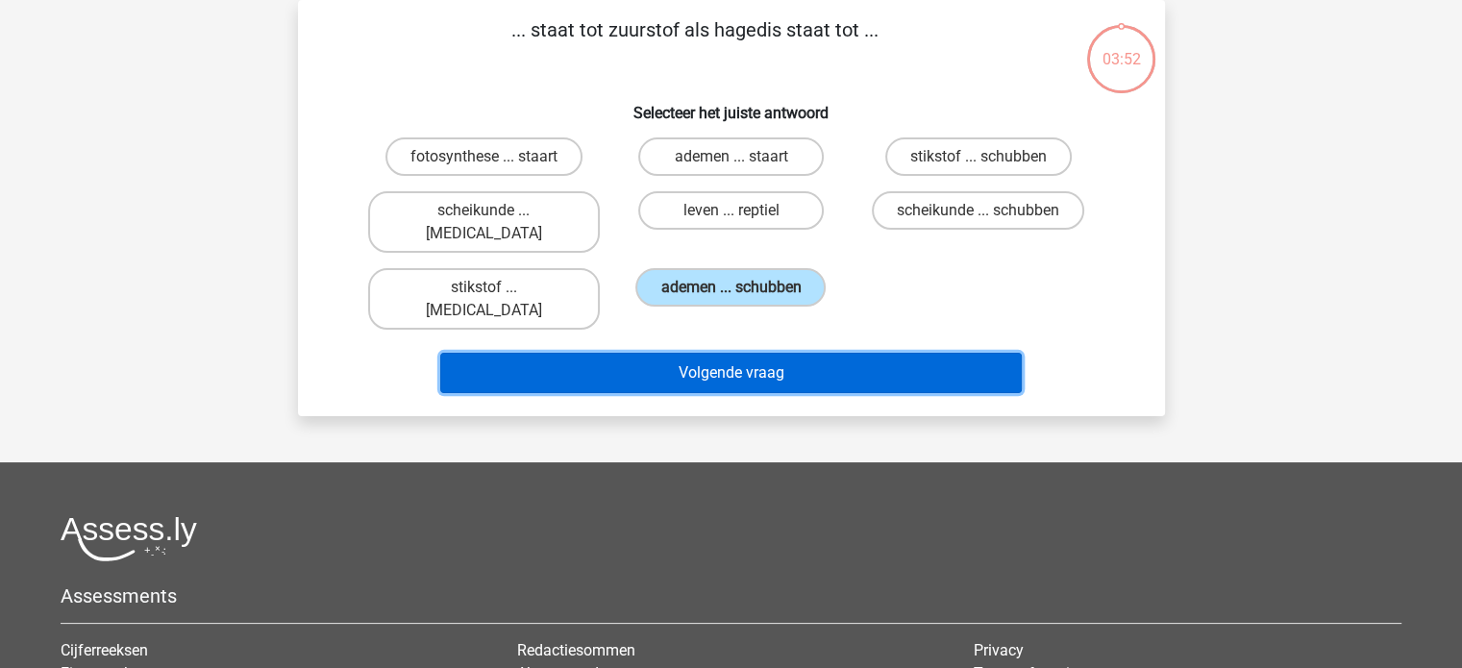
click at [800, 353] on button "Volgende vraag" at bounding box center [730, 373] width 581 height 40
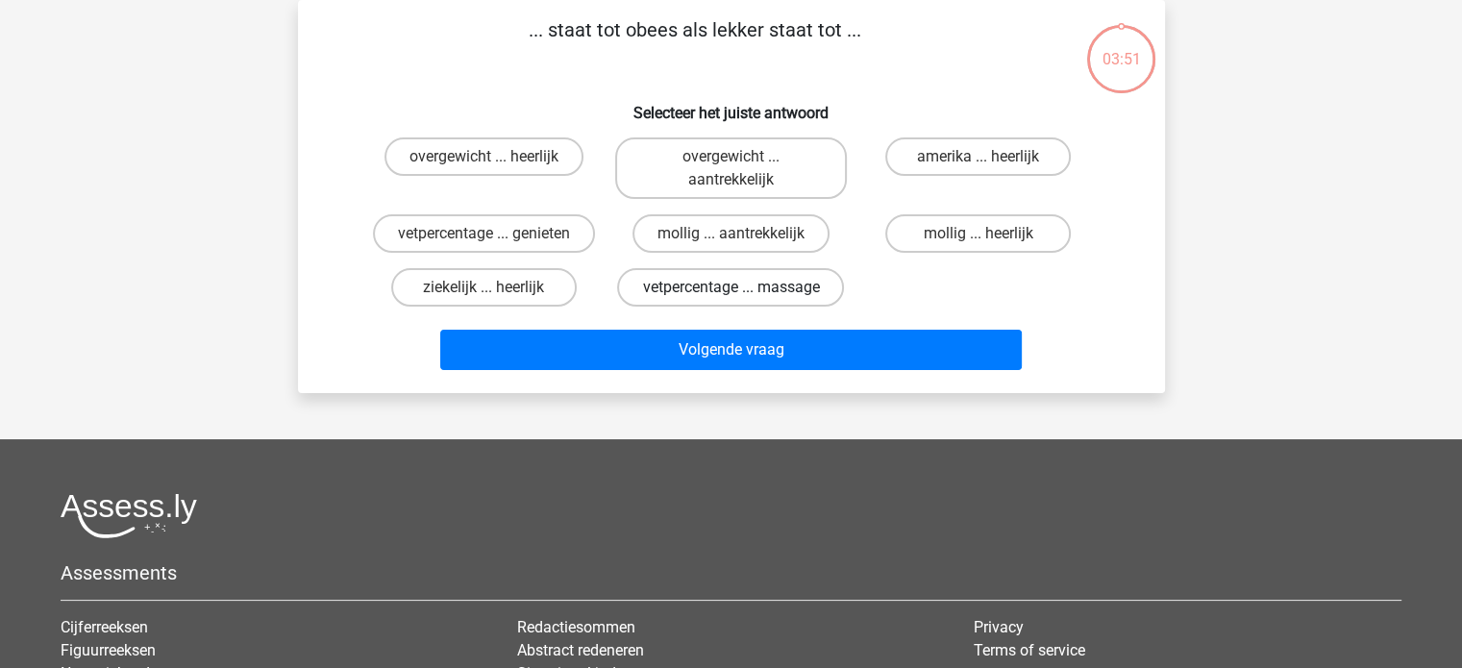
click at [788, 283] on label "vetpercentage ... massage" at bounding box center [730, 287] width 227 height 38
click at [743, 287] on input "vetpercentage ... massage" at bounding box center [736, 293] width 12 height 12
radio input "true"
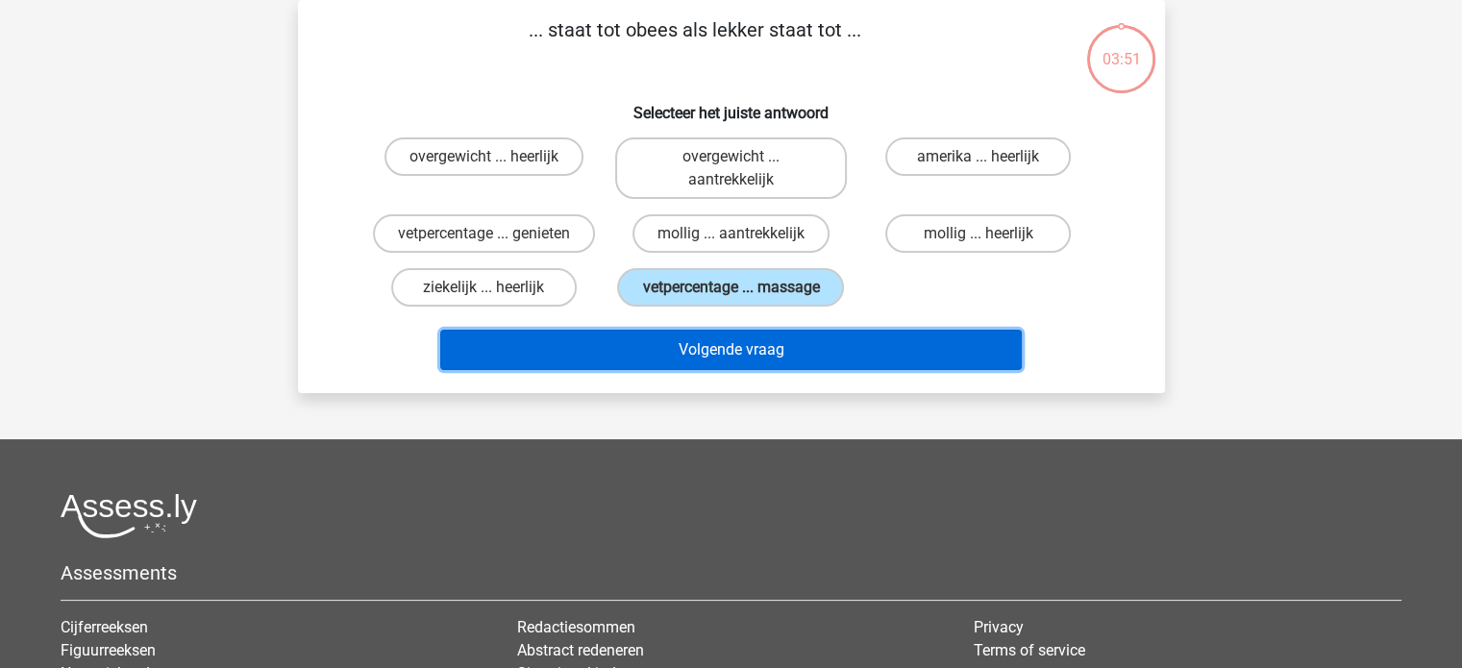
click at [788, 345] on button "Volgende vraag" at bounding box center [730, 350] width 581 height 40
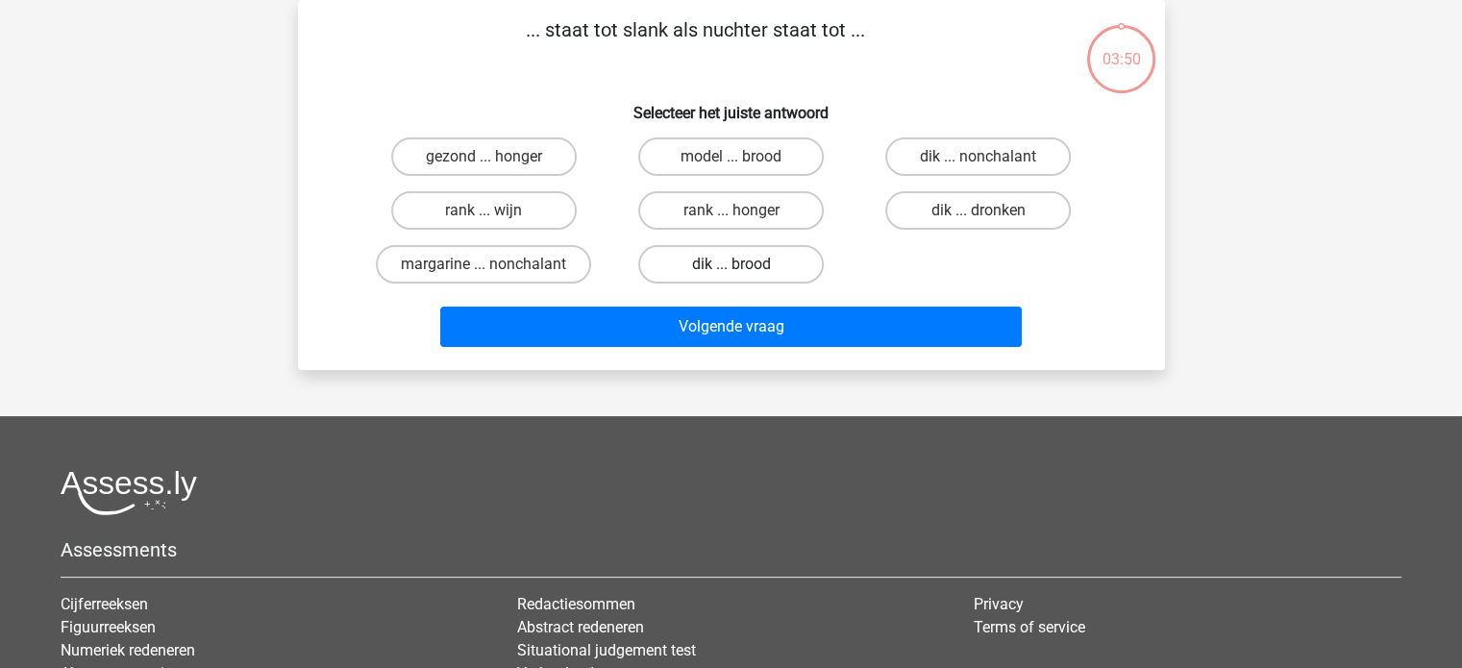
click at [785, 272] on label "dik ... brood" at bounding box center [730, 264] width 185 height 38
click at [743, 272] on input "dik ... brood" at bounding box center [736, 270] width 12 height 12
radio input "true"
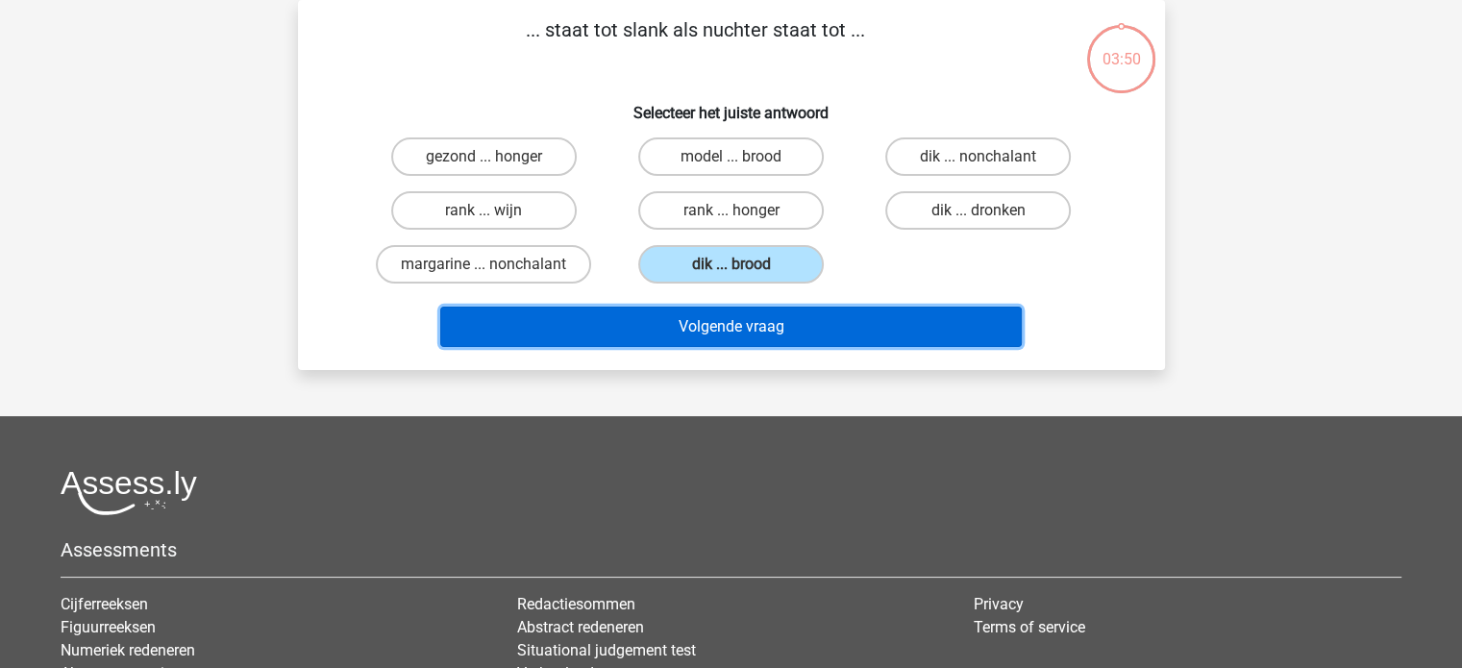
click at [784, 335] on button "Volgende vraag" at bounding box center [730, 327] width 581 height 40
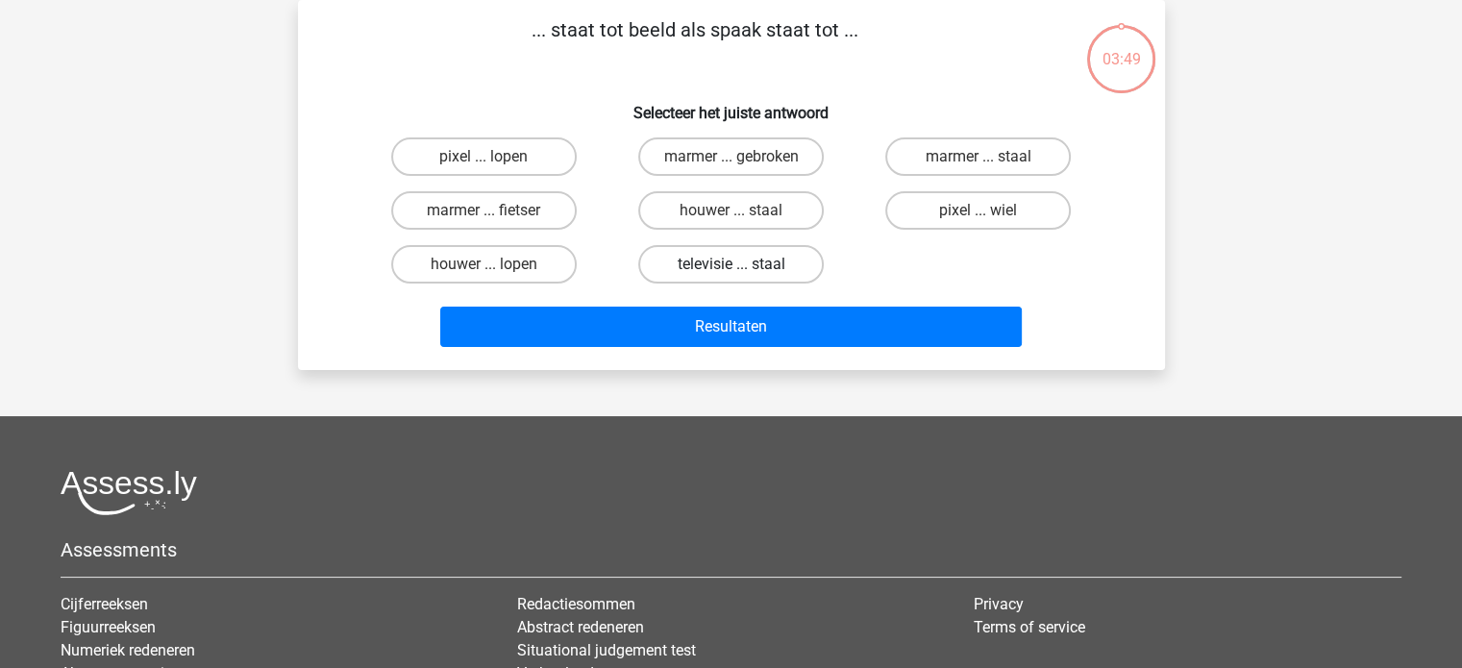
click at [788, 280] on label "televisie ... staal" at bounding box center [730, 264] width 185 height 38
click at [743, 277] on input "televisie ... staal" at bounding box center [736, 270] width 12 height 12
radio input "true"
click at [796, 292] on div "Resultaten" at bounding box center [731, 322] width 805 height 63
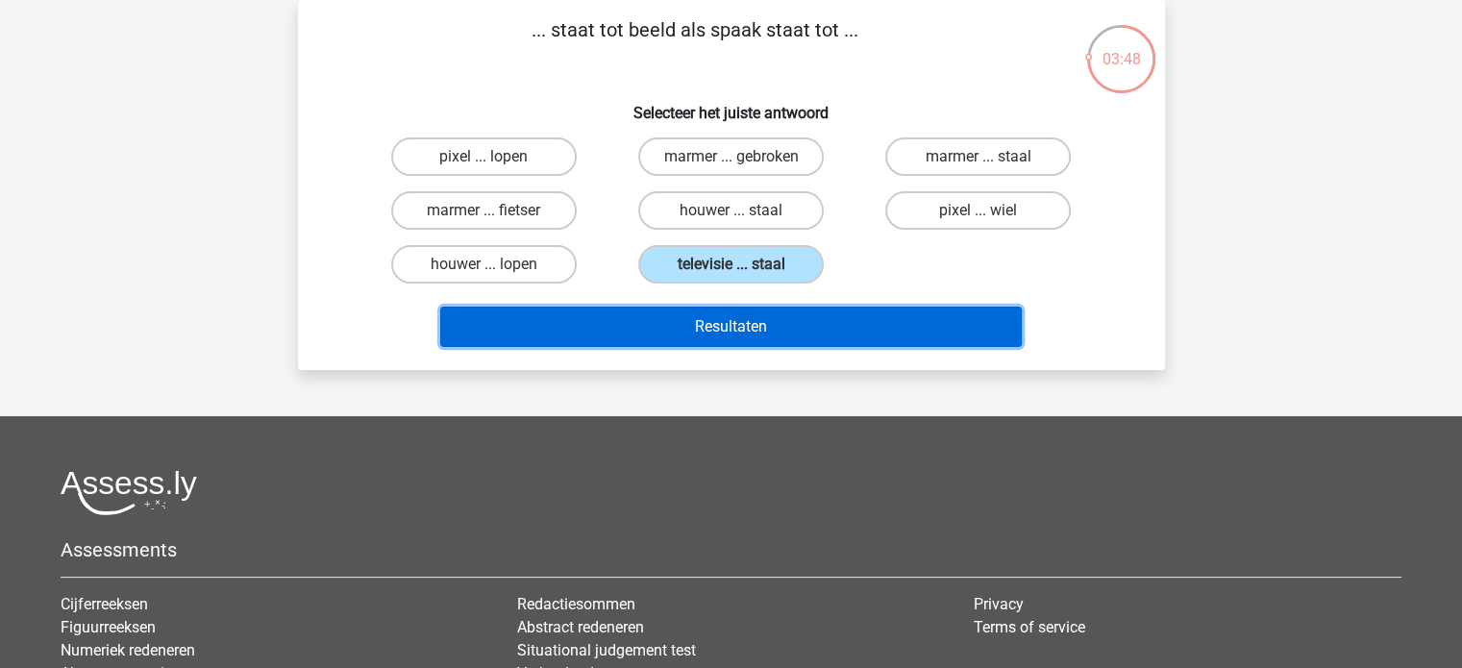
click at [801, 326] on button "Resultaten" at bounding box center [730, 327] width 581 height 40
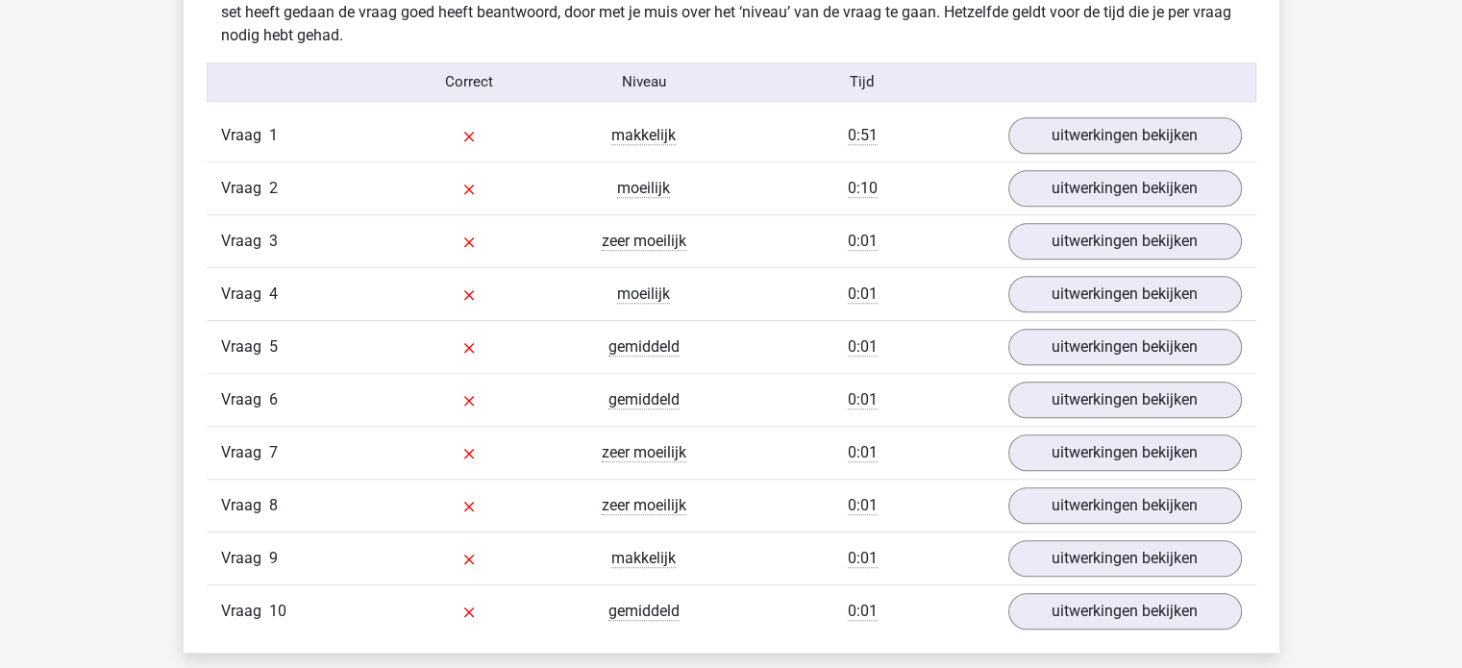
scroll to position [1517, 0]
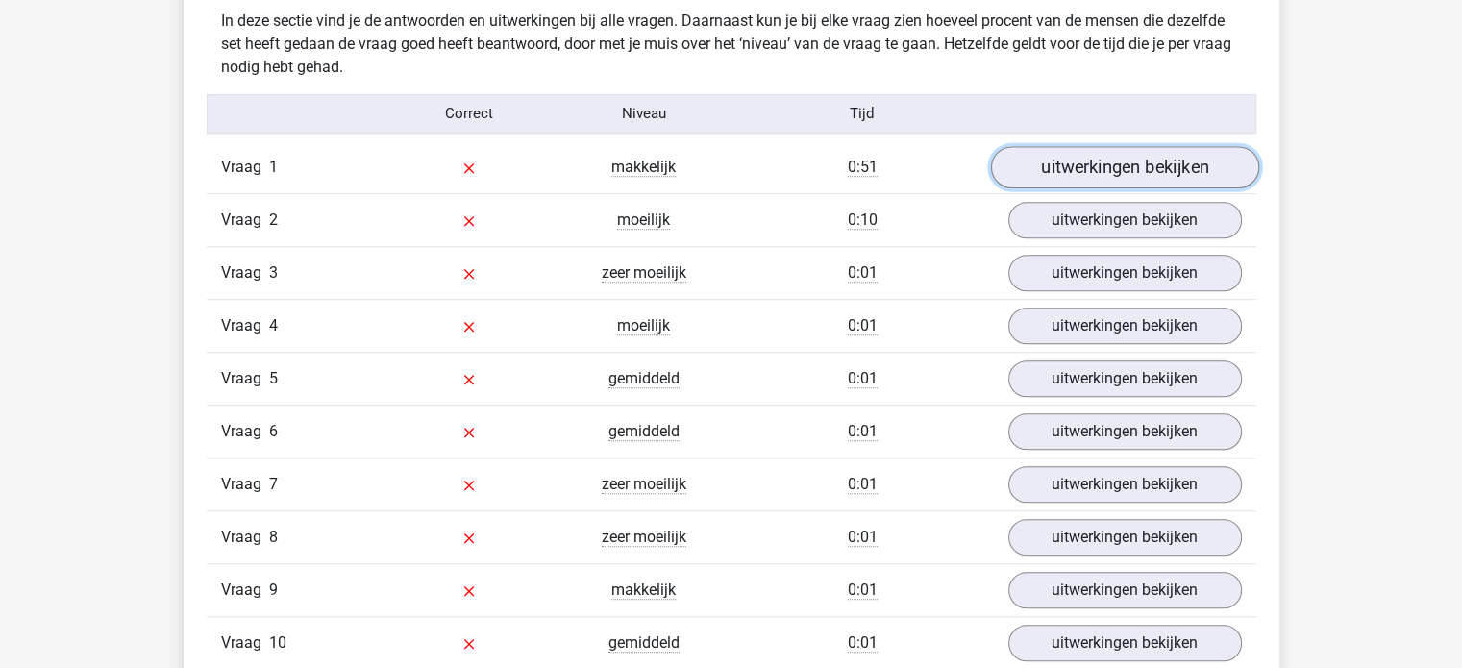
click at [1111, 165] on link "uitwerkingen bekijken" at bounding box center [1124, 167] width 268 height 42
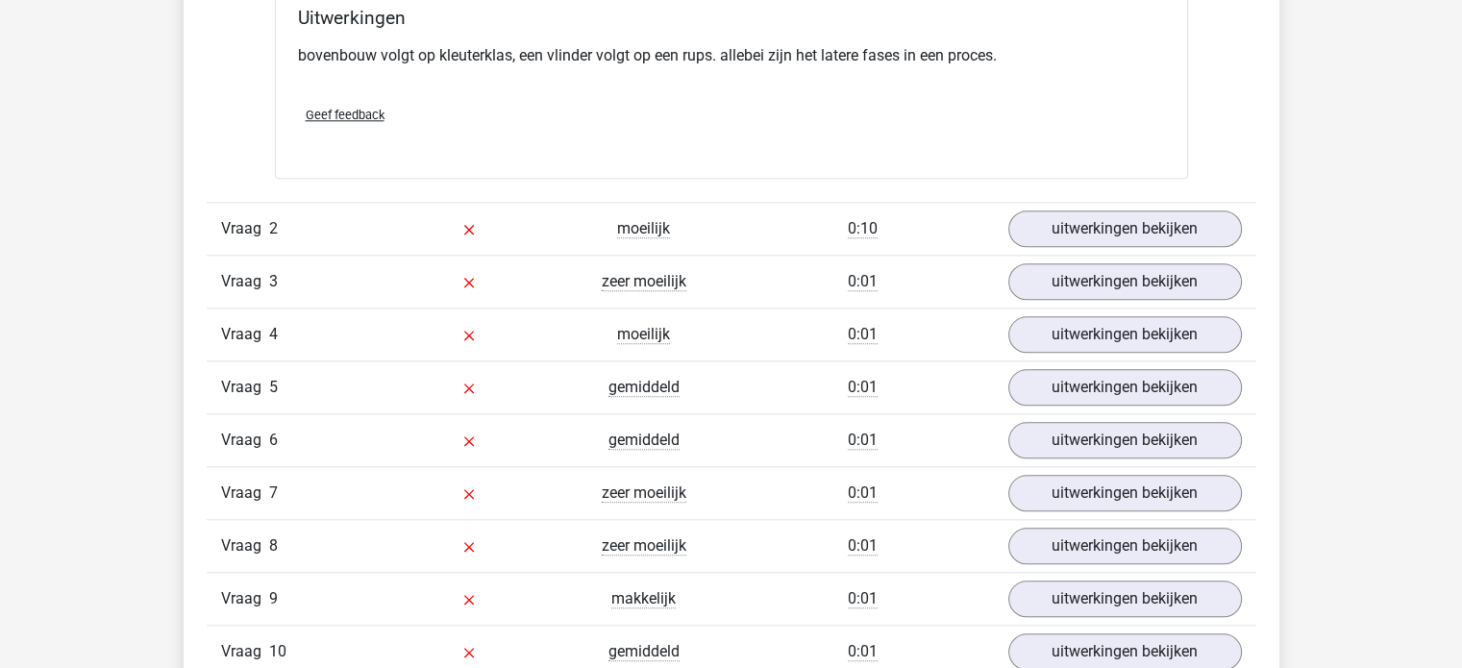
scroll to position [1976, 0]
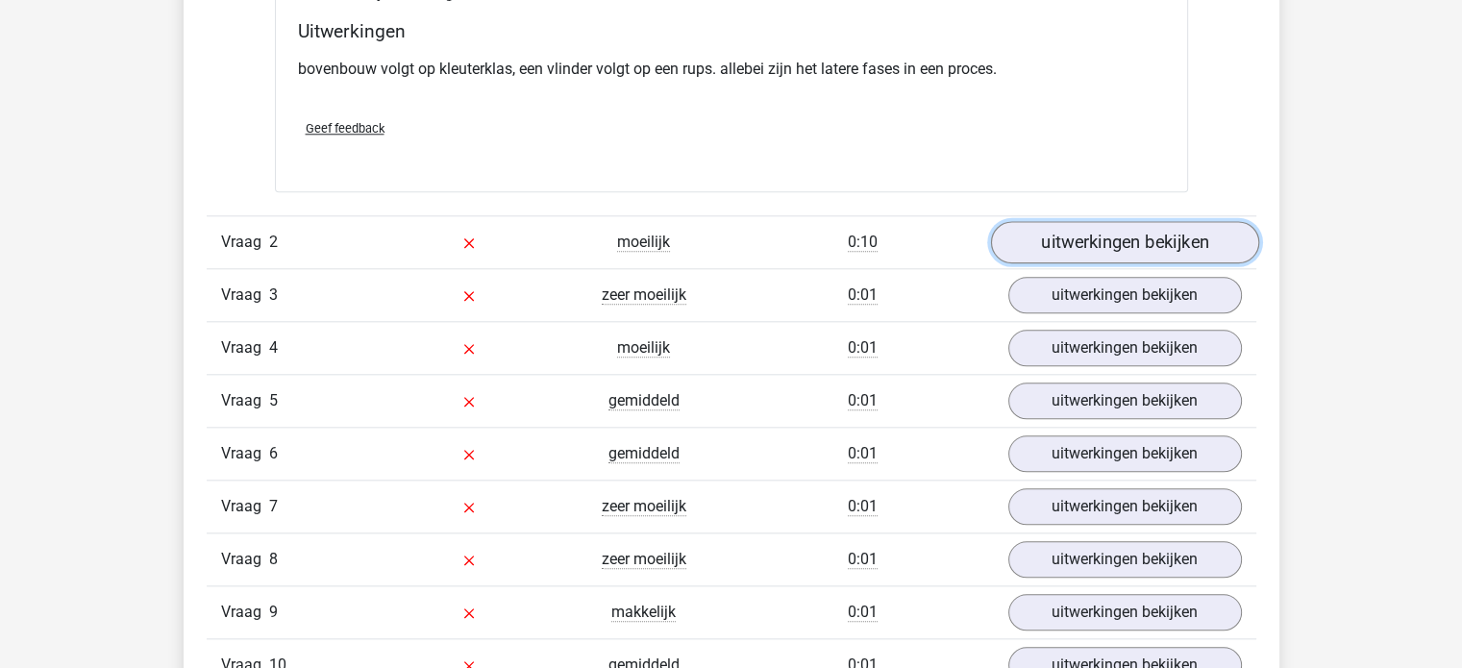
click at [1069, 240] on link "uitwerkingen bekijken" at bounding box center [1124, 242] width 268 height 42
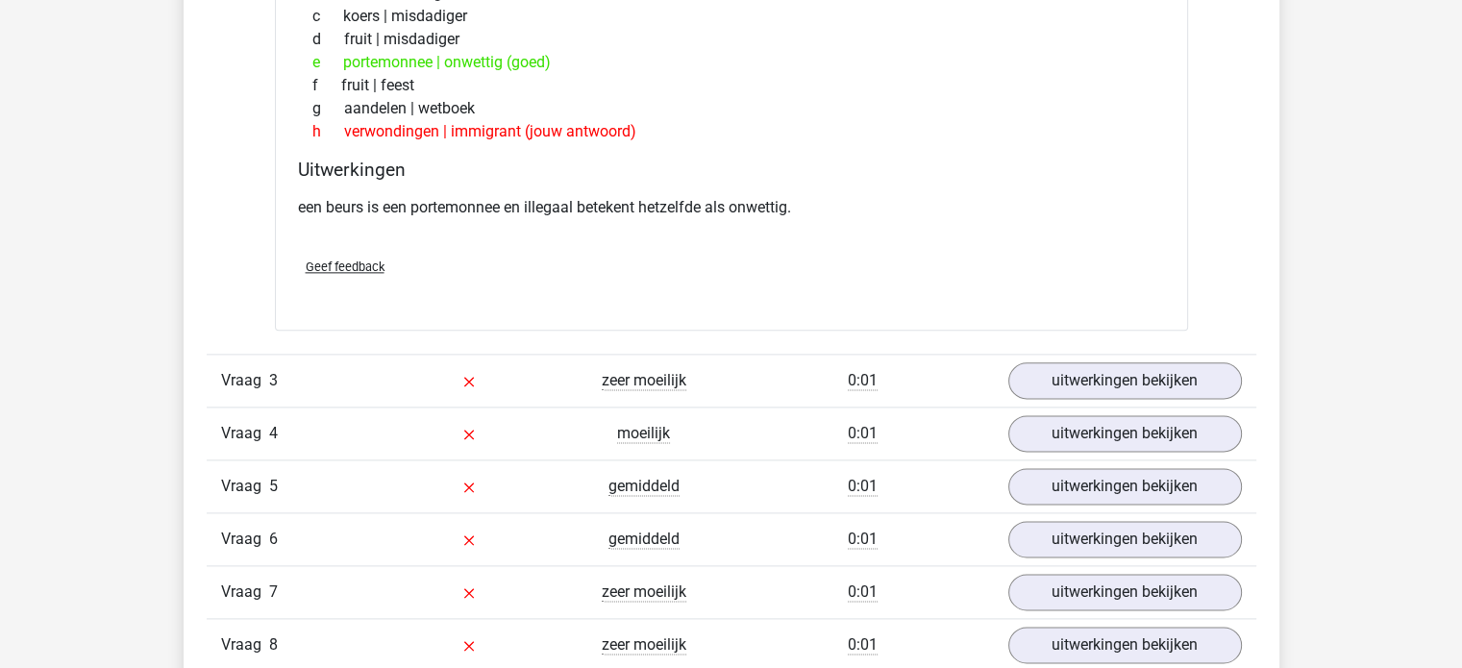
scroll to position [2395, 0]
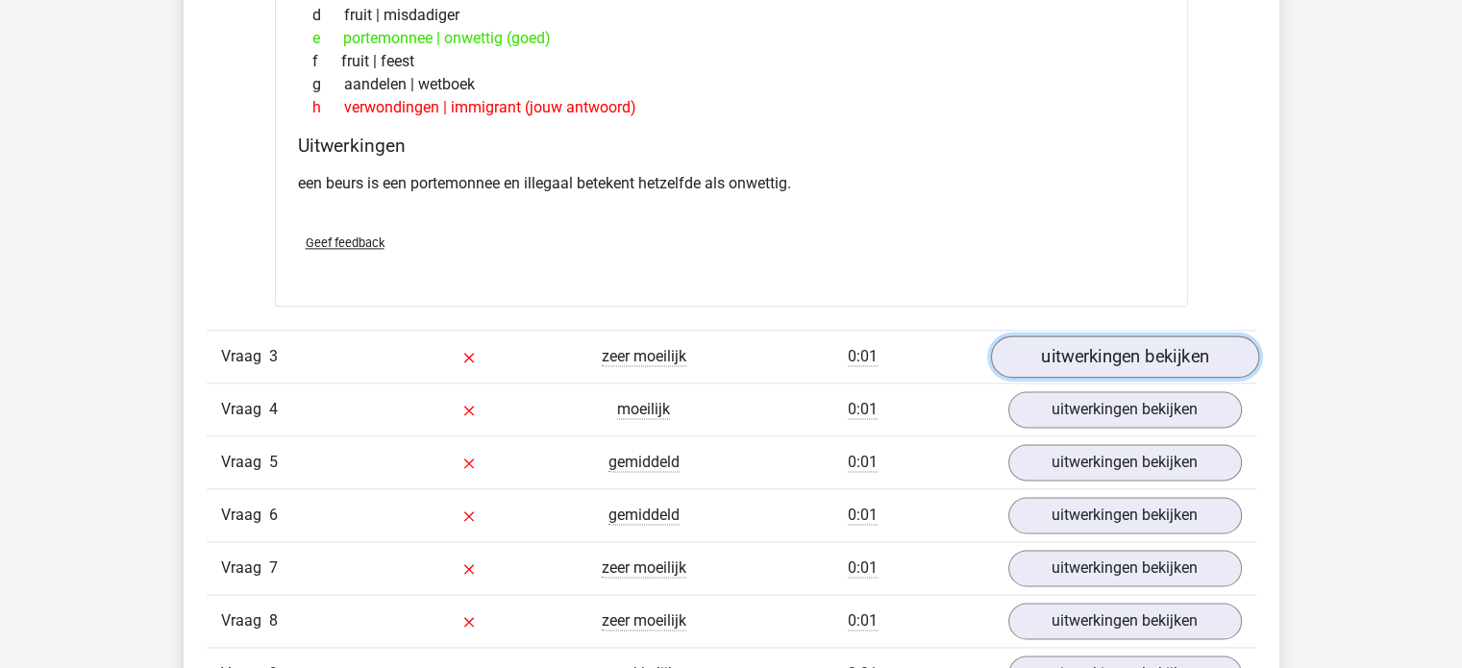
click at [1146, 353] on link "uitwerkingen bekijken" at bounding box center [1124, 356] width 268 height 42
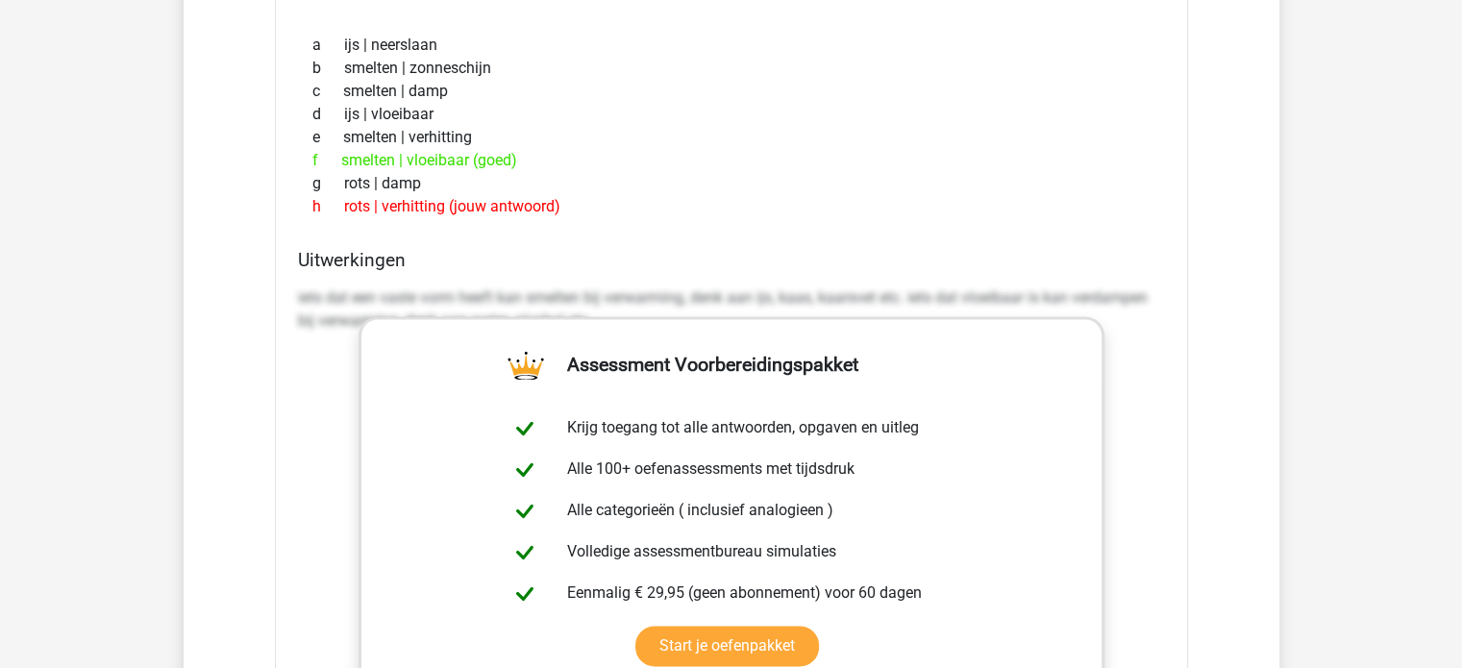
scroll to position [2829, 0]
